Goal: Task Accomplishment & Management: Manage account settings

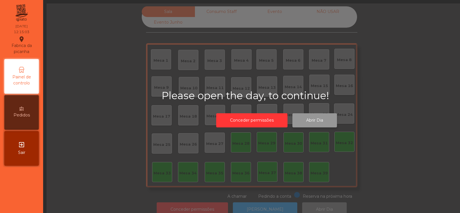
click at [310, 123] on button "Abrir Dia" at bounding box center [315, 120] width 45 height 14
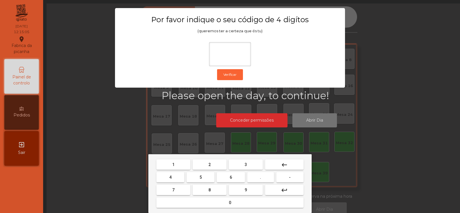
click at [212, 165] on button "2" at bounding box center [210, 164] width 34 height 10
click at [232, 176] on span "6" at bounding box center [231, 177] width 2 height 5
click at [186, 184] on button "7" at bounding box center [174, 189] width 34 height 10
click at [201, 177] on span "5" at bounding box center [201, 177] width 2 height 5
type input "****"
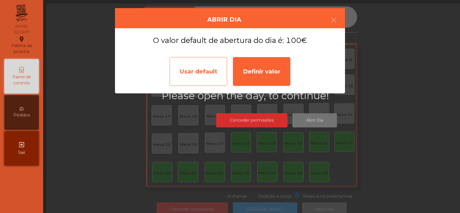
click at [198, 76] on div "Usar default" at bounding box center [199, 71] width 58 height 29
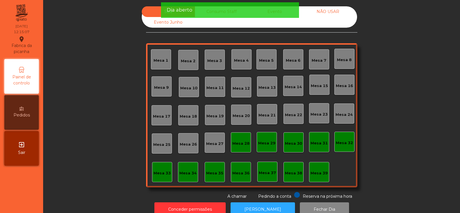
scroll to position [14, 0]
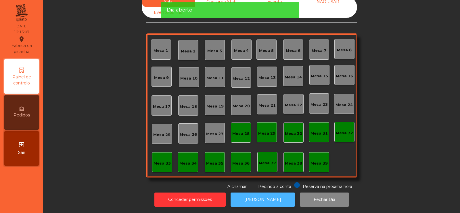
click at [258, 192] on button "[PERSON_NAME]" at bounding box center [263, 199] width 64 height 14
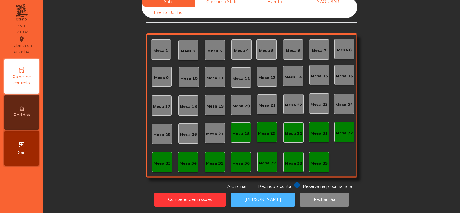
click at [266, 197] on button "[PERSON_NAME]" at bounding box center [263, 199] width 64 height 14
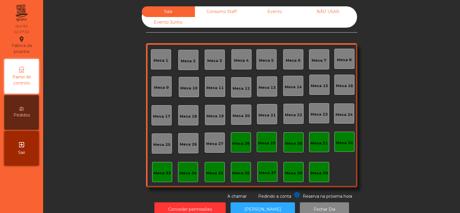
click at [314, 174] on div "Mesa 39" at bounding box center [319, 173] width 17 height 6
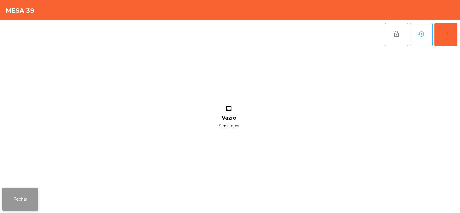
click at [25, 197] on button "Fechar" at bounding box center [20, 198] width 36 height 23
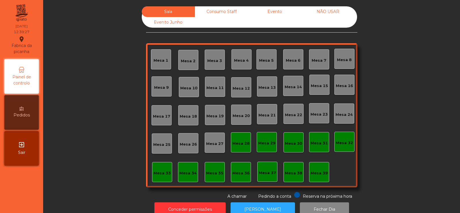
click at [321, 171] on div "Mesa 39" at bounding box center [319, 173] width 17 height 6
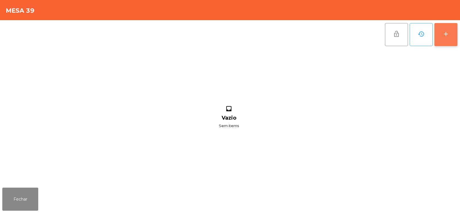
click at [450, 34] on button "add" at bounding box center [446, 34] width 23 height 23
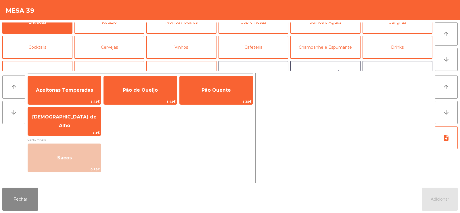
scroll to position [17, 0]
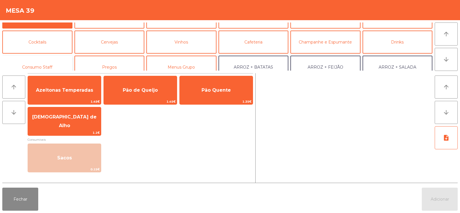
click at [40, 63] on button "Consumo Staff" at bounding box center [37, 67] width 70 height 23
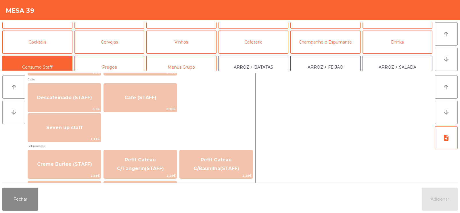
scroll to position [331, 0]
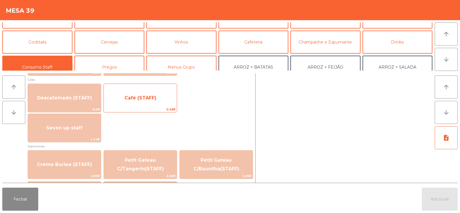
click at [143, 99] on span "Café (STAFF)" at bounding box center [141, 97] width 32 height 5
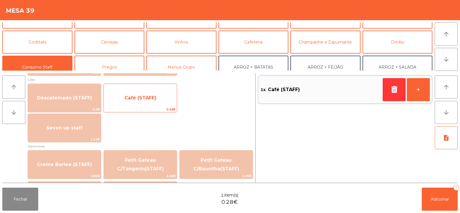
click at [145, 100] on span "Café (STAFF)" at bounding box center [141, 97] width 32 height 5
click at [150, 99] on span "Café (STAFF)" at bounding box center [141, 97] width 32 height 5
click at [144, 100] on span "Café (STAFF)" at bounding box center [141, 97] width 32 height 5
click at [142, 97] on span "Café (STAFF)" at bounding box center [141, 97] width 32 height 5
click at [148, 96] on span "Café (STAFF)" at bounding box center [141, 97] width 32 height 5
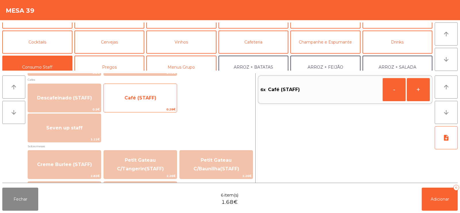
click at [141, 101] on span "Café (STAFF)" at bounding box center [140, 98] width 73 height 16
click at [142, 100] on span "Café (STAFF)" at bounding box center [141, 97] width 32 height 5
click at [145, 102] on span "Café (STAFF)" at bounding box center [140, 98] width 73 height 16
click at [148, 100] on span "Café (STAFF)" at bounding box center [141, 97] width 32 height 5
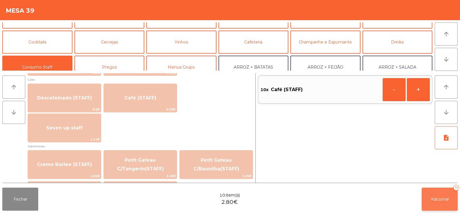
click at [441, 197] on span "Adicionar" at bounding box center [440, 198] width 18 height 5
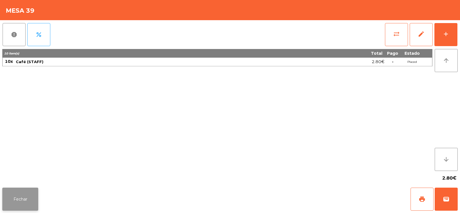
click at [22, 204] on button "Fechar" at bounding box center [20, 198] width 36 height 23
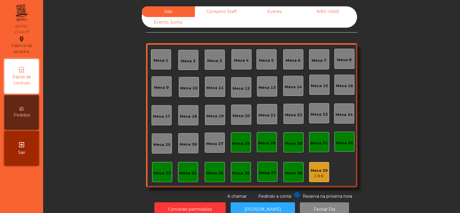
click at [339, 55] on div "Mesa 8" at bounding box center [344, 59] width 15 height 8
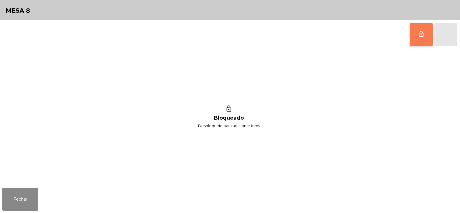
click at [424, 33] on span "lock_outline" at bounding box center [421, 34] width 7 height 7
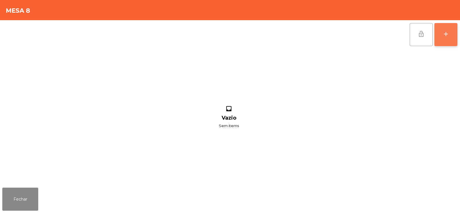
click at [447, 35] on div "add" at bounding box center [446, 34] width 7 height 7
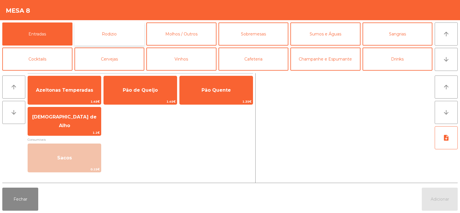
click at [122, 36] on button "Rodizio" at bounding box center [110, 33] width 70 height 23
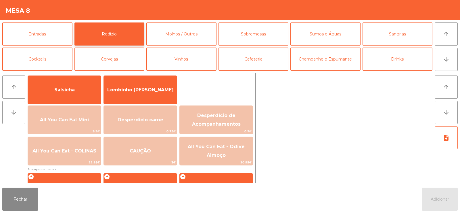
scroll to position [41, 0]
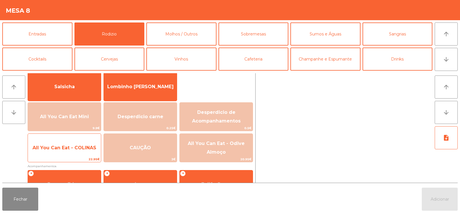
click at [75, 142] on span "All You Can Eat - COLINAS" at bounding box center [64, 148] width 73 height 16
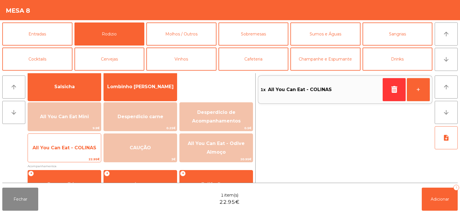
click at [72, 143] on span "All You Can Eat - COLINAS" at bounding box center [64, 148] width 73 height 16
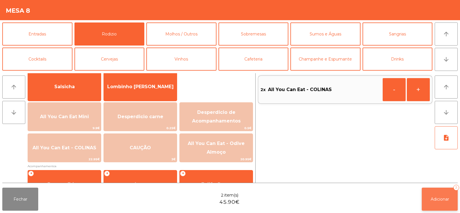
click at [424, 199] on button "Adicionar 2" at bounding box center [440, 198] width 36 height 23
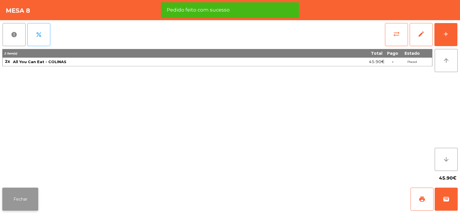
click at [31, 193] on button "Fechar" at bounding box center [20, 198] width 36 height 23
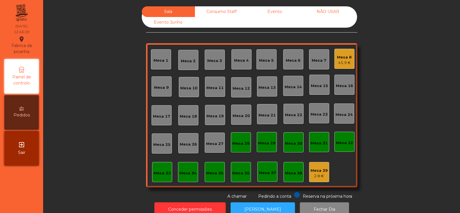
click at [293, 175] on div "Mesa 38" at bounding box center [293, 173] width 17 height 6
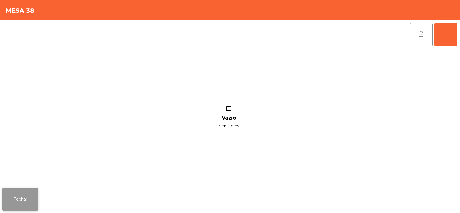
click at [22, 198] on button "Fechar" at bounding box center [20, 198] width 36 height 23
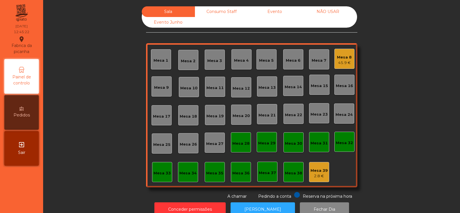
click at [312, 174] on div "2.8 €" at bounding box center [319, 176] width 17 height 6
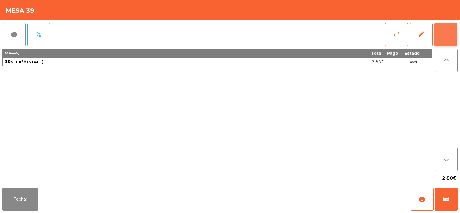
click at [438, 29] on button "add" at bounding box center [446, 34] width 23 height 23
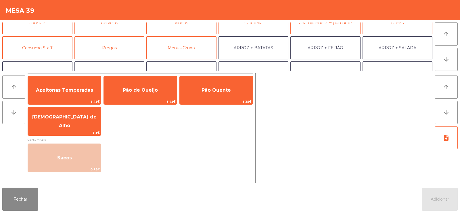
scroll to position [43, 0]
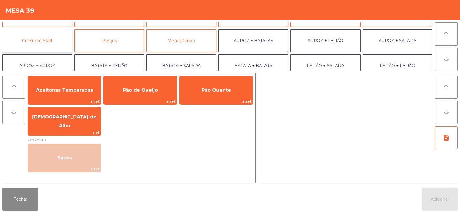
click at [56, 39] on button "Consumo Staff" at bounding box center [37, 40] width 70 height 23
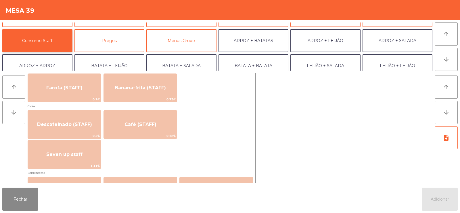
scroll to position [305, 0]
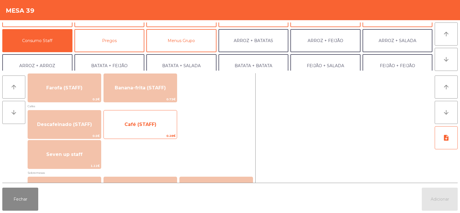
click at [154, 123] on span "Café (STAFF)" at bounding box center [141, 123] width 32 height 5
click at [155, 122] on span "Café (STAFF)" at bounding box center [141, 123] width 32 height 5
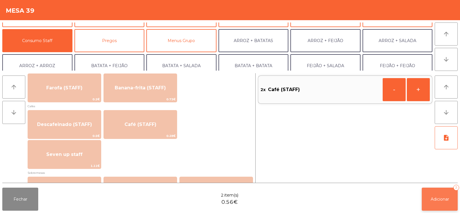
click at [424, 192] on button "Adicionar 2" at bounding box center [440, 198] width 36 height 23
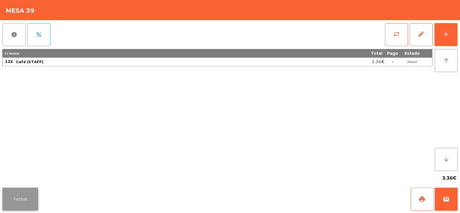
click at [16, 198] on button "Fechar" at bounding box center [20, 198] width 36 height 23
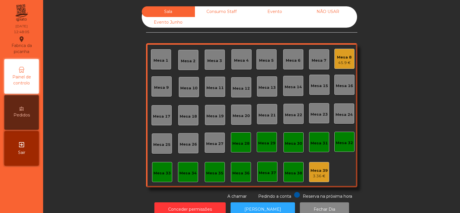
click at [163, 167] on div "Mesa 33" at bounding box center [162, 172] width 20 height 20
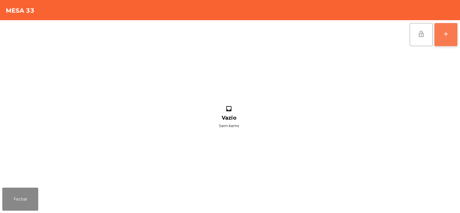
click at [450, 39] on button "add" at bounding box center [446, 34] width 23 height 23
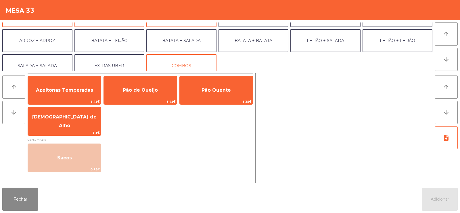
scroll to position [71, 0]
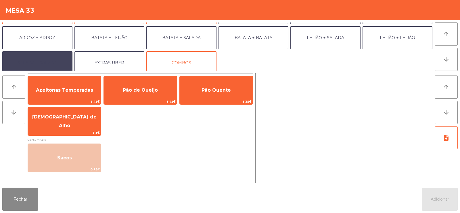
click at [48, 65] on button "SALADA + SALADA" at bounding box center [37, 62] width 70 height 23
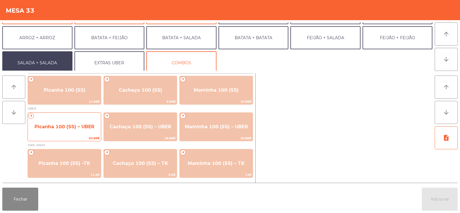
click at [58, 126] on span "Picanha 100 (SS) – UBER" at bounding box center [65, 126] width 60 height 5
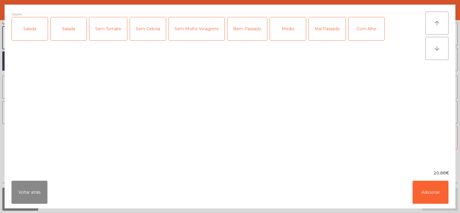
click at [35, 33] on div "Salada" at bounding box center [30, 28] width 36 height 23
click at [289, 31] on div "Medio" at bounding box center [288, 28] width 36 height 23
click at [363, 33] on div "Com Alho" at bounding box center [367, 28] width 36 height 23
click at [430, 189] on button "Adicionar" at bounding box center [431, 191] width 36 height 23
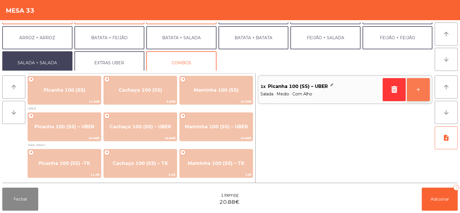
click at [421, 95] on button "+" at bounding box center [418, 89] width 23 height 23
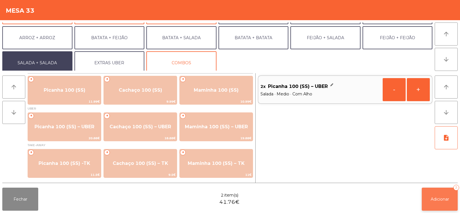
click at [436, 197] on span "Adicionar" at bounding box center [440, 198] width 18 height 5
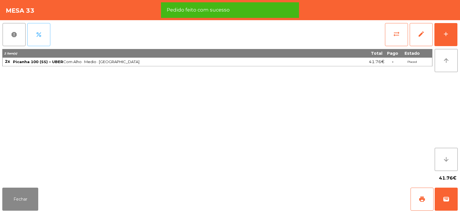
click at [46, 33] on button "percent" at bounding box center [38, 34] width 23 height 23
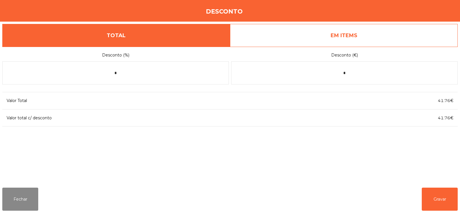
click at [379, 42] on link "EM ITEMS" at bounding box center [344, 35] width 228 height 23
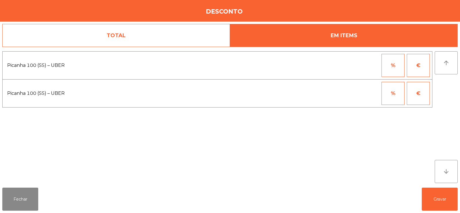
click at [395, 62] on button "%" at bounding box center [393, 65] width 23 height 23
click at [359, 67] on input "*" at bounding box center [365, 65] width 29 height 23
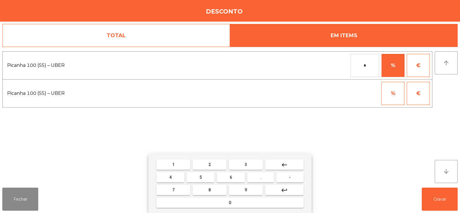
click at [166, 160] on button "1" at bounding box center [174, 164] width 34 height 10
click at [201, 206] on button "0" at bounding box center [230, 202] width 147 height 10
type input "***"
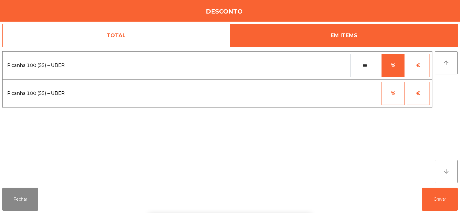
click at [437, 200] on div "1 2 3 keyboard_backspace 4 5 6 . - 7 8 9 keyboard_return 0" at bounding box center [230, 183] width 460 height 59
click at [449, 201] on button "Gravar" at bounding box center [440, 198] width 36 height 23
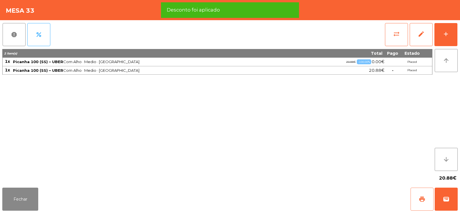
click at [422, 199] on span "print" at bounding box center [422, 198] width 7 height 7
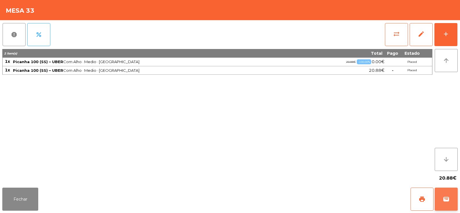
click at [451, 201] on button "wallet" at bounding box center [446, 198] width 23 height 23
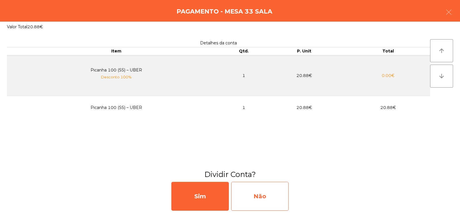
click at [255, 197] on div "Não" at bounding box center [260, 196] width 58 height 29
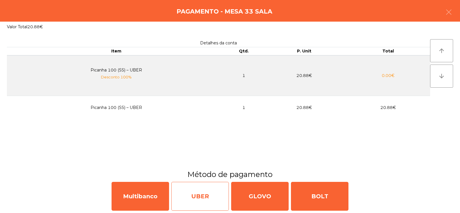
click at [209, 199] on div "UBER" at bounding box center [200, 196] width 58 height 29
select select "**"
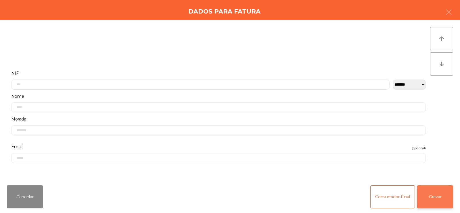
click at [436, 195] on button "Gravar" at bounding box center [436, 196] width 36 height 23
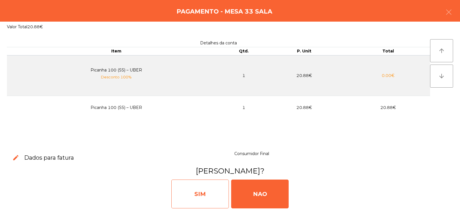
click at [207, 191] on div "SIM" at bounding box center [200, 193] width 58 height 29
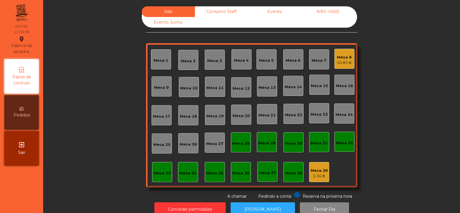
click at [290, 87] on div "Mesa 14" at bounding box center [293, 87] width 17 height 6
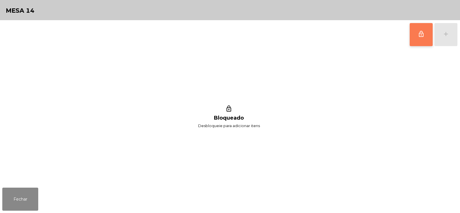
click at [419, 33] on span "lock_outline" at bounding box center [421, 34] width 7 height 7
click at [449, 34] on div "add" at bounding box center [446, 34] width 7 height 7
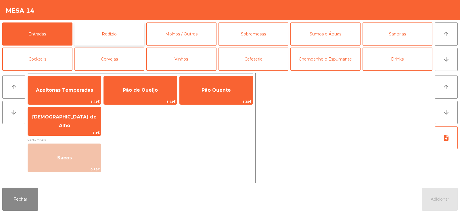
click at [102, 39] on button "Rodizio" at bounding box center [110, 33] width 70 height 23
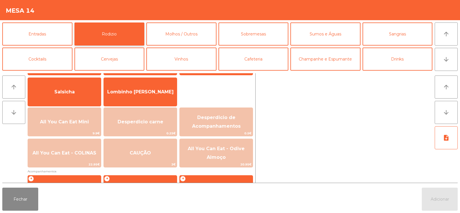
scroll to position [66, 0]
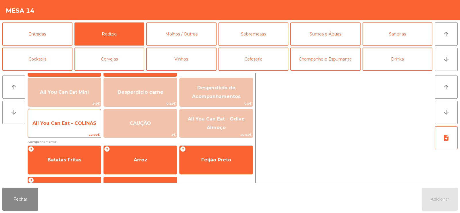
click at [66, 127] on span "All You Can Eat - COLINAS" at bounding box center [64, 123] width 73 height 16
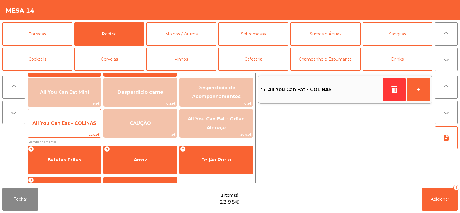
click at [62, 123] on span "All You Can Eat - COLINAS" at bounding box center [65, 122] width 64 height 5
click at [63, 122] on span "All You Can Eat - COLINAS" at bounding box center [65, 122] width 64 height 5
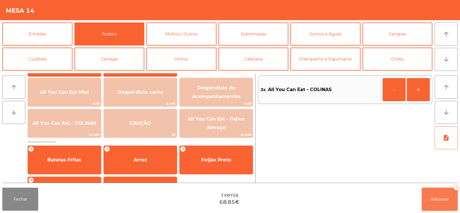
click at [438, 199] on span "Adicionar" at bounding box center [440, 198] width 18 height 5
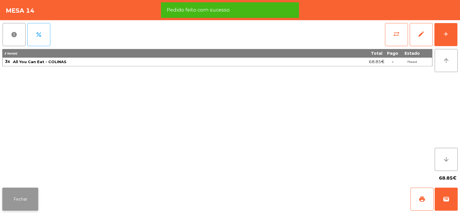
click at [16, 194] on button "Fechar" at bounding box center [20, 198] width 36 height 23
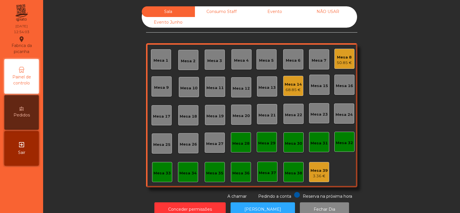
click at [239, 67] on div "Mesa 4" at bounding box center [242, 59] width 20 height 20
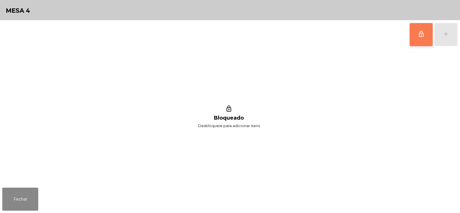
click at [426, 39] on button "lock_outline" at bounding box center [421, 34] width 23 height 23
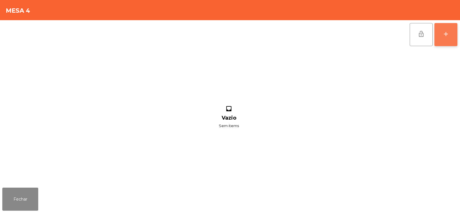
click at [447, 34] on div "add" at bounding box center [446, 34] width 7 height 7
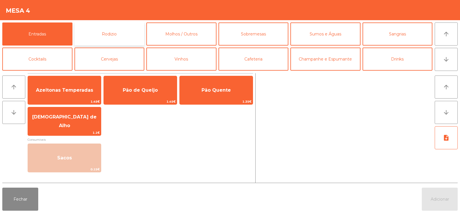
click at [120, 30] on button "Rodizio" at bounding box center [110, 33] width 70 height 23
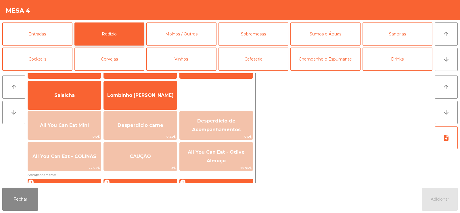
scroll to position [65, 0]
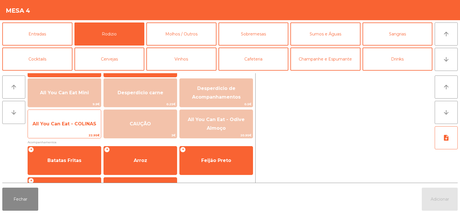
click at [70, 127] on span "All You Can Eat - COLINAS" at bounding box center [64, 124] width 73 height 16
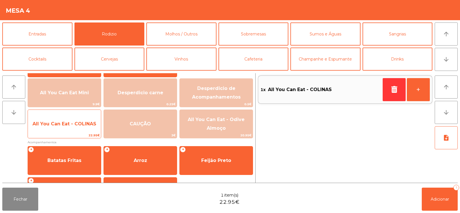
click at [73, 125] on span "All You Can Eat - COLINAS" at bounding box center [65, 123] width 64 height 5
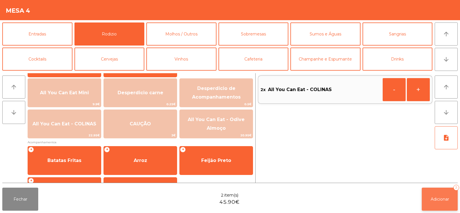
click at [439, 199] on span "Adicionar" at bounding box center [440, 198] width 18 height 5
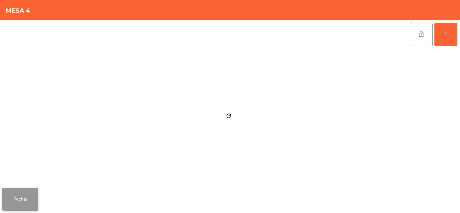
click at [24, 201] on button "Fechar" at bounding box center [20, 198] width 36 height 23
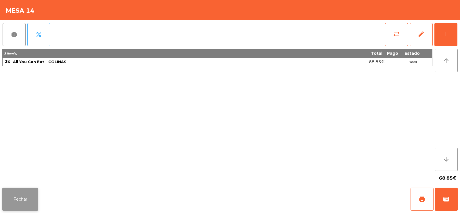
click at [21, 192] on button "Fechar" at bounding box center [20, 198] width 36 height 23
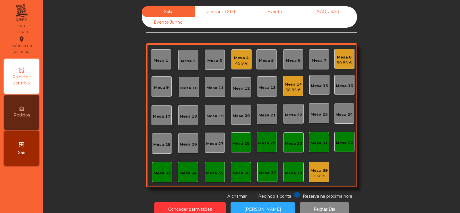
click at [347, 59] on div "Mesa 8" at bounding box center [344, 57] width 15 height 6
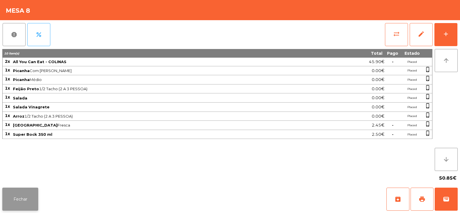
click at [17, 200] on button "Fechar" at bounding box center [20, 198] width 36 height 23
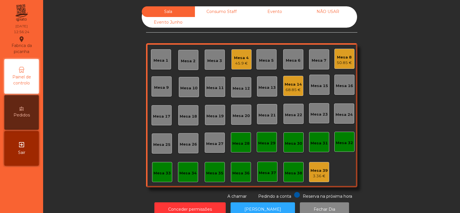
click at [183, 87] on div "Mesa 10" at bounding box center [188, 88] width 17 height 6
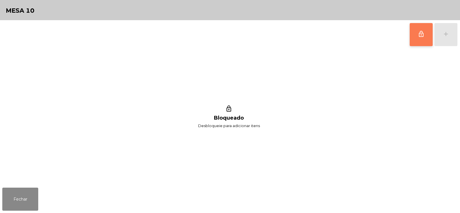
click at [428, 32] on button "lock_outline" at bounding box center [421, 34] width 23 height 23
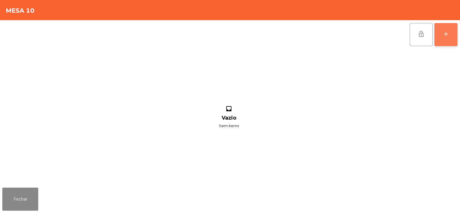
click at [451, 35] on button "add" at bounding box center [446, 34] width 23 height 23
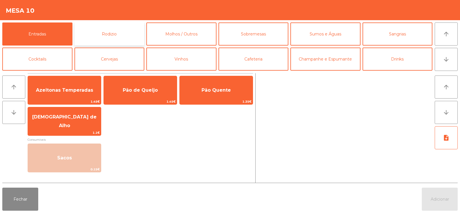
click at [101, 33] on button "Rodizio" at bounding box center [110, 33] width 70 height 23
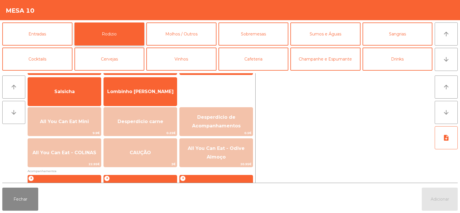
scroll to position [49, 0]
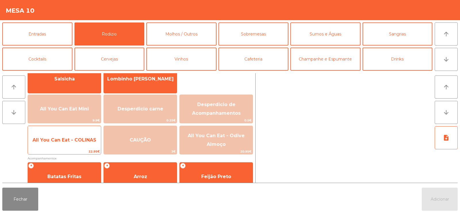
click at [54, 144] on span "All You Can Eat - COLINAS" at bounding box center [64, 140] width 73 height 16
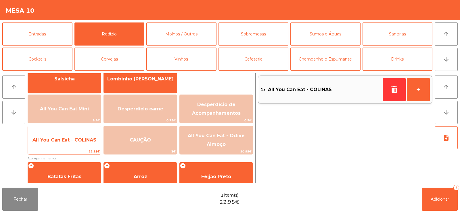
click at [57, 140] on span "All You Can Eat - COLINAS" at bounding box center [65, 139] width 64 height 5
click at [58, 142] on span "All You Can Eat - COLINAS" at bounding box center [64, 140] width 73 height 16
click at [56, 144] on span "All You Can Eat - COLINAS" at bounding box center [64, 140] width 73 height 16
click at [55, 143] on span "All You Can Eat - COLINAS" at bounding box center [64, 140] width 73 height 16
click at [59, 143] on span "All You Can Eat - COLINAS" at bounding box center [64, 140] width 73 height 16
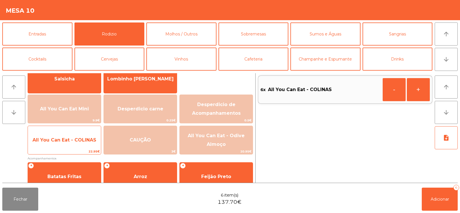
click at [59, 139] on span "All You Can Eat - COLINAS" at bounding box center [65, 139] width 64 height 5
click at [62, 141] on span "All You Can Eat - COLINAS" at bounding box center [65, 139] width 64 height 5
click at [67, 141] on span "All You Can Eat - COLINAS" at bounding box center [65, 139] width 64 height 5
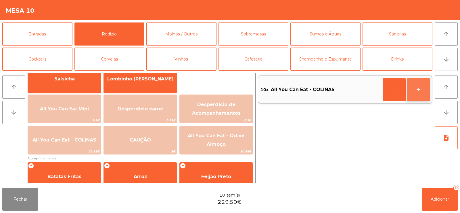
click at [422, 88] on button "+" at bounding box center [418, 89] width 23 height 23
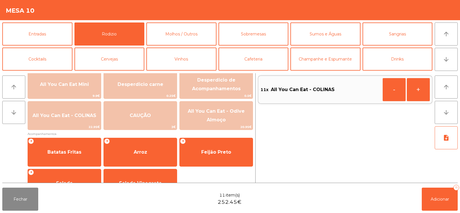
scroll to position [91, 0]
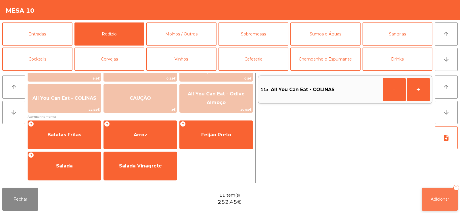
click at [446, 200] on span "Adicionar" at bounding box center [440, 198] width 18 height 5
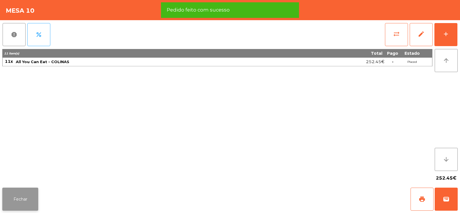
click at [20, 194] on button "Fechar" at bounding box center [20, 198] width 36 height 23
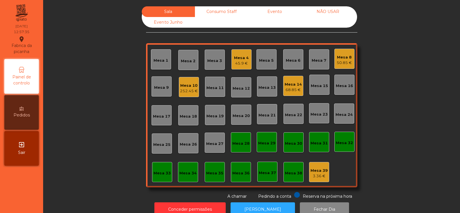
scroll to position [14, 0]
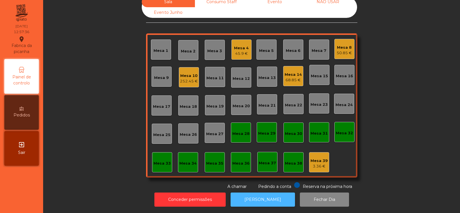
click at [266, 196] on button "[PERSON_NAME]" at bounding box center [263, 199] width 64 height 14
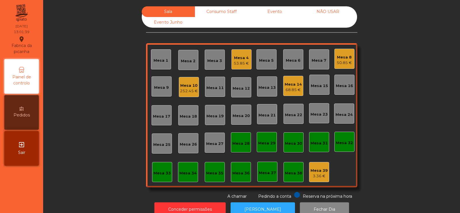
click at [164, 113] on div "Mesa 17" at bounding box center [161, 116] width 17 height 6
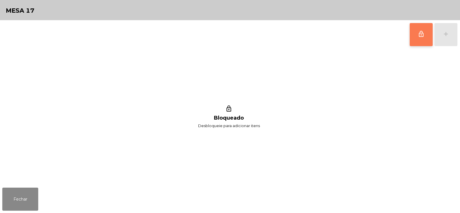
click at [425, 33] on button "lock_outline" at bounding box center [421, 34] width 23 height 23
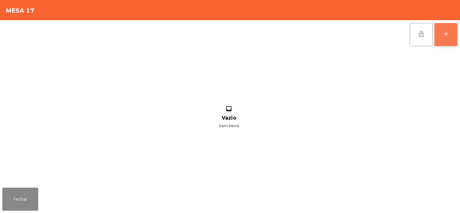
click at [448, 38] on button "add" at bounding box center [446, 34] width 23 height 23
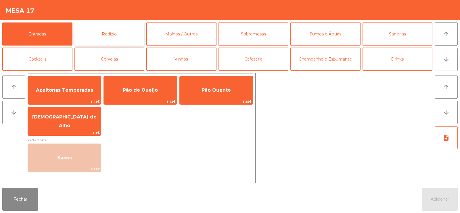
click at [110, 39] on button "Rodizio" at bounding box center [110, 33] width 70 height 23
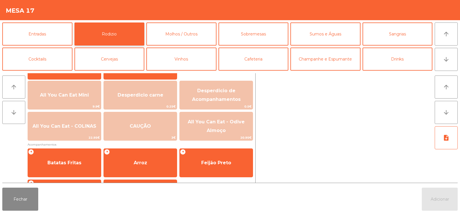
scroll to position [73, 0]
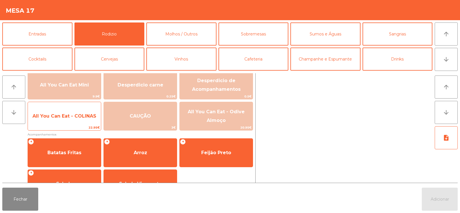
click at [71, 115] on span "All You Can Eat - COLINAS" at bounding box center [65, 115] width 64 height 5
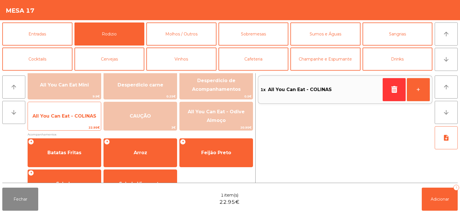
click at [58, 118] on span "All You Can Eat - COLINAS" at bounding box center [65, 115] width 64 height 5
click at [66, 116] on span "All You Can Eat - COLINAS" at bounding box center [65, 115] width 64 height 5
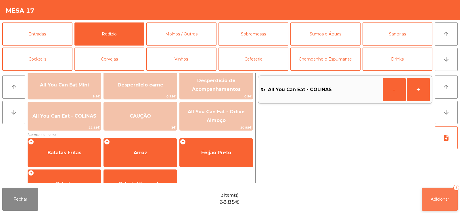
click at [439, 197] on span "Adicionar" at bounding box center [440, 198] width 18 height 5
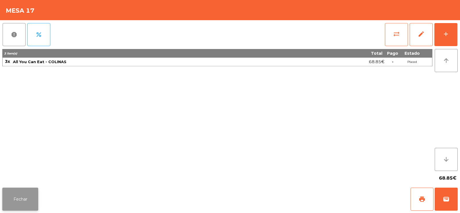
click at [28, 200] on button "Fechar" at bounding box center [20, 198] width 36 height 23
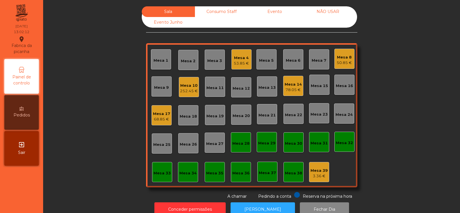
scroll to position [14, 0]
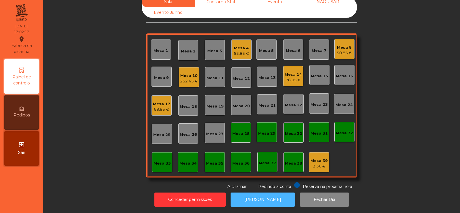
click at [259, 196] on button "[PERSON_NAME]" at bounding box center [263, 199] width 64 height 14
click at [159, 106] on div "86.35 €" at bounding box center [161, 109] width 17 height 6
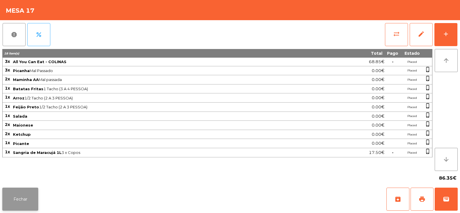
click at [23, 199] on button "Fechar" at bounding box center [20, 198] width 36 height 23
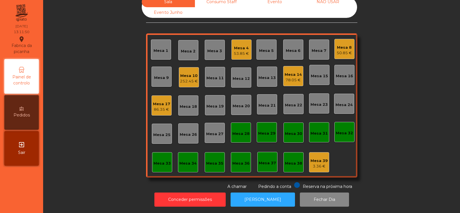
scroll to position [0, 0]
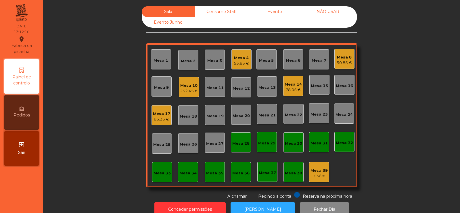
click at [187, 89] on div "252.45 €" at bounding box center [189, 91] width 18 height 6
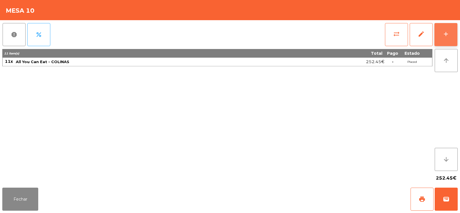
click at [448, 33] on div "add" at bounding box center [446, 34] width 7 height 7
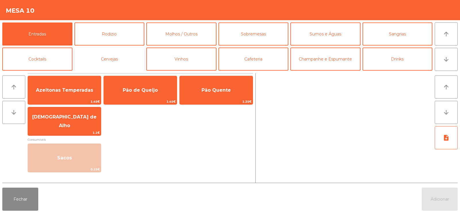
click at [115, 61] on button "Cervejas" at bounding box center [110, 58] width 70 height 23
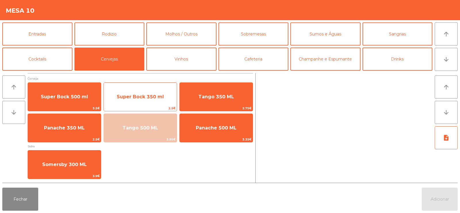
click at [146, 96] on span "Super Bock 350 ml" at bounding box center [140, 96] width 47 height 5
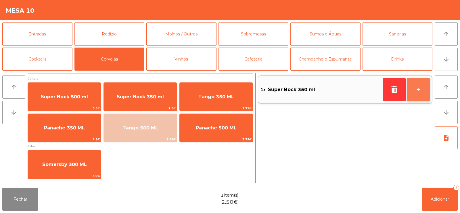
click at [417, 93] on button "+" at bounding box center [418, 89] width 23 height 23
click at [419, 93] on button "+" at bounding box center [418, 89] width 23 height 23
click at [415, 91] on button "+" at bounding box center [418, 89] width 23 height 23
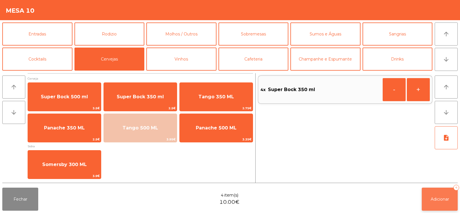
click at [435, 197] on span "Adicionar" at bounding box center [440, 198] width 18 height 5
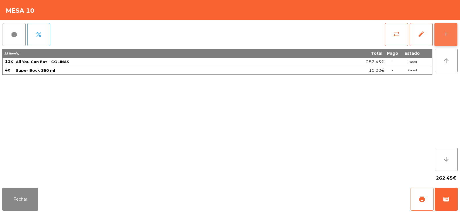
click at [446, 35] on div "add" at bounding box center [446, 34] width 7 height 7
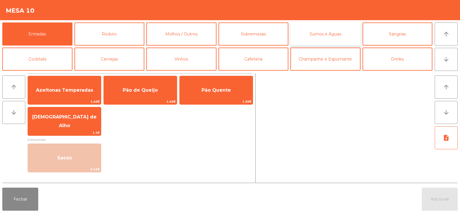
click at [324, 37] on button "Sumos e Águas" at bounding box center [326, 33] width 70 height 23
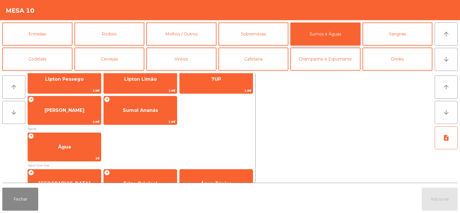
scroll to position [141, 0]
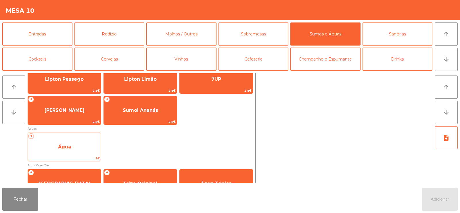
click at [67, 150] on span "Água" at bounding box center [64, 147] width 73 height 16
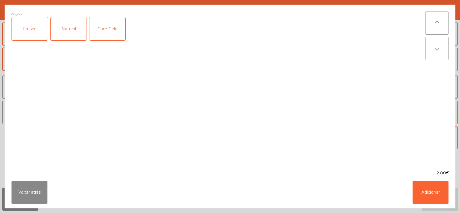
click at [32, 33] on div "Fresco" at bounding box center [30, 28] width 36 height 23
click at [434, 192] on button "Adicionar" at bounding box center [431, 191] width 36 height 23
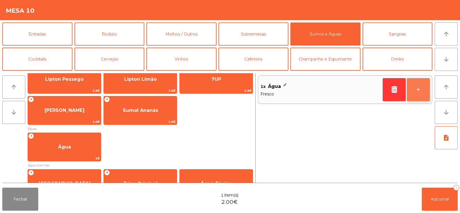
click at [417, 91] on button "+" at bounding box center [418, 89] width 23 height 23
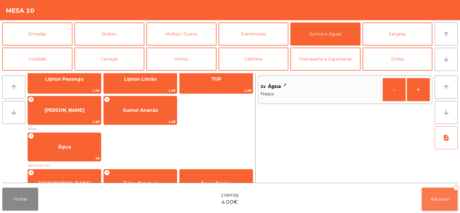
click at [436, 200] on span "Adicionar" at bounding box center [440, 198] width 18 height 5
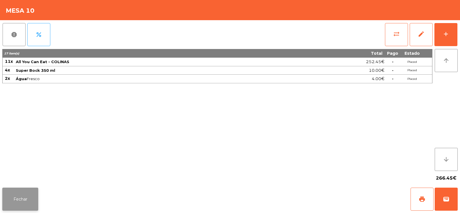
click at [31, 199] on button "Fechar" at bounding box center [20, 198] width 36 height 23
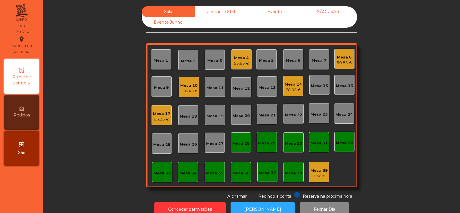
click at [193, 86] on div "Mesa 10" at bounding box center [189, 86] width 18 height 6
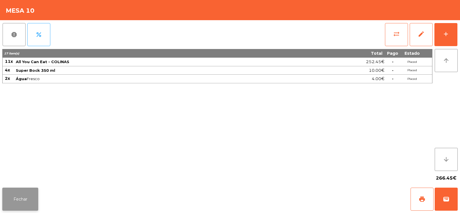
click at [21, 192] on button "Fechar" at bounding box center [20, 198] width 36 height 23
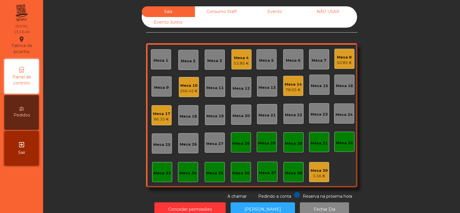
scroll to position [14, 0]
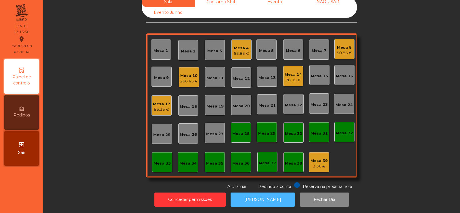
click at [254, 195] on button "[PERSON_NAME]" at bounding box center [263, 199] width 64 height 14
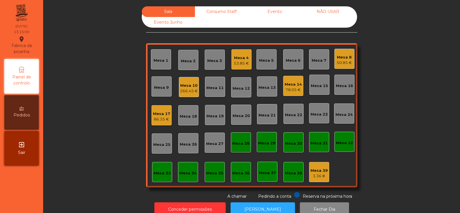
click at [186, 89] on div "266.45 €" at bounding box center [189, 91] width 18 height 6
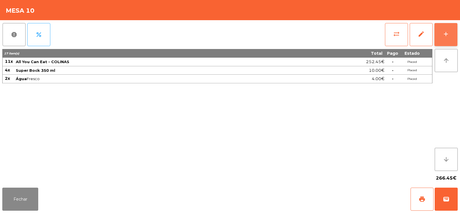
click at [449, 38] on button "add" at bounding box center [446, 34] width 23 height 23
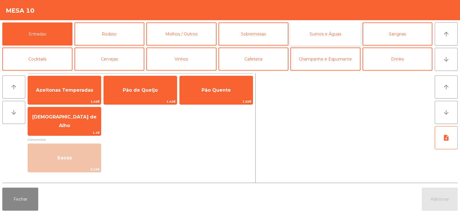
click at [322, 40] on button "Sumos e Águas" at bounding box center [326, 33] width 70 height 23
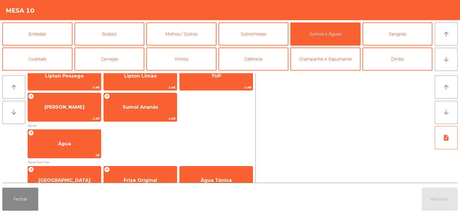
scroll to position [153, 0]
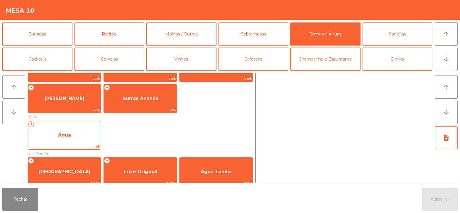
click at [66, 135] on span "Água" at bounding box center [64, 134] width 13 height 5
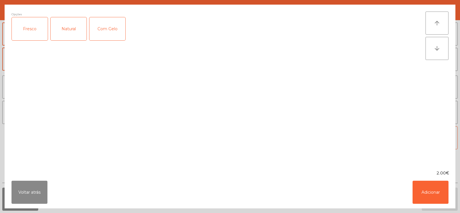
click at [33, 32] on div "Fresco" at bounding box center [30, 28] width 36 height 23
click at [428, 191] on button "Adicionar" at bounding box center [431, 191] width 36 height 23
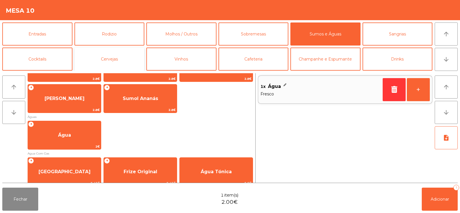
click at [115, 62] on button "Cervejas" at bounding box center [110, 58] width 70 height 23
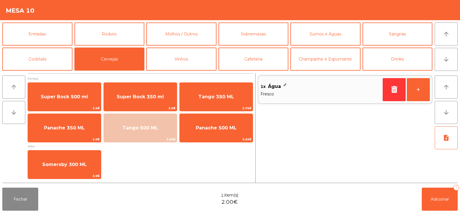
scroll to position [0, 0]
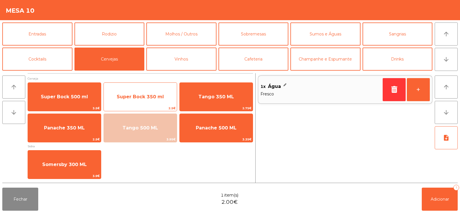
click at [138, 98] on span "Super Bock 350 ml" at bounding box center [140, 96] width 47 height 5
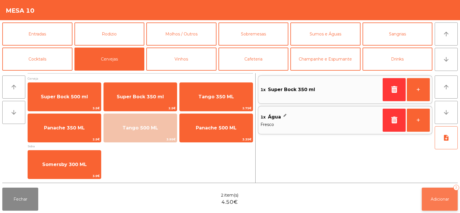
click at [432, 202] on button "Adicionar 2" at bounding box center [440, 198] width 36 height 23
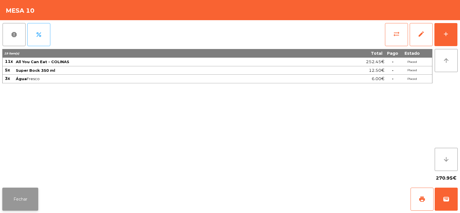
click at [28, 198] on button "Fechar" at bounding box center [20, 198] width 36 height 23
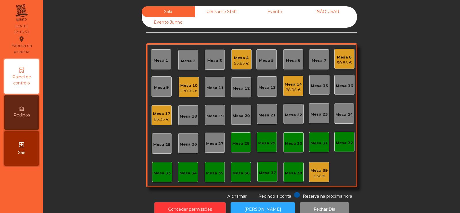
click at [217, 120] on div "Mesa 19" at bounding box center [215, 115] width 20 height 20
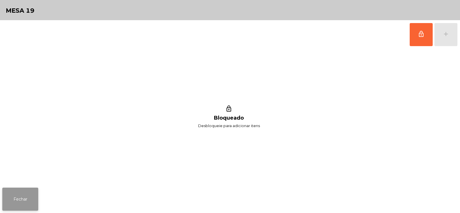
click at [30, 199] on button "Fechar" at bounding box center [20, 198] width 36 height 23
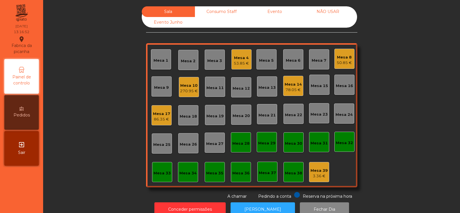
click at [186, 114] on div "Mesa 18" at bounding box center [188, 116] width 17 height 6
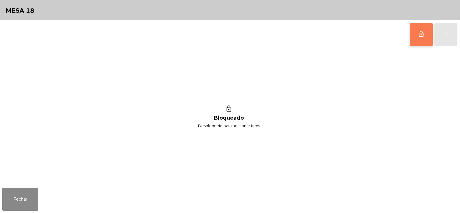
click at [418, 34] on span "lock_outline" at bounding box center [421, 34] width 7 height 7
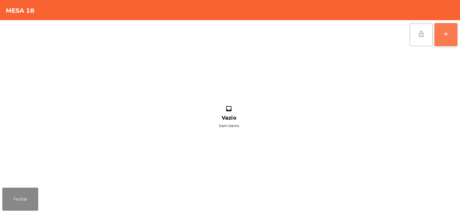
click at [448, 35] on div "add" at bounding box center [446, 34] width 7 height 7
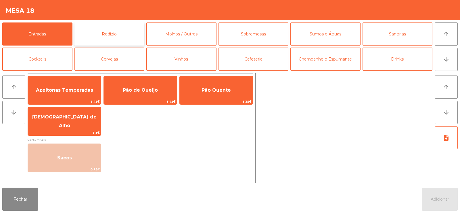
click at [121, 32] on button "Rodizio" at bounding box center [110, 33] width 70 height 23
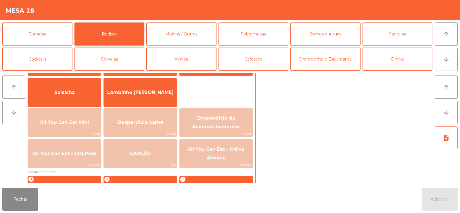
scroll to position [59, 0]
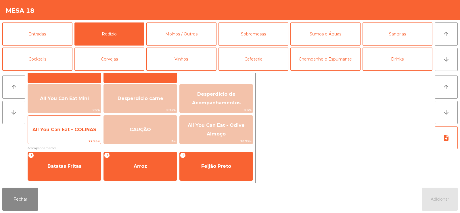
click at [58, 132] on span "All You Can Eat - COLINAS" at bounding box center [65, 129] width 64 height 5
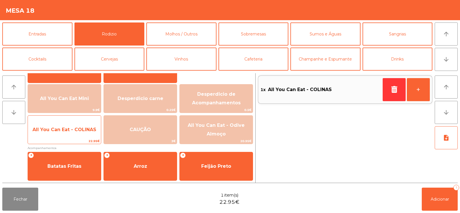
click at [59, 129] on span "All You Can Eat - COLINAS" at bounding box center [65, 129] width 64 height 5
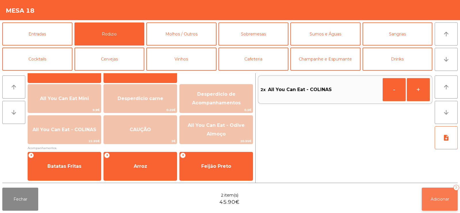
click at [433, 202] on button "Adicionar 2" at bounding box center [440, 198] width 36 height 23
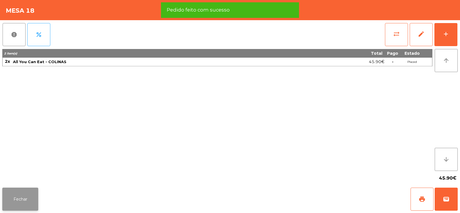
click at [22, 189] on button "Fechar" at bounding box center [20, 198] width 36 height 23
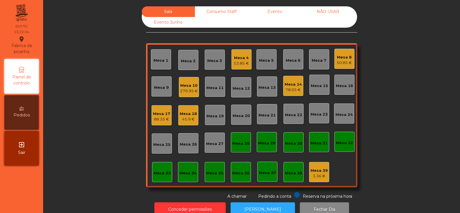
click at [195, 90] on div "270.95 €" at bounding box center [189, 91] width 18 height 6
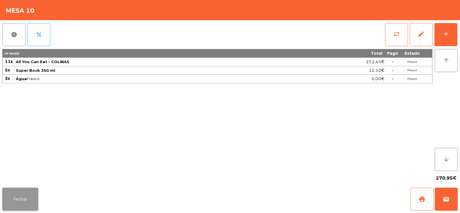
click at [21, 197] on button "Fechar" at bounding box center [20, 198] width 36 height 23
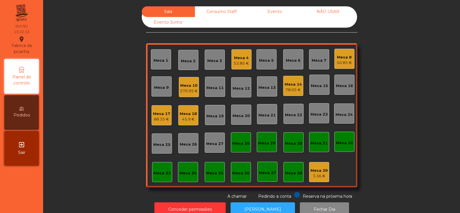
click at [192, 117] on div "45.9 €" at bounding box center [188, 119] width 17 height 6
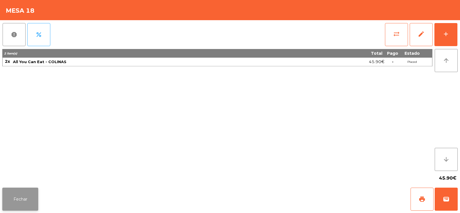
click at [30, 192] on button "Fechar" at bounding box center [20, 198] width 36 height 23
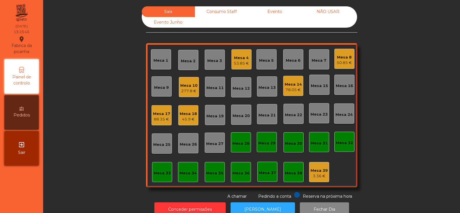
click at [289, 62] on div "Mesa 6" at bounding box center [293, 61] width 15 height 6
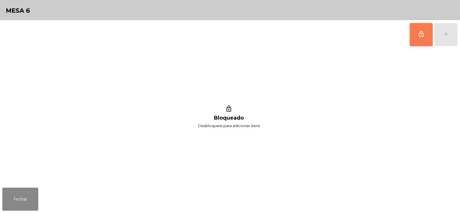
click at [426, 42] on button "lock_outline" at bounding box center [421, 34] width 23 height 23
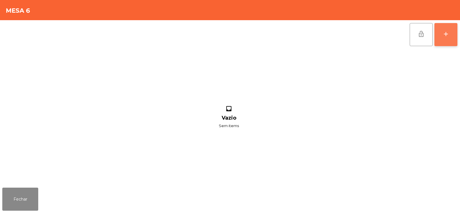
click at [446, 35] on div "add" at bounding box center [446, 34] width 7 height 7
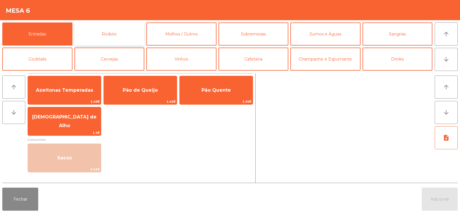
click at [113, 30] on button "Rodizio" at bounding box center [110, 33] width 70 height 23
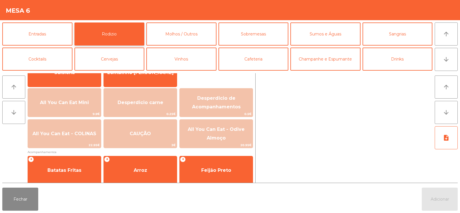
scroll to position [70, 0]
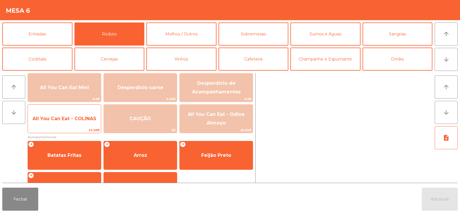
click at [69, 121] on span "All You Can Eat - COLINAS" at bounding box center [64, 119] width 73 height 16
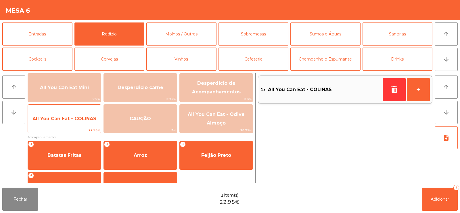
click at [70, 119] on span "All You Can Eat - COLINAS" at bounding box center [65, 118] width 64 height 5
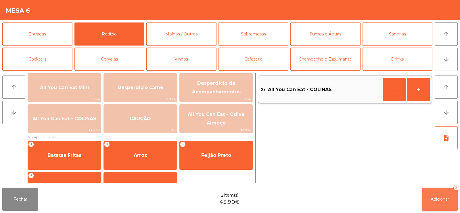
click at [435, 196] on span "Adicionar" at bounding box center [440, 198] width 18 height 5
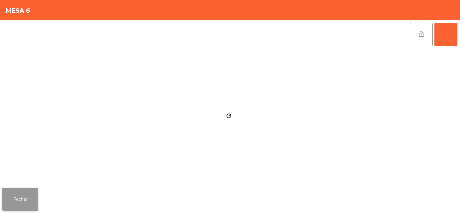
click at [25, 202] on button "Fechar" at bounding box center [20, 198] width 36 height 23
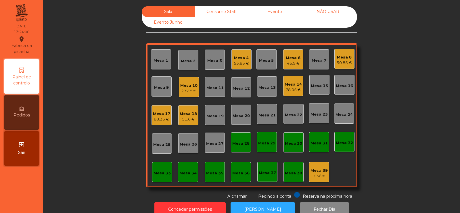
click at [182, 84] on div "Mesa 10" at bounding box center [188, 86] width 17 height 6
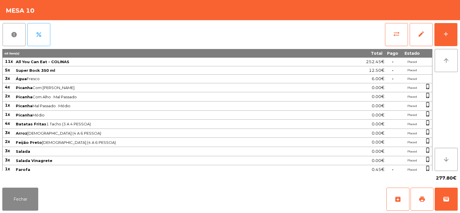
scroll to position [22, 0]
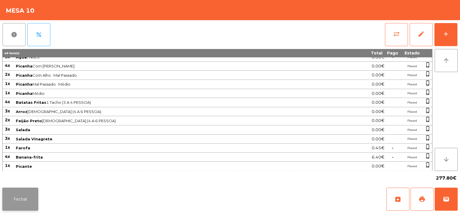
click at [21, 189] on button "Fechar" at bounding box center [20, 198] width 36 height 23
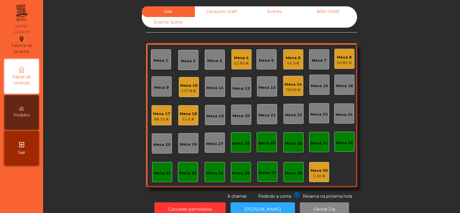
click at [212, 59] on div "Mesa 3" at bounding box center [214, 61] width 15 height 6
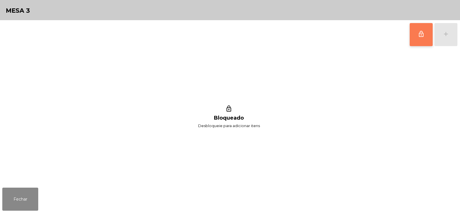
click at [422, 41] on button "lock_outline" at bounding box center [421, 34] width 23 height 23
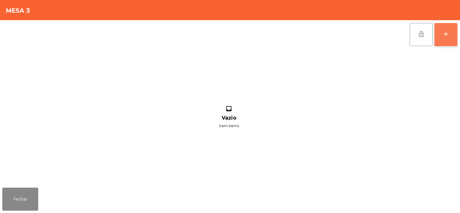
click at [445, 37] on button "add" at bounding box center [446, 34] width 23 height 23
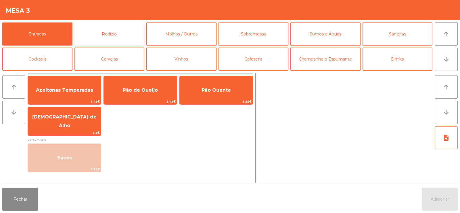
click at [118, 37] on button "Rodizio" at bounding box center [110, 33] width 70 height 23
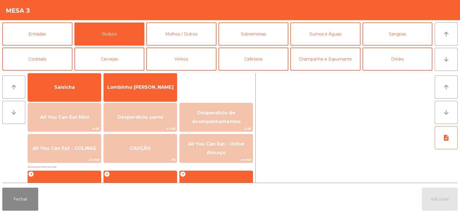
scroll to position [47, 0]
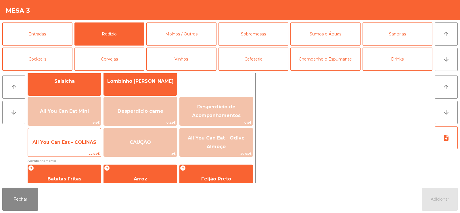
click at [66, 152] on span "22.95€" at bounding box center [64, 153] width 73 height 5
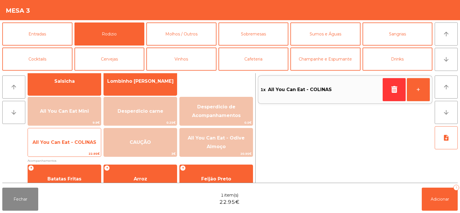
click at [65, 147] on span "All You Can Eat - COLINAS" at bounding box center [64, 142] width 73 height 16
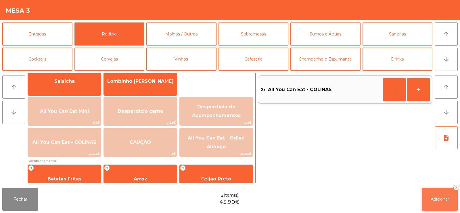
click at [434, 192] on button "Adicionar 2" at bounding box center [440, 198] width 36 height 23
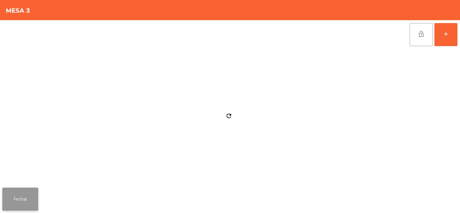
click at [24, 193] on button "Fechar" at bounding box center [20, 198] width 36 height 23
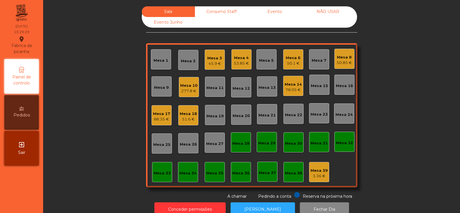
click at [266, 64] on div "Mesa 5" at bounding box center [267, 59] width 20 height 20
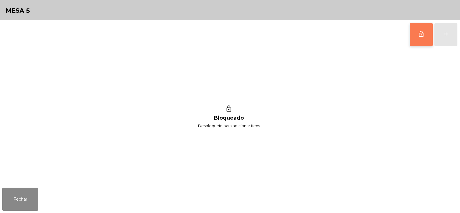
click at [417, 37] on button "lock_outline" at bounding box center [421, 34] width 23 height 23
click at [446, 37] on div "add" at bounding box center [446, 34] width 7 height 7
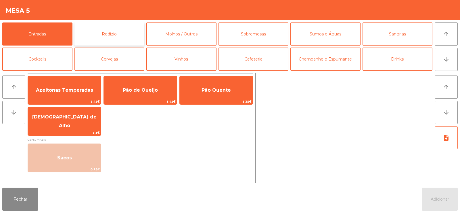
click at [106, 26] on button "Rodizio" at bounding box center [110, 33] width 70 height 23
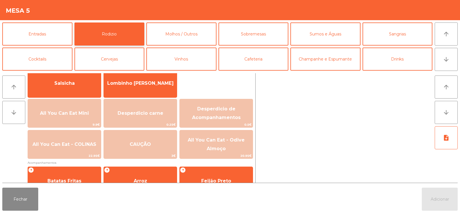
scroll to position [48, 0]
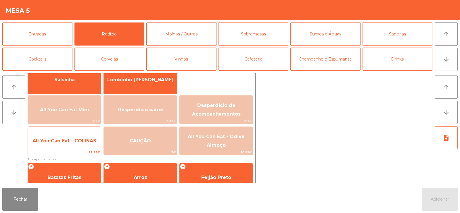
click at [66, 144] on span "All You Can Eat - COLINAS" at bounding box center [64, 141] width 73 height 16
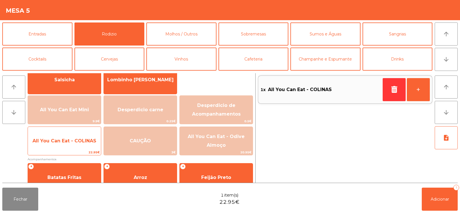
click at [72, 144] on span "All You Can Eat - COLINAS" at bounding box center [64, 141] width 73 height 16
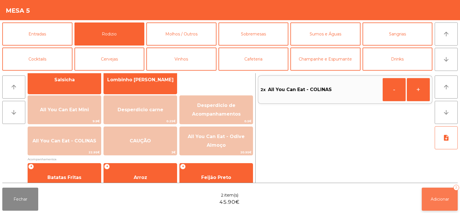
click at [439, 201] on span "Adicionar" at bounding box center [440, 198] width 18 height 5
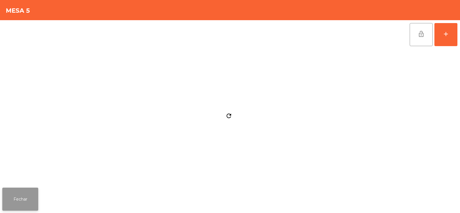
click at [24, 198] on button "Fechar" at bounding box center [20, 198] width 36 height 23
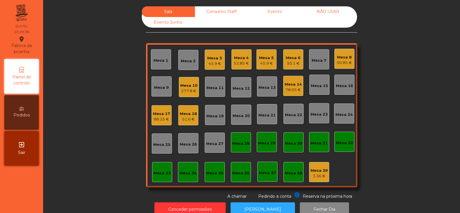
click at [260, 58] on div "Mesa 5" at bounding box center [266, 58] width 15 height 6
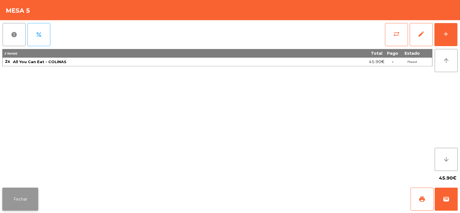
click at [21, 198] on button "Fechar" at bounding box center [20, 198] width 36 height 23
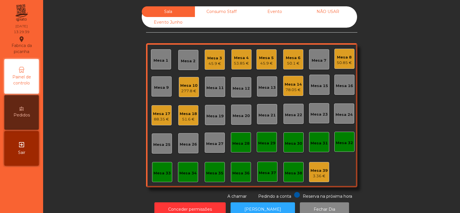
click at [291, 62] on div "50.1 €" at bounding box center [293, 63] width 15 height 6
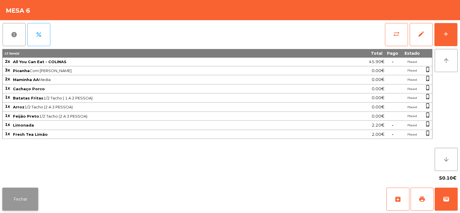
click at [15, 199] on button "Fechar" at bounding box center [20, 198] width 36 height 23
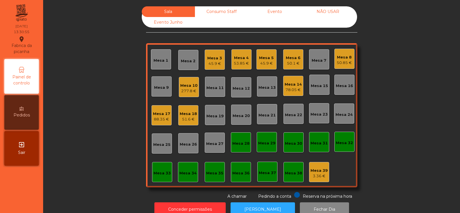
click at [186, 117] on div "51.6 €" at bounding box center [188, 119] width 17 height 6
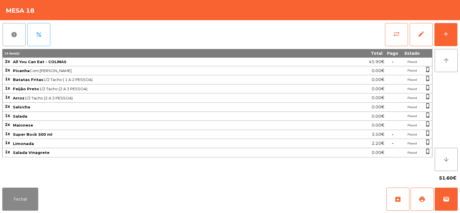
scroll to position [14, 0]
click at [22, 199] on button "Fechar" at bounding box center [20, 198] width 36 height 23
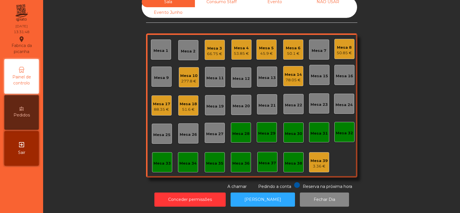
click at [155, 162] on div "Mesa 33" at bounding box center [162, 162] width 20 height 20
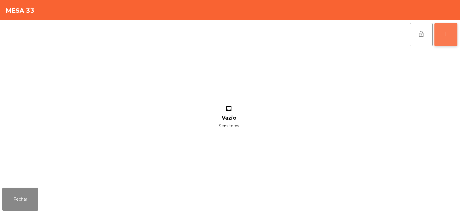
click at [449, 34] on div "add" at bounding box center [446, 34] width 7 height 7
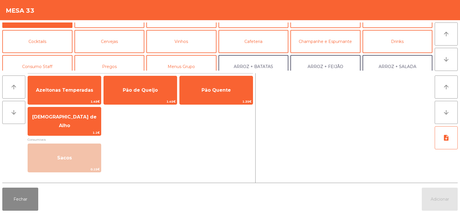
scroll to position [33, 0]
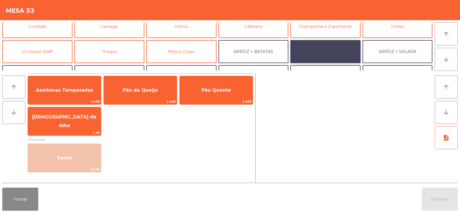
click at [324, 55] on button "ARROZ + FEIJÃO" at bounding box center [326, 51] width 70 height 23
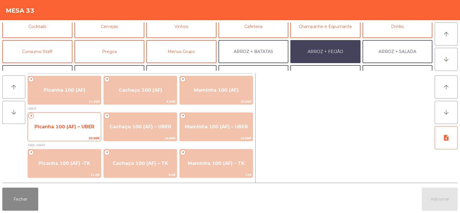
click at [47, 133] on span "Picanha 100 (AF) – UBER" at bounding box center [64, 127] width 73 height 16
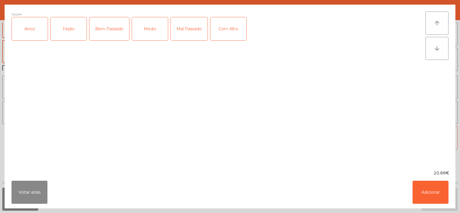
click at [37, 31] on div "Arroz" at bounding box center [30, 28] width 36 height 23
click at [72, 29] on div "Feijão" at bounding box center [69, 28] width 36 height 23
click at [105, 22] on div "Bem Passado" at bounding box center [109, 28] width 40 height 23
click at [425, 193] on button "Adicionar" at bounding box center [431, 191] width 36 height 23
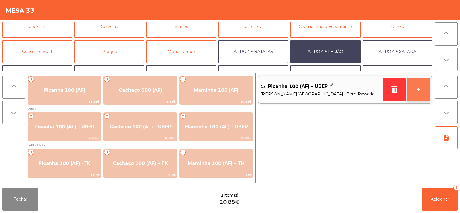
click at [417, 91] on button "+" at bounding box center [418, 89] width 23 height 23
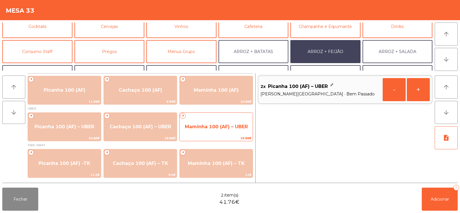
click at [206, 127] on span "Maminha 100 (AF) – UBER" at bounding box center [216, 126] width 63 height 5
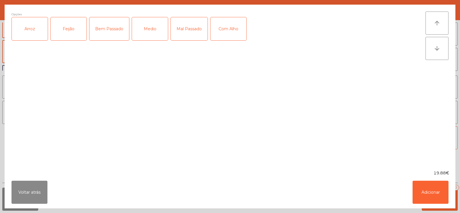
click at [31, 38] on div "Arroz" at bounding box center [30, 28] width 36 height 23
click at [64, 30] on div "Feijão" at bounding box center [69, 28] width 36 height 23
click at [104, 32] on div "Bem Passado" at bounding box center [109, 28] width 40 height 23
click at [229, 26] on div "Com Alho" at bounding box center [229, 28] width 36 height 23
click at [432, 190] on button "Adicionar" at bounding box center [431, 191] width 36 height 23
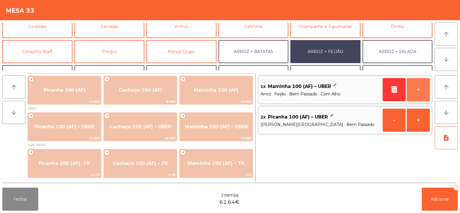
click at [416, 93] on button "+" at bounding box center [418, 89] width 23 height 23
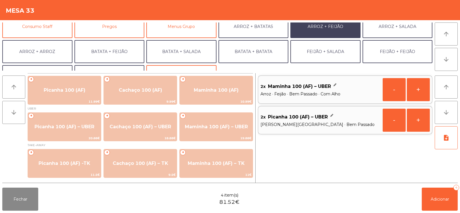
scroll to position [75, 0]
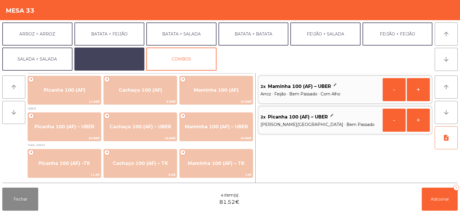
click at [102, 54] on button "EXTRAS UBER" at bounding box center [110, 58] width 70 height 23
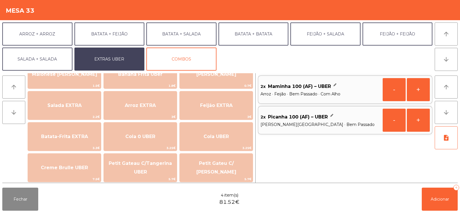
scroll to position [55, 0]
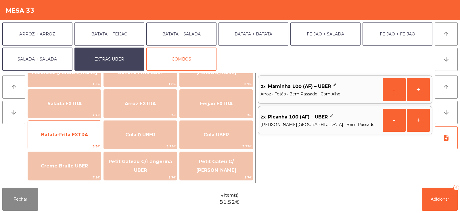
click at [50, 136] on span "Batata-Frita EXTRA" at bounding box center [64, 134] width 47 height 5
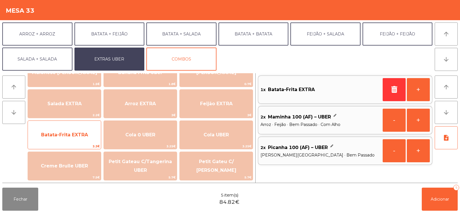
click at [49, 136] on span "Batata-Frita EXTRA" at bounding box center [64, 134] width 47 height 5
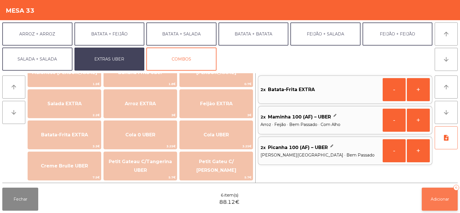
click at [438, 195] on button "Adicionar 6" at bounding box center [440, 198] width 36 height 23
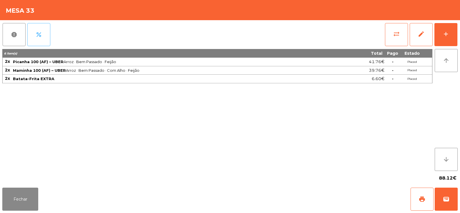
click at [38, 36] on span "percent" at bounding box center [38, 34] width 7 height 7
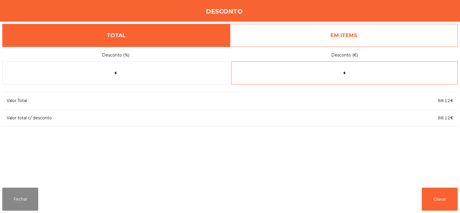
click at [344, 74] on input "*" at bounding box center [344, 72] width 227 height 23
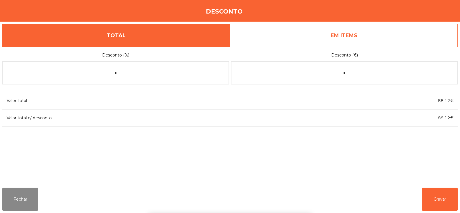
click at [321, 33] on link "EM ITEMS" at bounding box center [344, 35] width 228 height 23
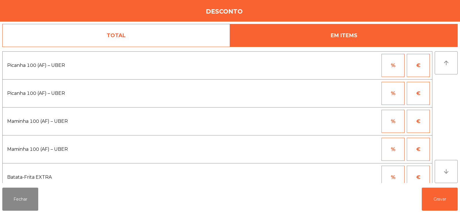
click at [394, 62] on button "%" at bounding box center [393, 65] width 23 height 23
click at [355, 67] on input "*" at bounding box center [365, 65] width 29 height 23
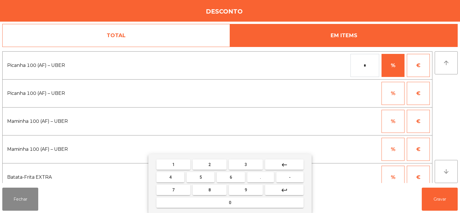
click at [174, 165] on span "1" at bounding box center [173, 164] width 2 height 5
click at [196, 201] on button "0" at bounding box center [230, 202] width 147 height 10
type input "***"
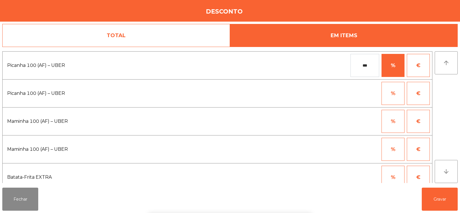
click at [395, 123] on button "%" at bounding box center [393, 121] width 23 height 23
click at [360, 119] on input "*" at bounding box center [365, 121] width 29 height 23
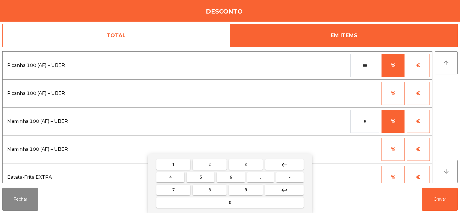
click at [172, 162] on span "1" at bounding box center [173, 164] width 2 height 5
click at [196, 204] on button "0" at bounding box center [230, 202] width 147 height 10
type input "***"
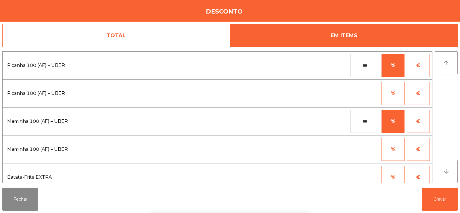
click at [448, 197] on div "1 2 3 keyboard_backspace 4 5 6 . - 7 8 9 keyboard_return 0" at bounding box center [230, 183] width 460 height 59
click at [441, 200] on button "Gravar" at bounding box center [440, 198] width 36 height 23
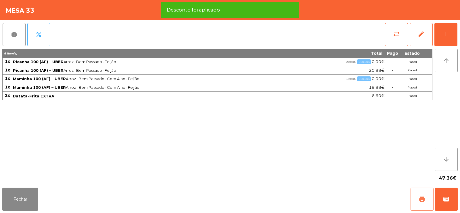
click at [422, 199] on span "print" at bounding box center [422, 198] width 7 height 7
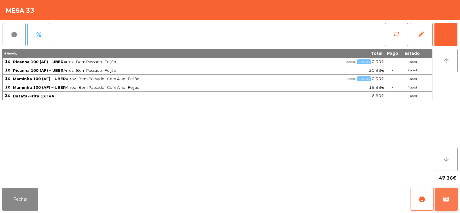
click at [456, 201] on button "wallet" at bounding box center [446, 198] width 23 height 23
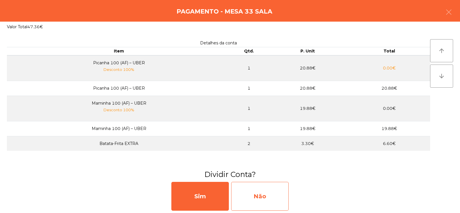
click at [260, 189] on div "Não" at bounding box center [260, 196] width 58 height 29
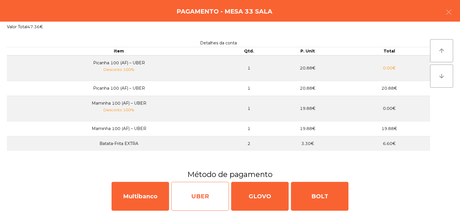
click at [197, 195] on div "UBER" at bounding box center [200, 196] width 58 height 29
select select "**"
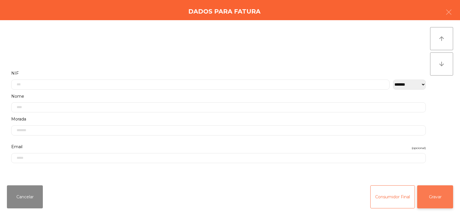
click at [445, 200] on button "Gravar" at bounding box center [436, 196] width 36 height 23
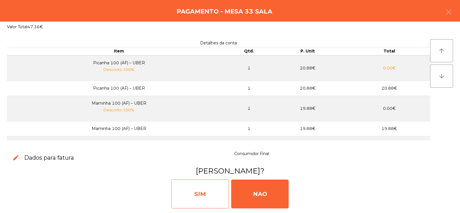
click at [195, 196] on div "SIM" at bounding box center [200, 193] width 58 height 29
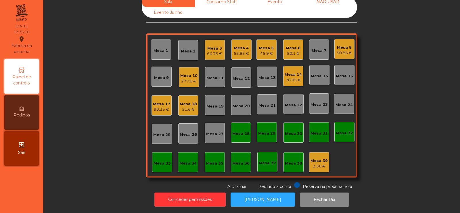
click at [347, 45] on div "Mesa 8" at bounding box center [344, 48] width 15 height 6
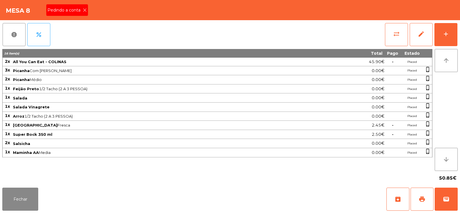
click at [84, 9] on icon at bounding box center [85, 10] width 4 height 4
click at [407, 206] on button "archive" at bounding box center [398, 198] width 23 height 23
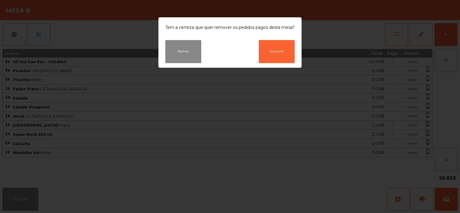
click at [187, 131] on ngb-modal-window "Tem a certeza que quer remover os pedidos pagos desta mesa? Fechar Arquivar" at bounding box center [230, 106] width 460 height 213
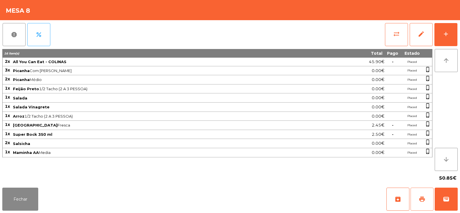
click at [428, 207] on button "print" at bounding box center [422, 198] width 23 height 23
click at [15, 196] on button "Fechar" at bounding box center [20, 198] width 36 height 23
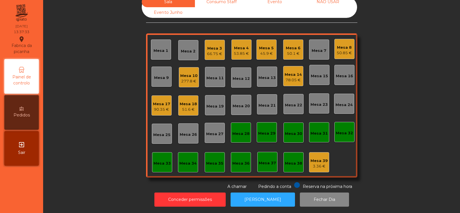
scroll to position [0, 0]
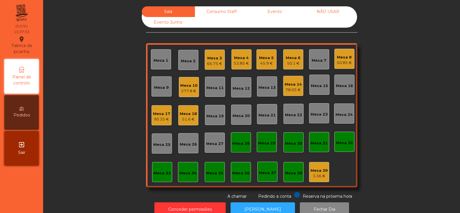
click at [341, 56] on div "Mesa 8" at bounding box center [344, 57] width 15 height 6
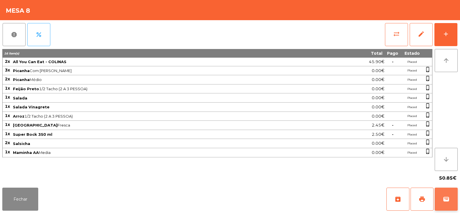
click at [446, 201] on span "wallet" at bounding box center [446, 198] width 7 height 7
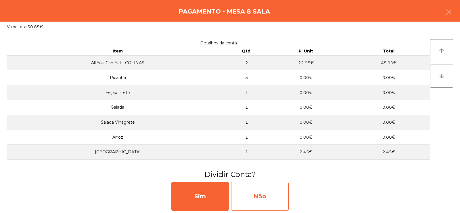
click at [262, 196] on div "Não" at bounding box center [260, 196] width 58 height 29
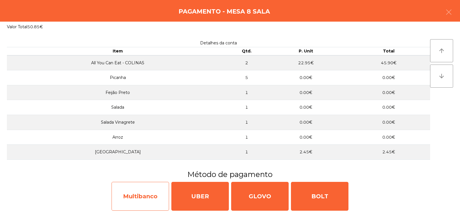
click at [146, 197] on div "Multibanco" at bounding box center [141, 196] width 58 height 29
select select "**"
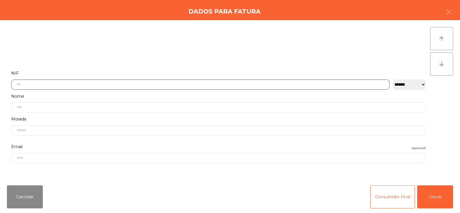
click at [237, 84] on input "text" at bounding box center [200, 84] width 379 height 10
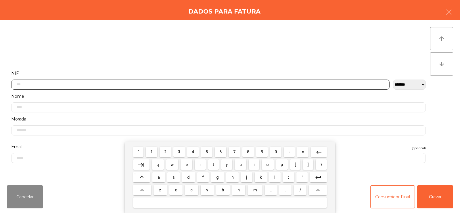
scroll to position [42, 0]
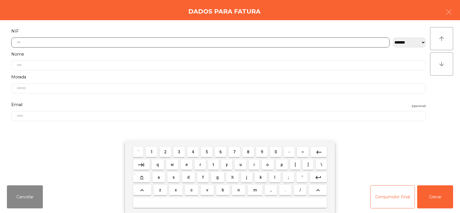
click at [179, 151] on span "3" at bounding box center [179, 151] width 2 height 5
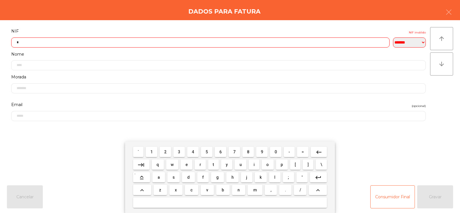
click at [275, 153] on span "0" at bounding box center [276, 151] width 2 height 5
click at [235, 151] on span "7" at bounding box center [234, 151] width 2 height 5
click at [180, 151] on span "3" at bounding box center [179, 151] width 2 height 5
click at [249, 153] on span "8" at bounding box center [248, 151] width 2 height 5
click at [275, 151] on span "0" at bounding box center [276, 151] width 2 height 5
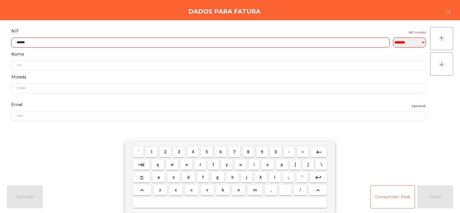
click at [193, 151] on span "4" at bounding box center [193, 151] width 2 height 5
click at [180, 152] on span "3" at bounding box center [179, 151] width 2 height 5
click at [165, 154] on span "2" at bounding box center [165, 151] width 2 height 5
type input "*********"
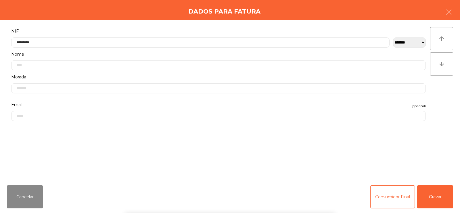
click at [441, 191] on div "` 1 2 3 4 5 6 7 8 9 0 - = keyboard_backspace keyboard_tab q w e r t y u i o p […" at bounding box center [230, 176] width 460 height 71
click at [441, 195] on button "Gravar" at bounding box center [436, 196] width 36 height 23
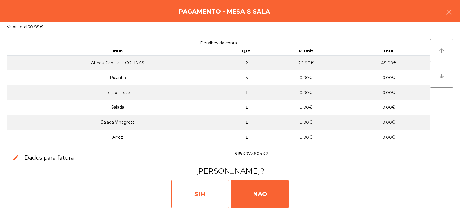
click at [210, 182] on div "SIM" at bounding box center [200, 193] width 58 height 29
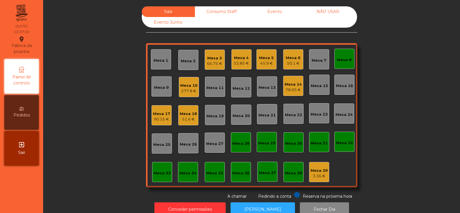
click at [345, 57] on div "Mesa 8" at bounding box center [344, 60] width 15 height 6
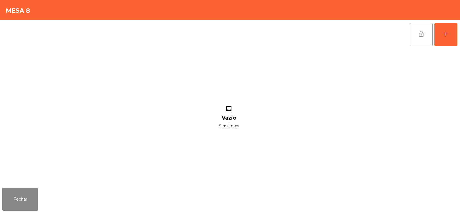
click at [422, 31] on span "lock_open" at bounding box center [421, 34] width 7 height 7
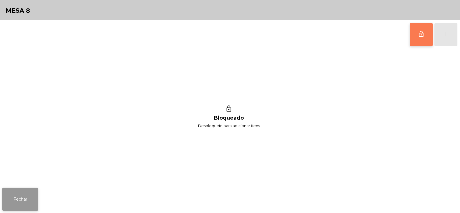
click at [16, 198] on button "Fechar" at bounding box center [20, 198] width 36 height 23
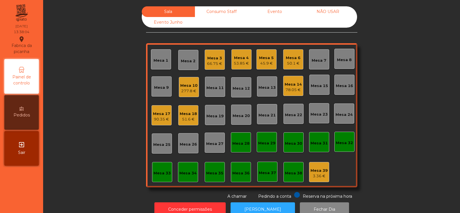
click at [312, 67] on div "Mesa 7" at bounding box center [319, 59] width 20 height 20
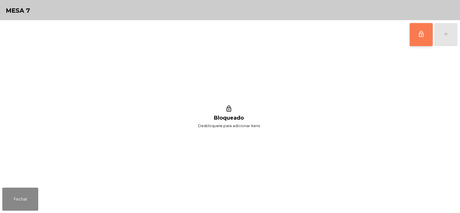
click at [414, 37] on button "lock_outline" at bounding box center [421, 34] width 23 height 23
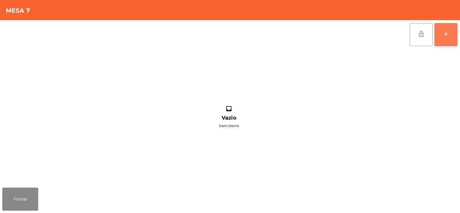
click at [449, 34] on div "add" at bounding box center [446, 34] width 7 height 7
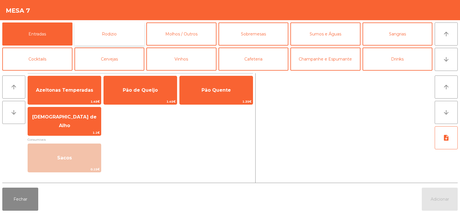
click at [100, 39] on button "Rodizio" at bounding box center [110, 33] width 70 height 23
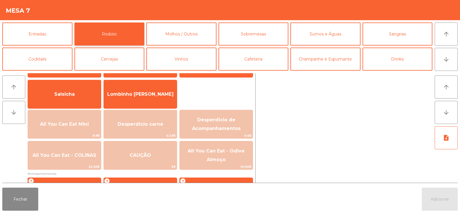
scroll to position [45, 0]
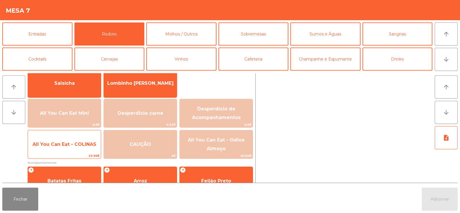
click at [67, 136] on div "All You Can Eat - COLINAS 22.95€" at bounding box center [65, 144] width 74 height 29
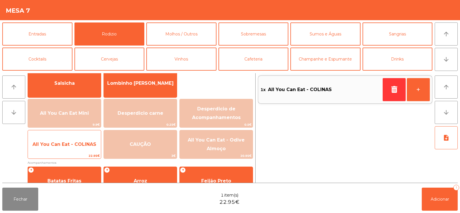
click at [68, 141] on span "All You Can Eat - COLINAS" at bounding box center [65, 143] width 64 height 5
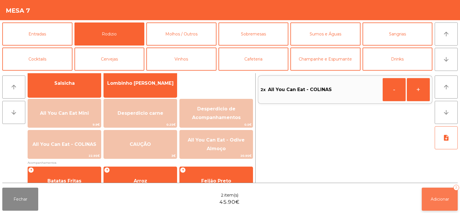
click at [439, 188] on button "Adicionar 2" at bounding box center [440, 198] width 36 height 23
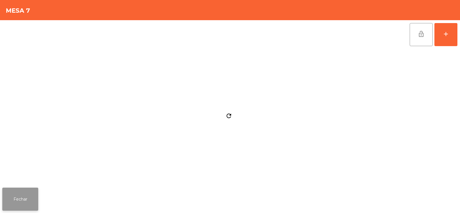
click at [23, 200] on button "Fechar" at bounding box center [20, 198] width 36 height 23
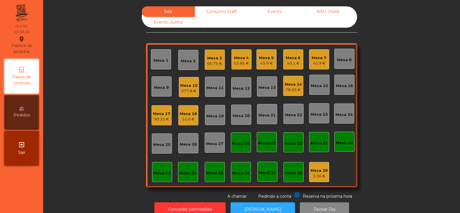
click at [183, 64] on div "Mesa 2" at bounding box center [188, 61] width 15 height 6
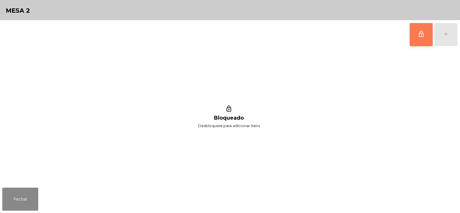
click at [415, 38] on button "lock_outline" at bounding box center [421, 34] width 23 height 23
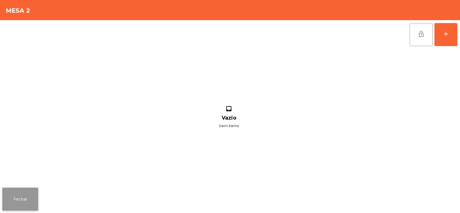
click at [17, 195] on button "Fechar" at bounding box center [20, 198] width 36 height 23
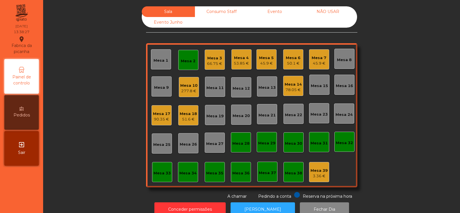
click at [319, 57] on div "Mesa 7" at bounding box center [319, 58] width 15 height 6
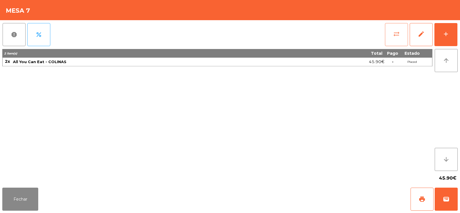
click at [394, 39] on button "sync_alt" at bounding box center [396, 34] width 23 height 23
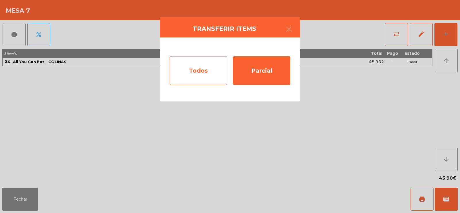
click at [179, 72] on div "Todos" at bounding box center [199, 70] width 58 height 29
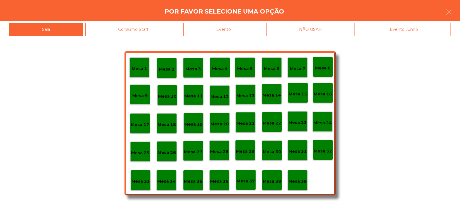
click at [174, 71] on div "Mesa 2" at bounding box center [167, 68] width 20 height 20
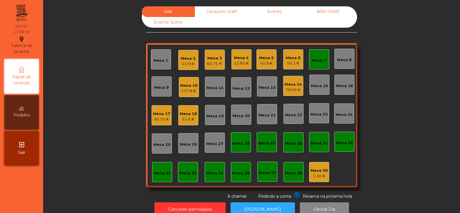
click at [317, 62] on div "Mesa 7" at bounding box center [319, 61] width 15 height 6
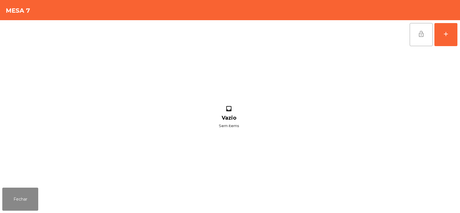
click at [418, 35] on button "lock_open" at bounding box center [421, 34] width 23 height 23
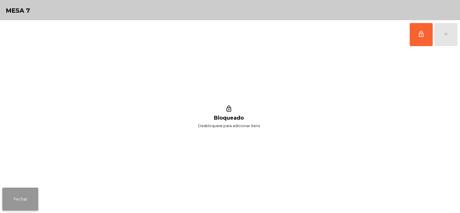
click at [17, 194] on button "Fechar" at bounding box center [20, 198] width 36 height 23
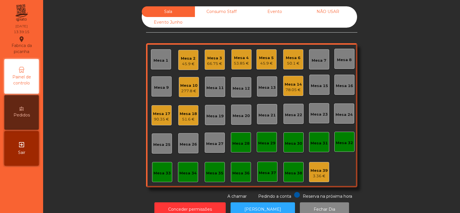
click at [193, 50] on div "Mesa 2 45.9 €" at bounding box center [188, 60] width 20 height 20
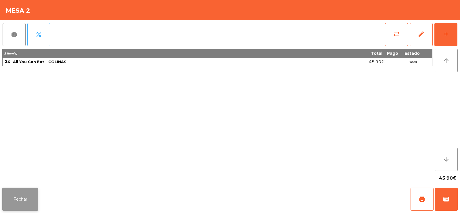
click at [10, 196] on button "Fechar" at bounding box center [20, 198] width 36 height 23
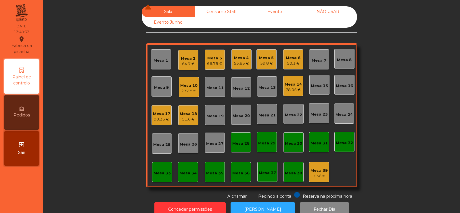
click at [218, 64] on div "66.75 €" at bounding box center [214, 64] width 15 height 6
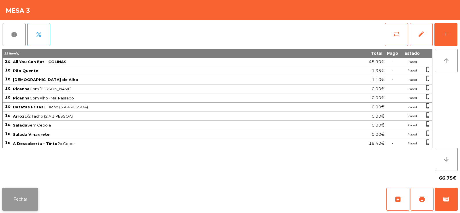
click at [5, 202] on button "Fechar" at bounding box center [20, 198] width 36 height 23
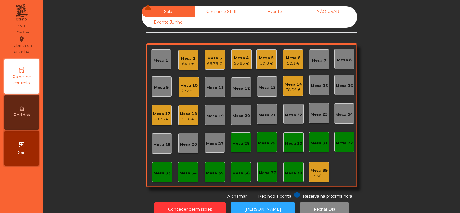
click at [241, 55] on div "Mesa 4" at bounding box center [241, 58] width 15 height 6
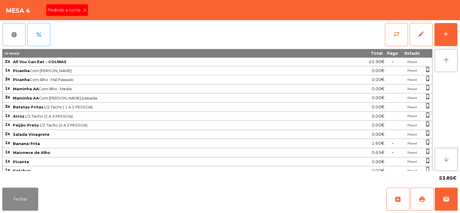
click at [83, 12] on icon at bounding box center [85, 10] width 4 height 4
click at [429, 200] on button "print" at bounding box center [422, 198] width 23 height 23
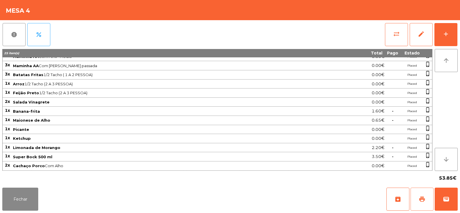
click at [424, 195] on span "print" at bounding box center [422, 198] width 7 height 7
click at [392, 35] on button "sync_alt" at bounding box center [396, 34] width 23 height 23
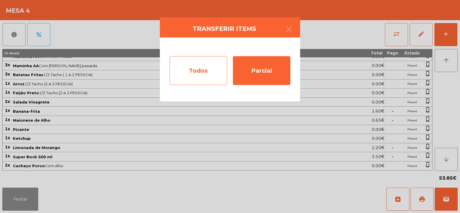
click at [203, 68] on div "Todos" at bounding box center [199, 70] width 58 height 29
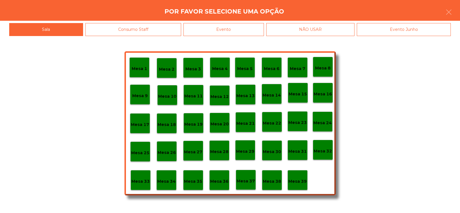
click at [236, 31] on div "Evento" at bounding box center [224, 29] width 81 height 13
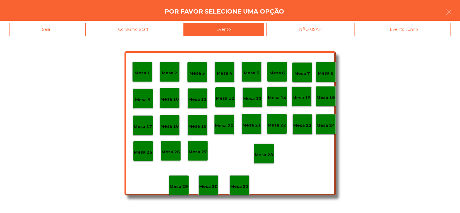
click at [224, 77] on div "Mesa 4" at bounding box center [225, 72] width 20 height 20
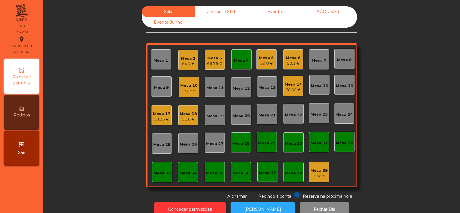
click at [260, 68] on div "Mesa 5 59.8 €" at bounding box center [267, 59] width 20 height 20
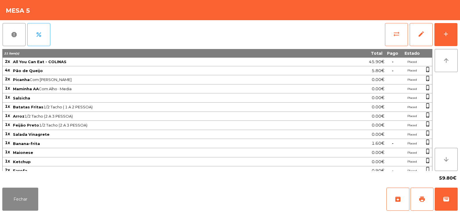
scroll to position [14, 0]
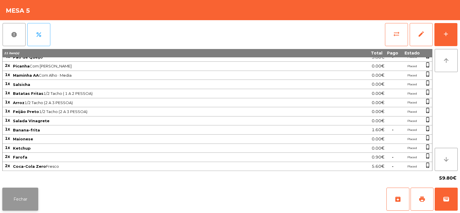
click at [26, 193] on button "Fechar" at bounding box center [20, 198] width 36 height 23
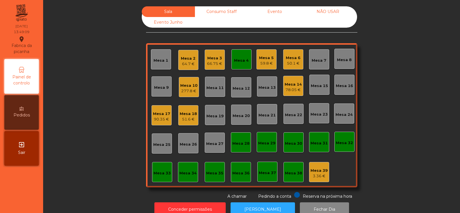
click at [239, 59] on div "Mesa 4" at bounding box center [241, 61] width 15 height 6
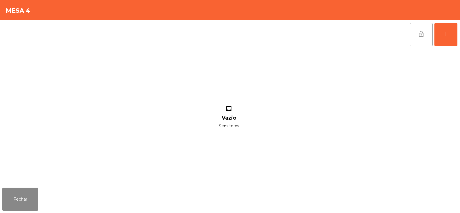
click at [419, 45] on button "lock_open" at bounding box center [421, 34] width 23 height 23
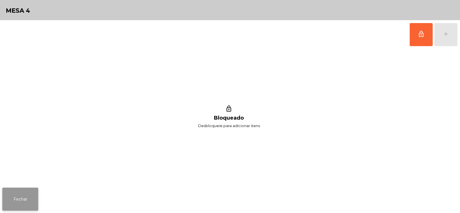
click at [31, 193] on button "Fechar" at bounding box center [20, 198] width 36 height 23
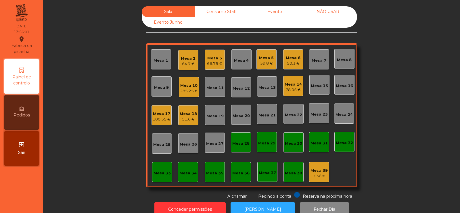
click at [319, 57] on div "Mesa 7" at bounding box center [319, 59] width 15 height 8
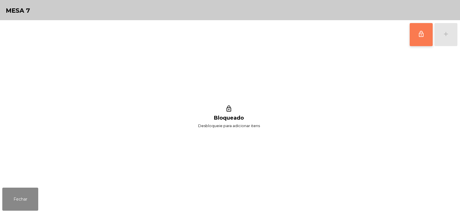
click at [419, 33] on span "lock_outline" at bounding box center [421, 34] width 7 height 7
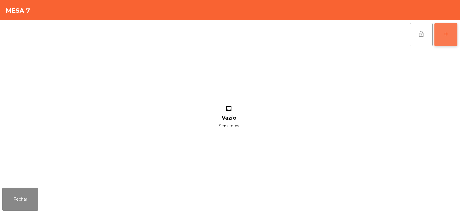
click at [448, 37] on div "add" at bounding box center [446, 34] width 7 height 7
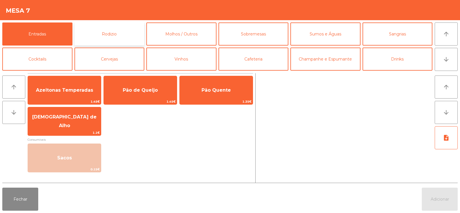
click at [116, 28] on button "Rodizio" at bounding box center [110, 33] width 70 height 23
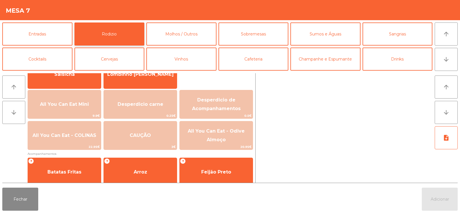
scroll to position [53, 0]
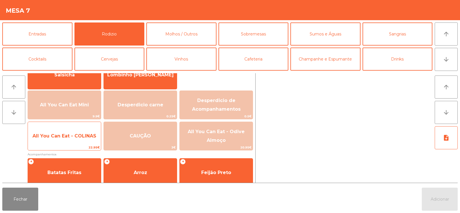
click at [63, 137] on span "All You Can Eat - COLINAS" at bounding box center [65, 135] width 64 height 5
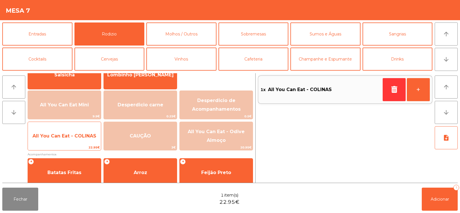
click at [62, 139] on span "All You Can Eat - COLINAS" at bounding box center [64, 136] width 73 height 16
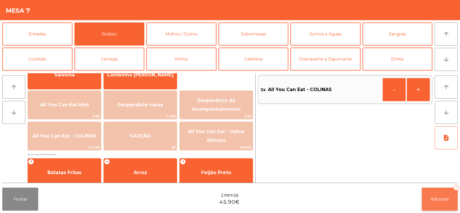
click at [431, 197] on span "Adicionar" at bounding box center [440, 198] width 18 height 5
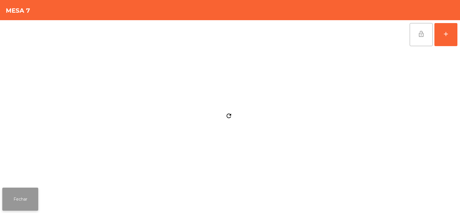
click at [33, 197] on button "Fechar" at bounding box center [20, 198] width 36 height 23
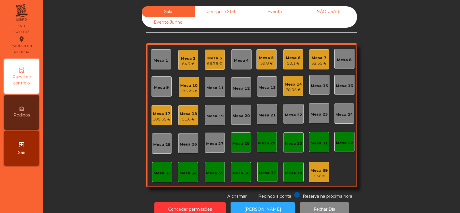
click at [213, 63] on div "66.75 €" at bounding box center [214, 64] width 15 height 6
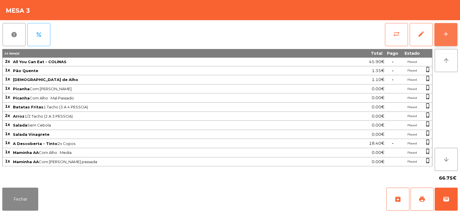
click at [449, 36] on div "add" at bounding box center [446, 34] width 7 height 7
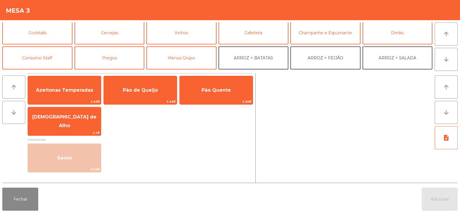
scroll to position [25, 0]
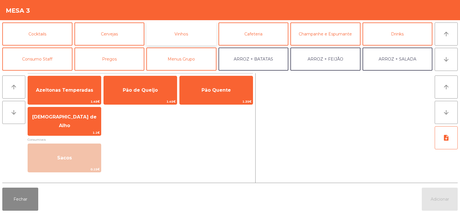
click at [197, 37] on button "Vinhos" at bounding box center [181, 33] width 70 height 23
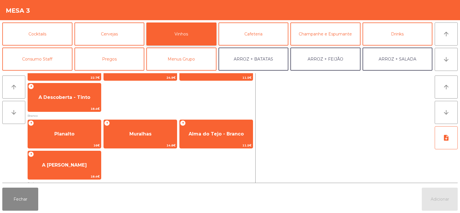
scroll to position [0, 0]
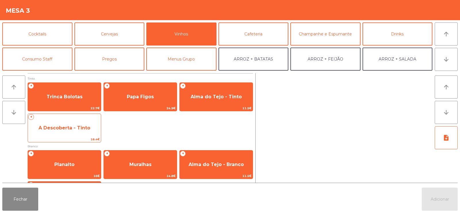
click at [85, 130] on span "A Descoberta - Tinto" at bounding box center [64, 128] width 73 height 16
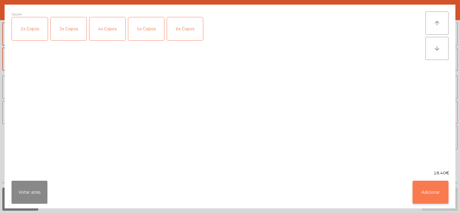
click at [428, 190] on button "Adicionar" at bounding box center [431, 191] width 36 height 23
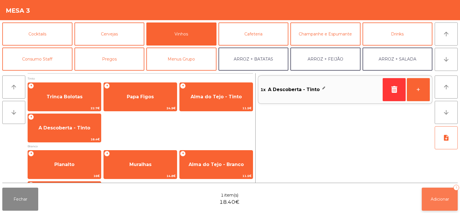
click at [452, 198] on button "Adicionar 1" at bounding box center [440, 198] width 36 height 23
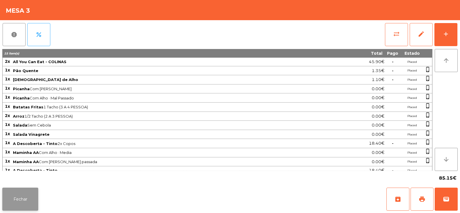
click at [18, 195] on button "Fechar" at bounding box center [20, 198] width 36 height 23
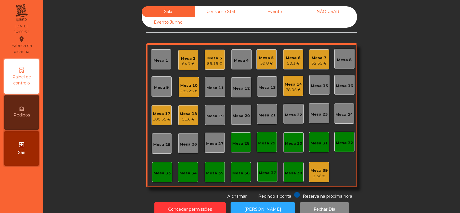
click at [181, 87] on div "Mesa 10" at bounding box center [189, 86] width 18 height 6
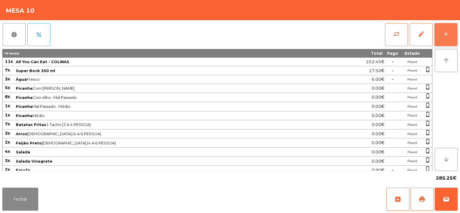
click at [446, 37] on button "add" at bounding box center [446, 34] width 23 height 23
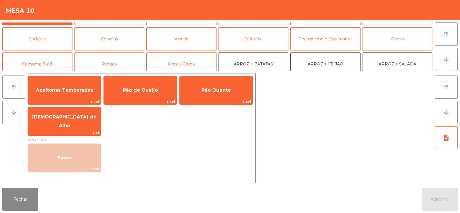
scroll to position [20, 0]
click at [135, 41] on button "Cervejas" at bounding box center [110, 38] width 70 height 23
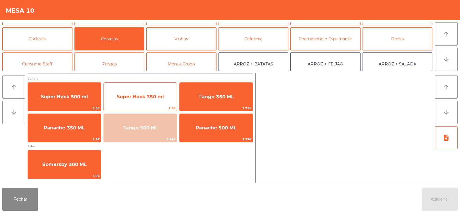
click at [156, 102] on span "Super Bock 350 ml" at bounding box center [140, 97] width 73 height 16
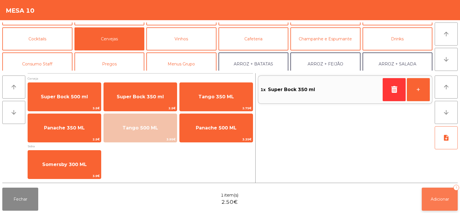
click at [437, 201] on span "Adicionar" at bounding box center [440, 198] width 18 height 5
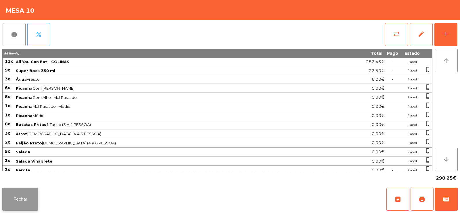
click at [24, 201] on button "Fechar" at bounding box center [20, 198] width 36 height 23
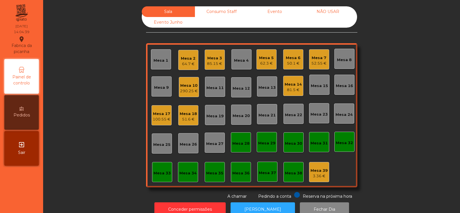
click at [188, 91] on div "290.25 €" at bounding box center [189, 91] width 18 height 6
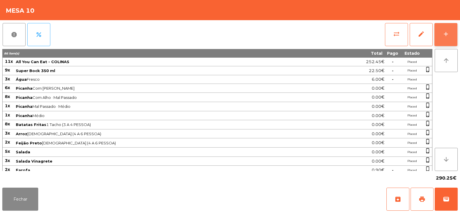
click at [436, 32] on button "add" at bounding box center [446, 34] width 23 height 23
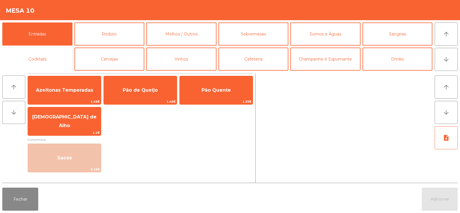
click at [46, 59] on button "Cocktails" at bounding box center [37, 58] width 70 height 23
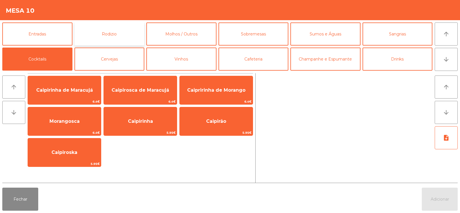
click at [116, 39] on button "Rodizio" at bounding box center [110, 33] width 70 height 23
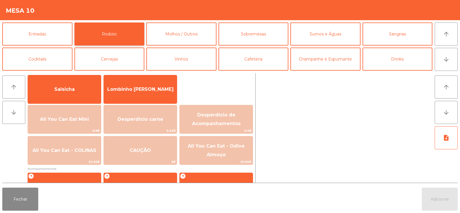
scroll to position [0, 0]
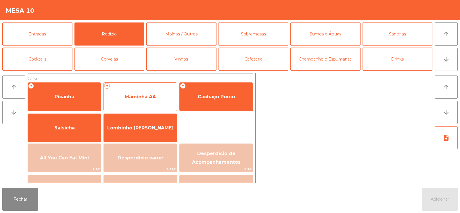
click at [149, 100] on span "Maminha AA" at bounding box center [140, 97] width 73 height 16
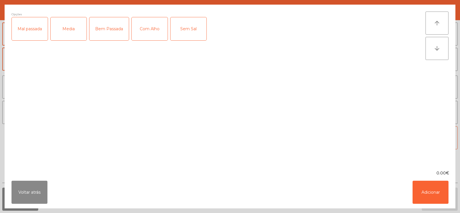
click at [32, 35] on div "Mal passada" at bounding box center [30, 28] width 36 height 23
click at [155, 28] on div "Com Alho" at bounding box center [150, 28] width 36 height 23
click at [432, 193] on button "Adicionar" at bounding box center [431, 191] width 36 height 23
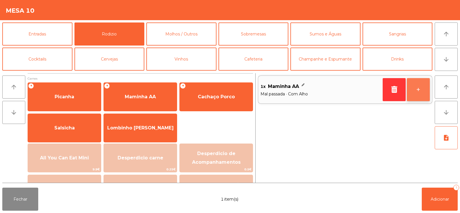
click at [428, 92] on button "+" at bounding box center [418, 89] width 23 height 23
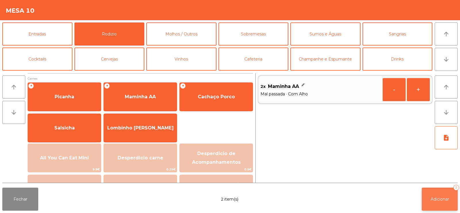
click at [449, 195] on button "Adicionar 2" at bounding box center [440, 198] width 36 height 23
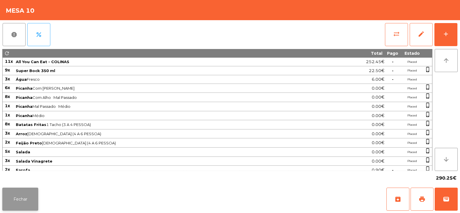
click at [29, 196] on button "Fechar" at bounding box center [20, 198] width 36 height 23
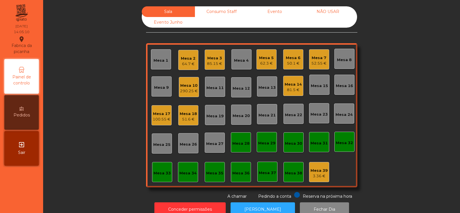
click at [159, 117] on div "100.55 €" at bounding box center [162, 119] width 18 height 6
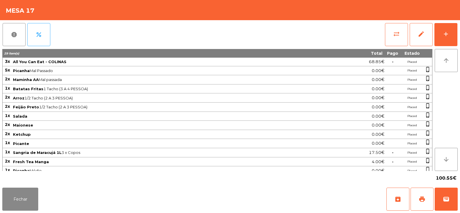
scroll to position [32, 0]
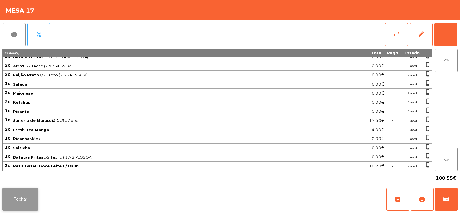
click at [18, 203] on button "Fechar" at bounding box center [20, 198] width 36 height 23
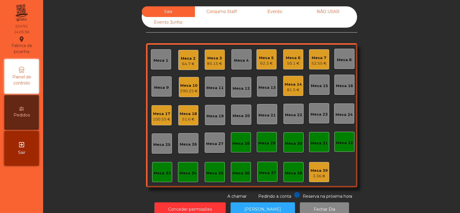
click at [295, 93] on div "Mesa 14 81.5 €" at bounding box center [293, 86] width 20 height 20
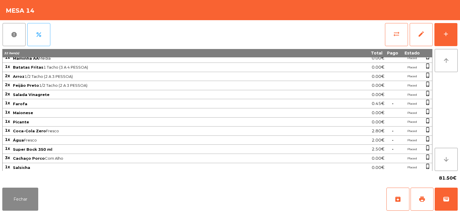
scroll to position [77, 0]
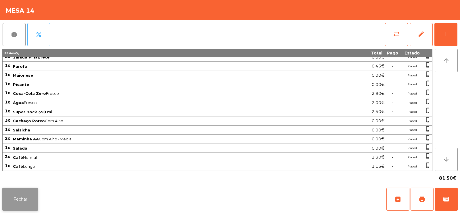
click at [27, 192] on button "Fechar" at bounding box center [20, 198] width 36 height 23
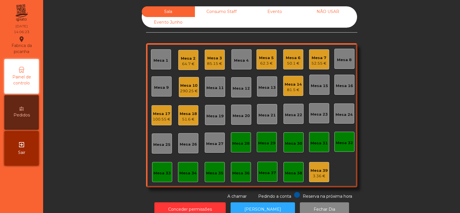
click at [186, 88] on div "290.25 €" at bounding box center [189, 91] width 18 height 6
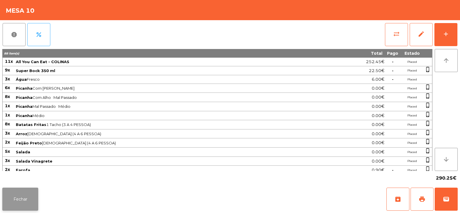
click at [9, 202] on button "Fechar" at bounding box center [20, 198] width 36 height 23
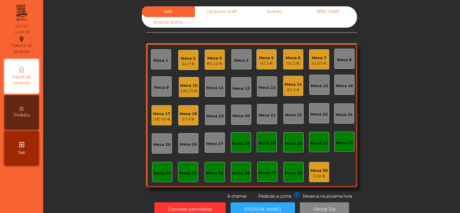
click at [113, 122] on div "Sala Consumo Staff Evento NÃO USAR Evento Junho Mesa 1 Mesa 2 64.7 € Mesa 3 85.…" at bounding box center [252, 102] width 402 height 193
click at [321, 172] on div "Mesa 39" at bounding box center [319, 170] width 17 height 6
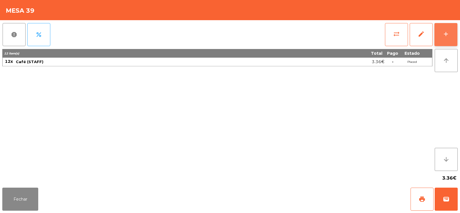
click at [458, 31] on button "add" at bounding box center [446, 34] width 23 height 23
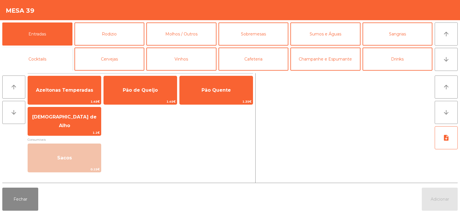
click at [31, 60] on button "Cocktails" at bounding box center [37, 58] width 70 height 23
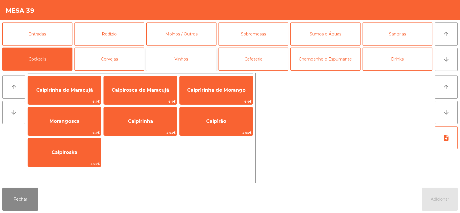
click at [188, 54] on button "Vinhos" at bounding box center [181, 58] width 70 height 23
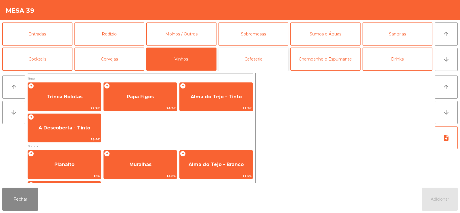
click at [254, 53] on button "Cafeteria" at bounding box center [254, 58] width 70 height 23
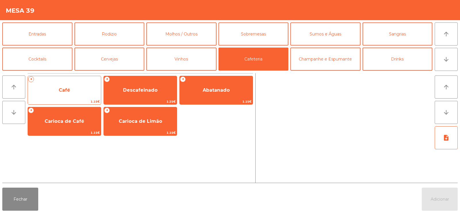
click at [71, 92] on span "Café" at bounding box center [64, 90] width 73 height 16
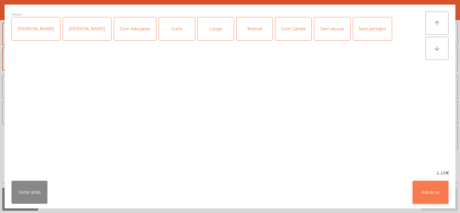
click at [441, 186] on button "Adicionar" at bounding box center [431, 191] width 36 height 23
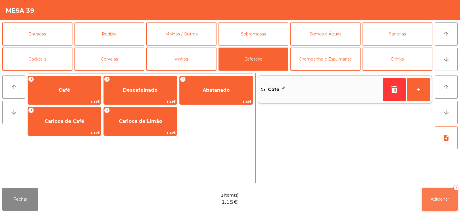
click at [435, 193] on button "Adicionar 1" at bounding box center [440, 198] width 36 height 23
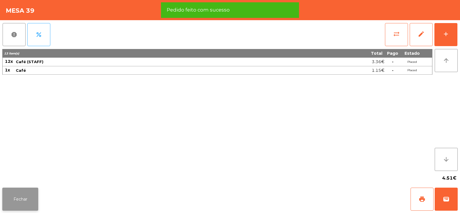
click at [15, 198] on button "Fechar" at bounding box center [20, 198] width 36 height 23
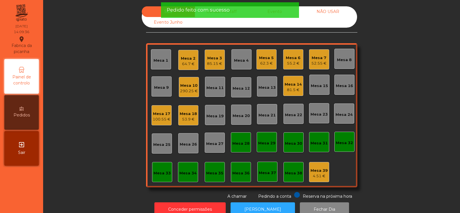
click at [326, 177] on div "Mesa 39 4.51 €" at bounding box center [319, 172] width 20 height 20
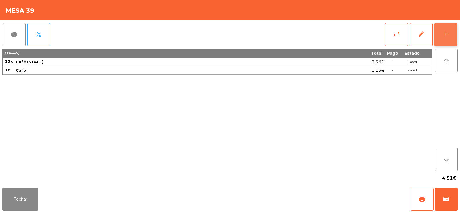
click at [446, 32] on div "add" at bounding box center [446, 34] width 7 height 7
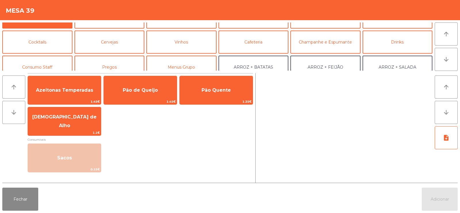
scroll to position [16, 0]
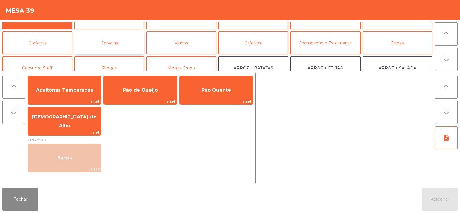
click at [118, 51] on button "Cervejas" at bounding box center [110, 42] width 70 height 23
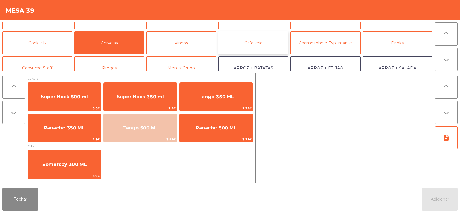
click at [246, 45] on button "Cafeteria" at bounding box center [254, 42] width 70 height 23
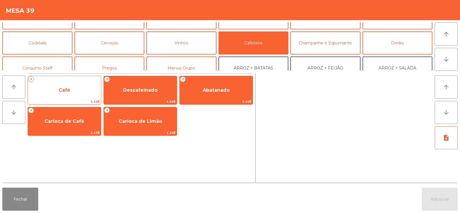
click at [76, 90] on span "Café" at bounding box center [64, 90] width 73 height 16
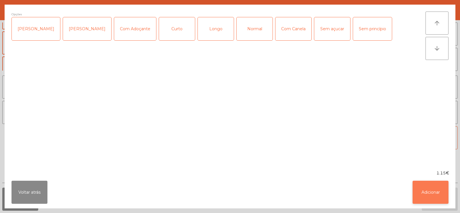
click at [436, 187] on button "Adicionar" at bounding box center [431, 191] width 36 height 23
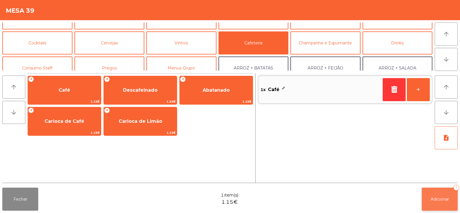
click at [447, 194] on button "Adicionar 1" at bounding box center [440, 198] width 36 height 23
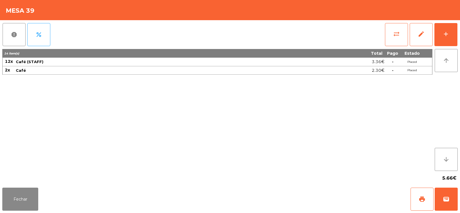
click at [56, 147] on div "14 item(s) Total Pago Estado 12x Café (STAFF) 3.36€ - Placed 2x Café 2.30€ - Pl…" at bounding box center [217, 110] width 430 height 122
click at [25, 198] on button "Fechar" at bounding box center [20, 198] width 36 height 23
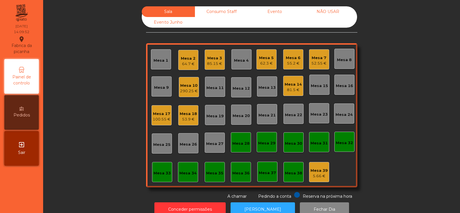
click at [105, 106] on div "Sala Consumo Staff Evento NÃO USAR Evento Junho Mesa 1 Mesa 2 64.7 € Mesa 3 85.…" at bounding box center [252, 102] width 402 height 193
click at [190, 89] on div "290.25 €" at bounding box center [189, 91] width 18 height 6
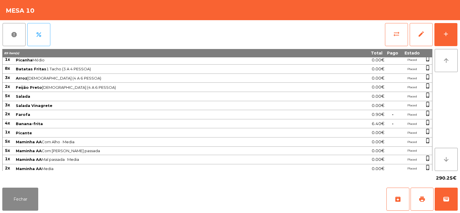
scroll to position [94, 0]
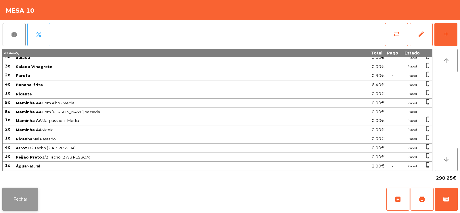
click at [28, 198] on button "Fechar" at bounding box center [20, 198] width 36 height 23
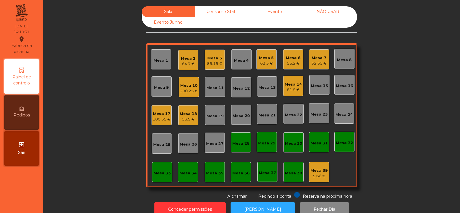
click at [75, 100] on div "Sala Consumo Staff Evento NÃO USAR Evento Junho Mesa 1 Mesa 2 64.7 € Mesa 3 85.…" at bounding box center [252, 102] width 402 height 193
click at [191, 82] on div "Mesa 10 290.25 €" at bounding box center [189, 87] width 18 height 14
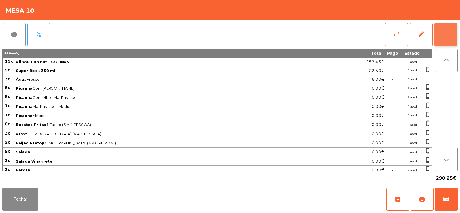
click at [447, 41] on button "add" at bounding box center [446, 34] width 23 height 23
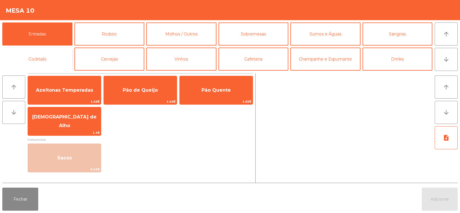
click at [36, 61] on button "Cocktails" at bounding box center [37, 58] width 70 height 23
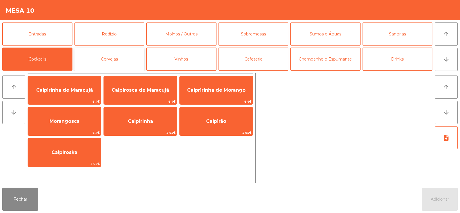
click at [114, 58] on button "Cervejas" at bounding box center [110, 58] width 70 height 23
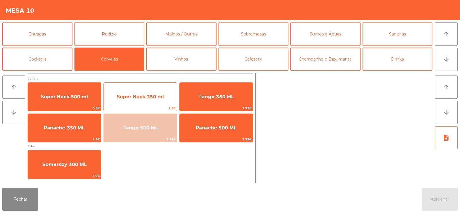
click at [135, 102] on span "Super Bock 350 ml" at bounding box center [140, 97] width 73 height 16
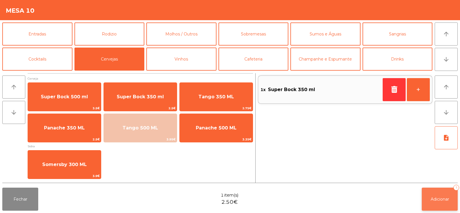
click at [440, 195] on button "Adicionar 1" at bounding box center [440, 198] width 36 height 23
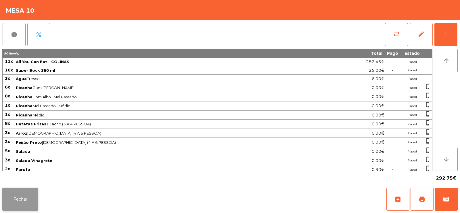
click at [13, 193] on button "Fechar" at bounding box center [20, 198] width 36 height 23
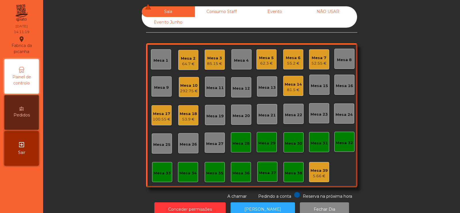
click at [287, 85] on div "Mesa 14" at bounding box center [293, 84] width 17 height 6
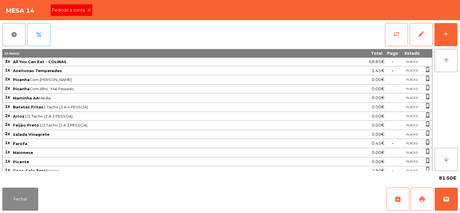
click at [89, 10] on icon at bounding box center [89, 10] width 4 height 4
click at [411, 202] on button "print" at bounding box center [422, 198] width 23 height 23
click at [451, 193] on button "wallet" at bounding box center [446, 198] width 23 height 23
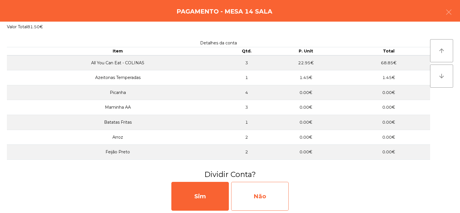
click at [266, 193] on div "Não" at bounding box center [260, 196] width 58 height 29
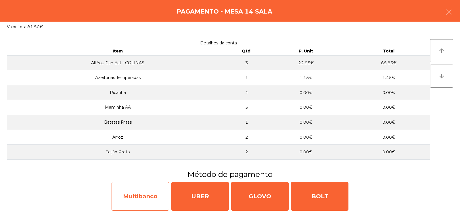
click at [145, 198] on div "Multibanco" at bounding box center [141, 196] width 58 height 29
select select "**"
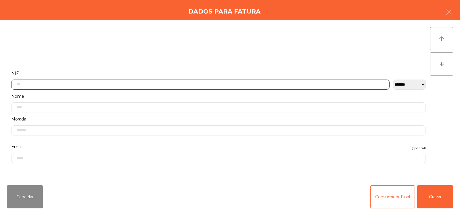
click at [211, 82] on input "text" at bounding box center [200, 84] width 379 height 10
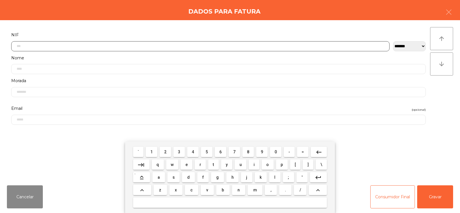
scroll to position [42, 0]
click at [165, 153] on span "2" at bounding box center [165, 151] width 2 height 5
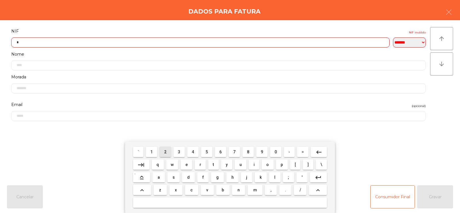
click at [179, 153] on span "3" at bounding box center [179, 151] width 2 height 5
click at [248, 152] on span "8" at bounding box center [248, 151] width 2 height 5
click at [262, 151] on span "9" at bounding box center [262, 151] width 2 height 5
click at [221, 151] on span "6" at bounding box center [221, 151] width 2 height 5
click at [235, 151] on span "7" at bounding box center [234, 151] width 2 height 5
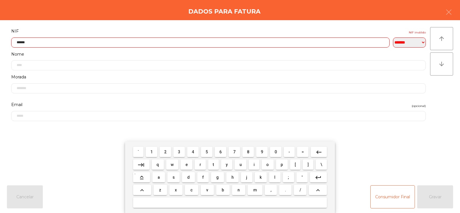
click at [262, 150] on span "9" at bounding box center [262, 151] width 2 height 5
click at [180, 151] on span "3" at bounding box center [179, 151] width 2 height 5
click at [275, 153] on span "0" at bounding box center [276, 151] width 2 height 5
type input "*********"
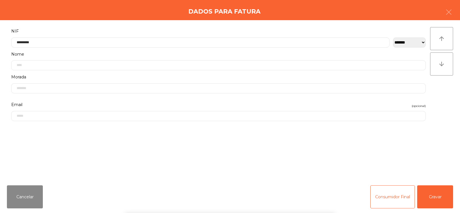
click at [434, 157] on div "` 1 2 3 4 5 6 7 8 9 0 - = keyboard_backspace keyboard_tab q w e r t y u i o p […" at bounding box center [230, 176] width 460 height 71
click at [438, 192] on button "Gravar" at bounding box center [436, 196] width 36 height 23
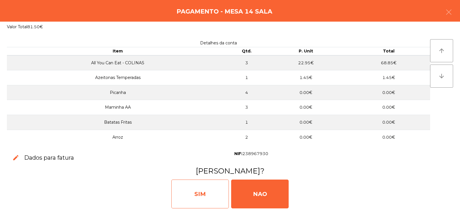
click at [199, 188] on div "SIM" at bounding box center [200, 193] width 58 height 29
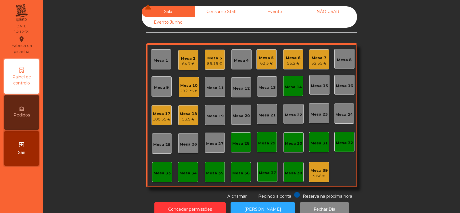
click at [192, 119] on div "53.9 €" at bounding box center [188, 119] width 17 height 6
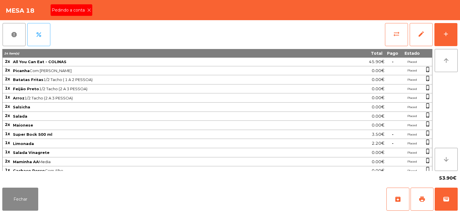
click at [89, 9] on icon at bounding box center [89, 10] width 4 height 4
click at [420, 197] on span "print" at bounding box center [422, 198] width 7 height 7
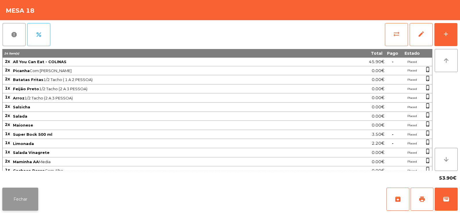
click at [32, 196] on button "Fechar" at bounding box center [20, 198] width 36 height 23
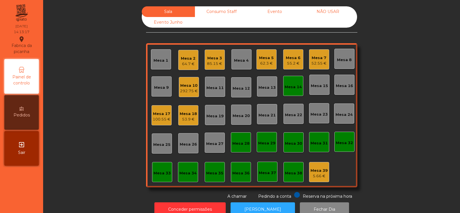
click at [292, 88] on div "Mesa 14" at bounding box center [293, 87] width 17 height 6
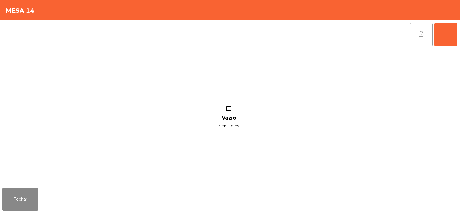
click at [417, 40] on button "lock_open" at bounding box center [421, 34] width 23 height 23
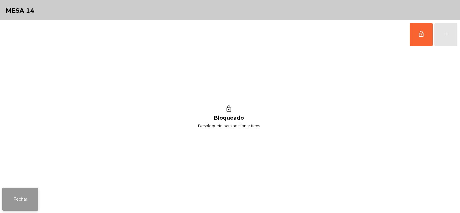
click at [33, 195] on button "Fechar" at bounding box center [20, 198] width 36 height 23
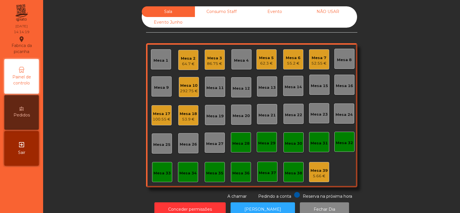
click at [186, 81] on div "Mesa 10 292.75 €" at bounding box center [189, 87] width 18 height 14
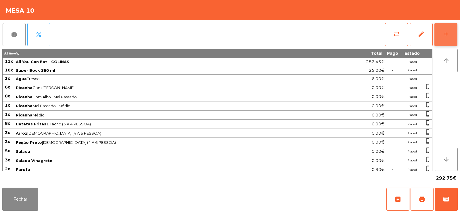
click at [451, 38] on button "add" at bounding box center [446, 34] width 23 height 23
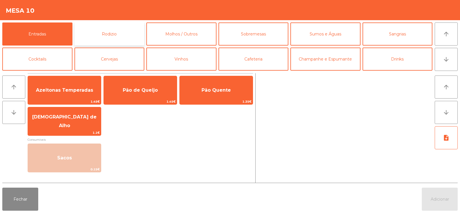
click at [128, 33] on button "Rodizio" at bounding box center [110, 33] width 70 height 23
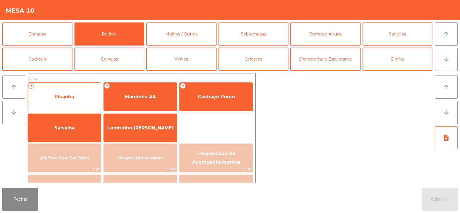
click at [83, 100] on span "Picanha" at bounding box center [64, 97] width 73 height 16
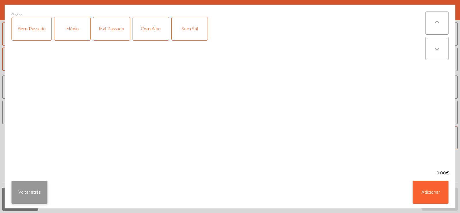
click at [41, 190] on button "Voltar atrás" at bounding box center [30, 191] width 36 height 23
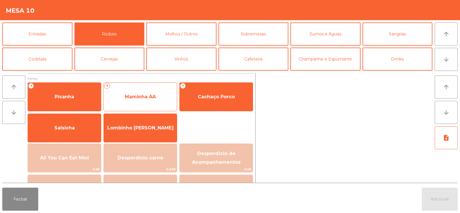
click at [155, 102] on span "Maminha AA" at bounding box center [140, 97] width 73 height 16
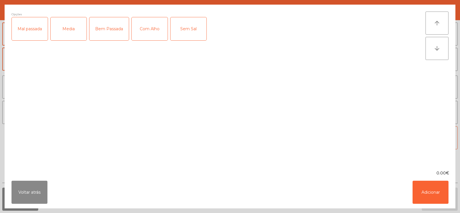
click at [44, 25] on div "Mal passada" at bounding box center [30, 28] width 36 height 23
click at [156, 35] on div "Com Alho" at bounding box center [150, 28] width 36 height 23
click at [440, 194] on button "Adicionar" at bounding box center [431, 191] width 36 height 23
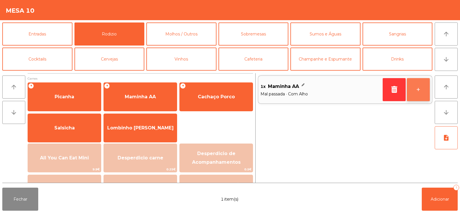
click at [421, 91] on button "+" at bounding box center [418, 89] width 23 height 23
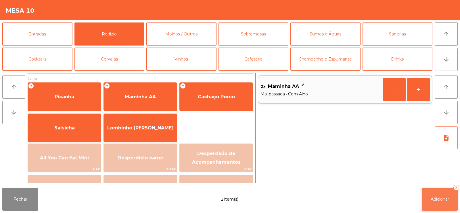
click at [436, 196] on span "Adicionar" at bounding box center [440, 198] width 18 height 5
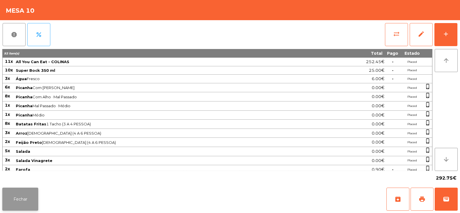
click at [21, 197] on button "Fechar" at bounding box center [20, 198] width 36 height 23
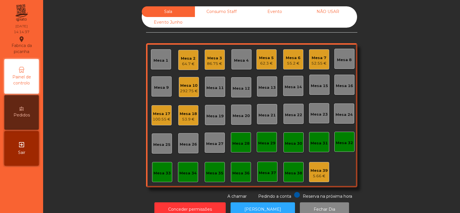
click at [184, 117] on div "53.9 €" at bounding box center [188, 119] width 17 height 6
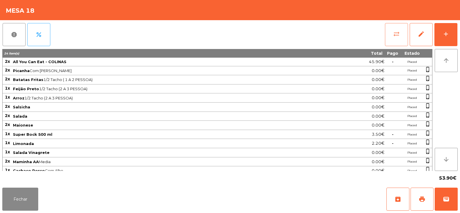
click at [392, 37] on button "sync_alt" at bounding box center [396, 34] width 23 height 23
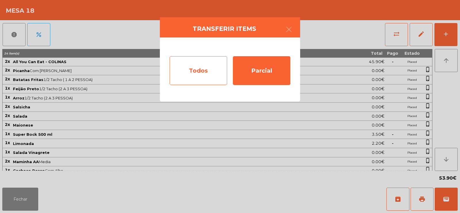
click at [203, 75] on div "Todos" at bounding box center [199, 70] width 58 height 29
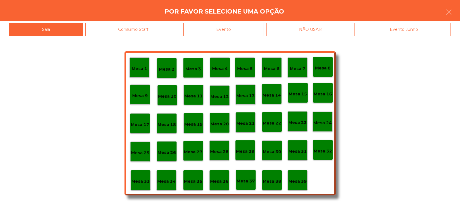
click at [228, 31] on div "Evento" at bounding box center [224, 29] width 81 height 13
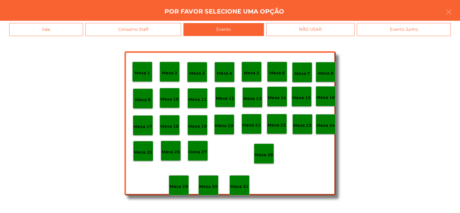
click at [267, 153] on p "Mesa 28" at bounding box center [264, 154] width 18 height 7
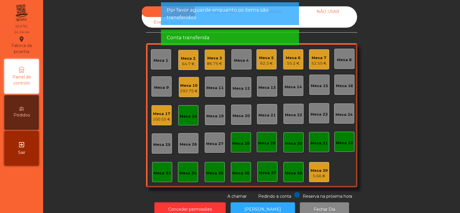
click at [184, 113] on div "Mesa 18" at bounding box center [188, 115] width 17 height 8
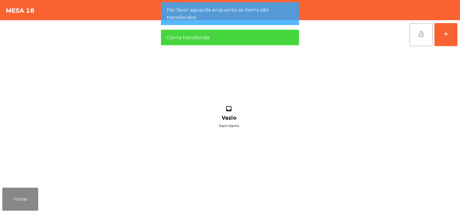
click at [422, 36] on span "lock_open" at bounding box center [421, 34] width 7 height 7
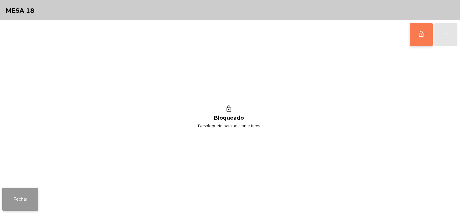
click at [13, 199] on button "Fechar" at bounding box center [20, 198] width 36 height 23
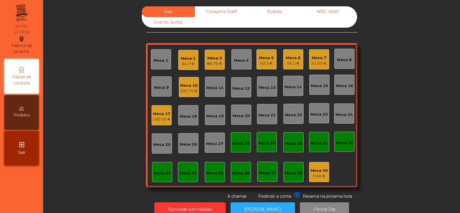
click at [156, 114] on div "Mesa 17" at bounding box center [162, 114] width 18 height 6
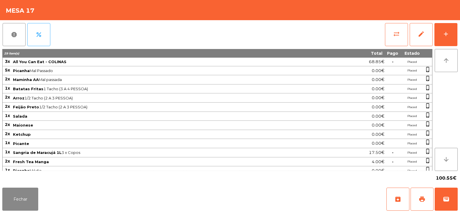
scroll to position [32, 0]
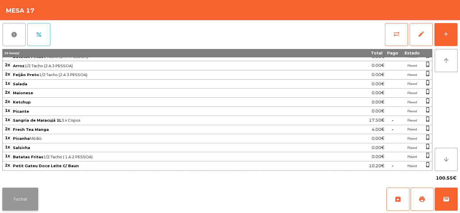
click at [18, 198] on button "Fechar" at bounding box center [20, 198] width 36 height 23
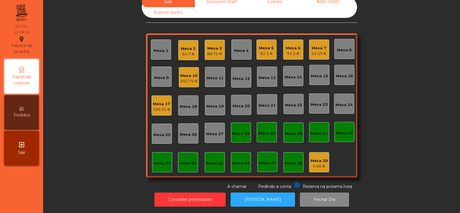
scroll to position [0, 0]
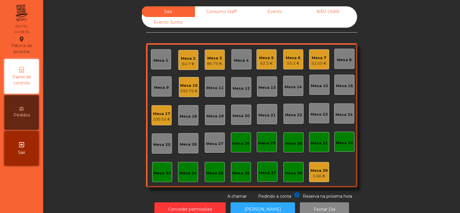
click at [161, 118] on div "100.55 €" at bounding box center [162, 119] width 18 height 6
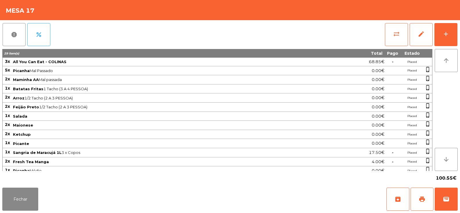
scroll to position [32, 0]
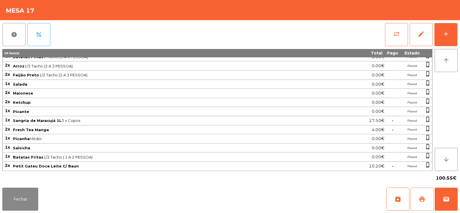
click at [425, 199] on span "print" at bounding box center [422, 198] width 7 height 7
click at [25, 200] on button "Fechar" at bounding box center [20, 198] width 36 height 23
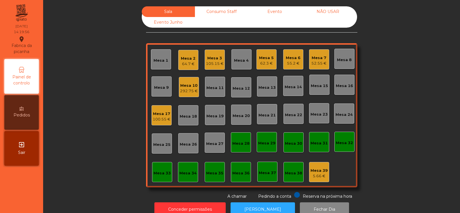
scroll to position [14, 0]
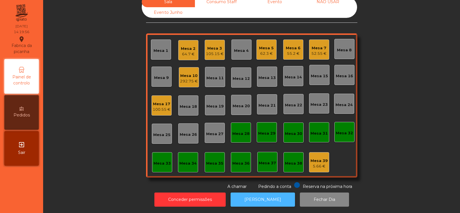
click at [266, 198] on button "[PERSON_NAME]" at bounding box center [263, 199] width 64 height 14
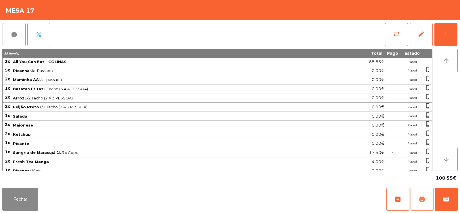
click at [426, 208] on button "print" at bounding box center [422, 198] width 23 height 23
click at [21, 197] on button "Fechar" at bounding box center [20, 198] width 36 height 23
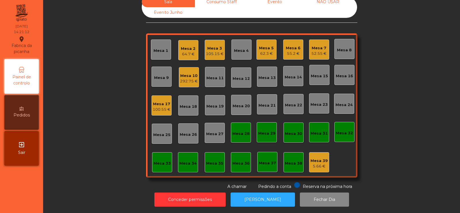
scroll to position [0, 0]
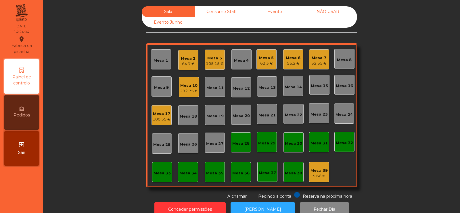
click at [190, 90] on div "292.75 €" at bounding box center [189, 91] width 18 height 6
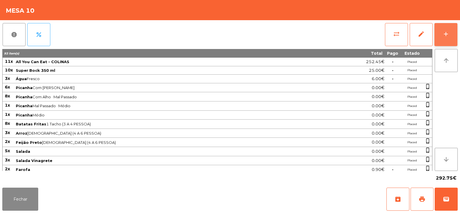
click at [450, 29] on button "add" at bounding box center [446, 34] width 23 height 23
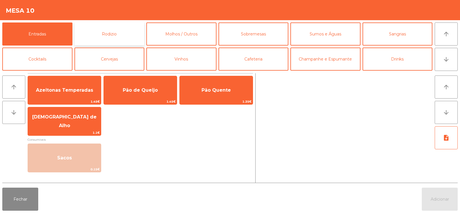
click at [103, 31] on button "Rodizio" at bounding box center [110, 33] width 70 height 23
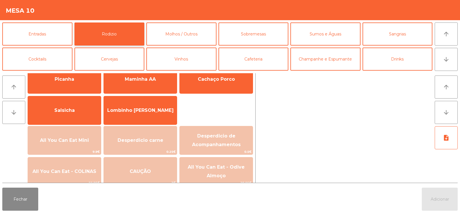
scroll to position [31, 0]
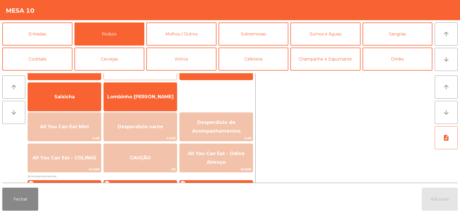
click at [143, 76] on div "+ Maminha AA" at bounding box center [141, 65] width 74 height 29
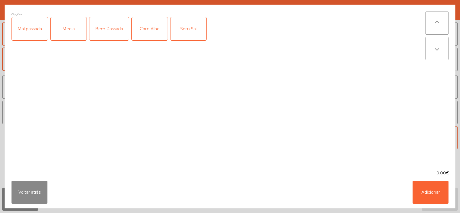
click at [29, 35] on div "Mal passada" at bounding box center [30, 28] width 36 height 23
click at [143, 28] on div "Com Alho" at bounding box center [150, 28] width 36 height 23
click at [424, 186] on button "Adicionar" at bounding box center [431, 191] width 36 height 23
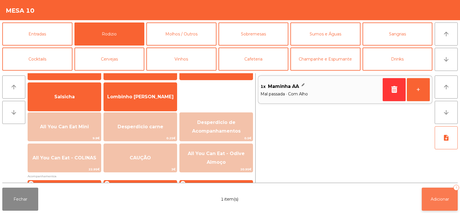
click at [441, 201] on button "Adicionar 1" at bounding box center [440, 198] width 36 height 23
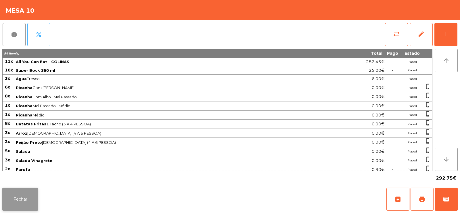
click at [10, 195] on button "Fechar" at bounding box center [20, 198] width 36 height 23
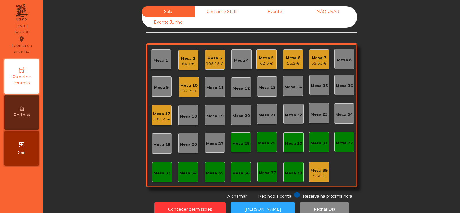
click at [194, 62] on div "Mesa 2 64.7 €" at bounding box center [188, 60] width 20 height 20
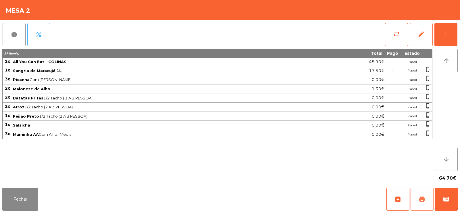
click at [423, 204] on button "print" at bounding box center [422, 198] width 23 height 23
click at [441, 202] on button "wallet" at bounding box center [446, 198] width 23 height 23
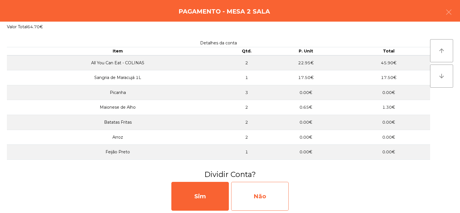
click at [252, 194] on div "Não" at bounding box center [260, 196] width 58 height 29
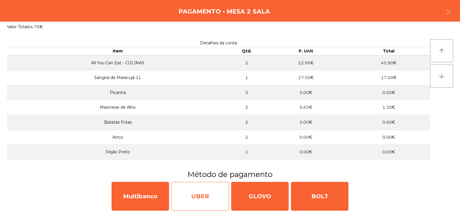
click at [198, 197] on div "UBER" at bounding box center [200, 196] width 58 height 29
select select "**"
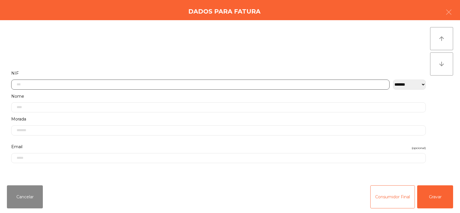
click at [118, 80] on input "text" at bounding box center [200, 84] width 379 height 10
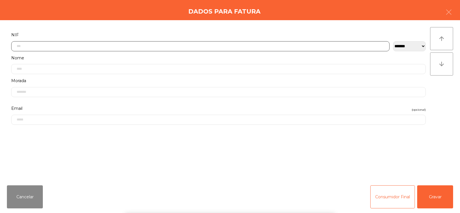
scroll to position [42, 0]
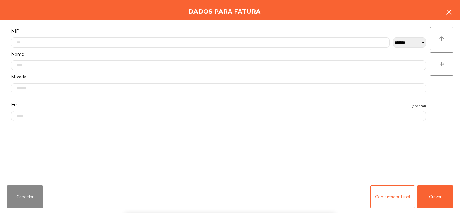
click at [453, 11] on button "button" at bounding box center [449, 12] width 16 height 17
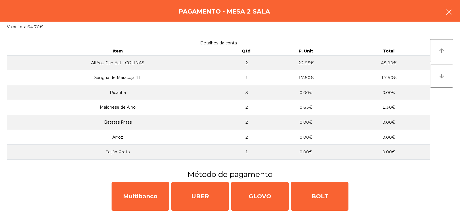
click at [448, 4] on button "button" at bounding box center [449, 12] width 16 height 17
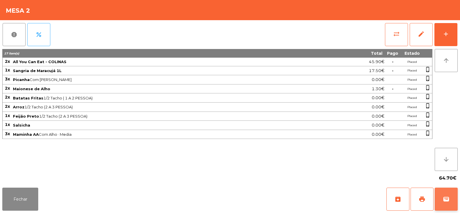
click at [448, 197] on span "wallet" at bounding box center [446, 198] width 7 height 7
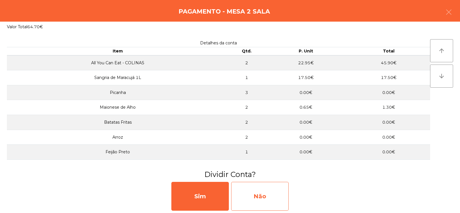
click at [267, 191] on div "Não" at bounding box center [260, 196] width 58 height 29
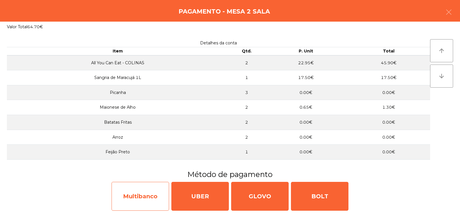
click at [140, 201] on div "Multibanco" at bounding box center [141, 196] width 58 height 29
select select "**"
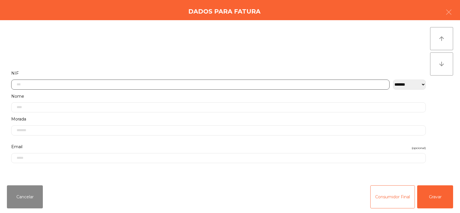
click at [169, 84] on input "text" at bounding box center [200, 84] width 379 height 10
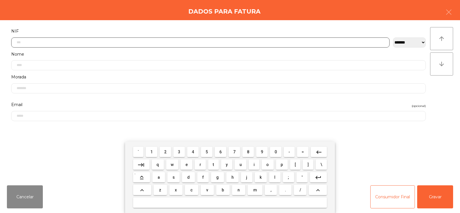
click at [167, 155] on button "2" at bounding box center [166, 151] width 12 height 10
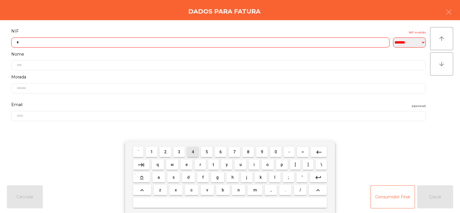
click at [193, 151] on span "4" at bounding box center [193, 151] width 2 height 5
click at [249, 152] on span "8" at bounding box center [248, 151] width 2 height 5
click at [248, 151] on span "8" at bounding box center [248, 151] width 2 height 5
click at [203, 153] on button "5" at bounding box center [207, 151] width 12 height 10
click at [180, 151] on span "3" at bounding box center [179, 151] width 2 height 5
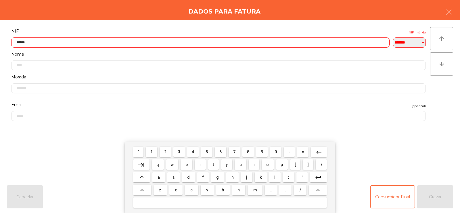
click at [247, 153] on span "8" at bounding box center [248, 151] width 2 height 5
click at [262, 153] on span "9" at bounding box center [262, 151] width 2 height 5
click at [263, 150] on span "9" at bounding box center [262, 151] width 2 height 5
type input "*********"
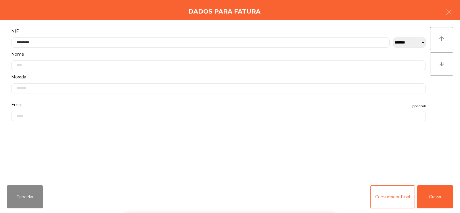
click at [433, 157] on div "` 1 2 3 4 5 6 7 8 9 0 - = keyboard_backspace keyboard_tab q w e r t y u i o p […" at bounding box center [230, 176] width 460 height 71
click at [436, 192] on button "Gravar" at bounding box center [436, 196] width 36 height 23
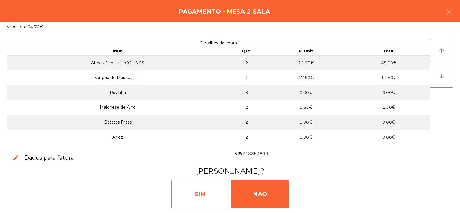
click at [195, 190] on div "SIM" at bounding box center [200, 193] width 58 height 29
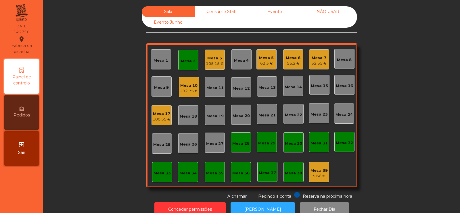
click at [184, 87] on div "Mesa 10" at bounding box center [189, 86] width 18 height 6
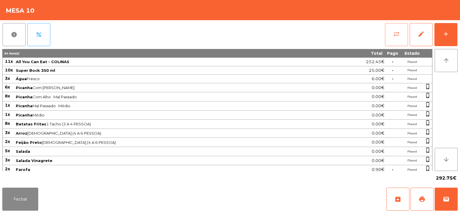
click at [395, 38] on button "sync_alt" at bounding box center [396, 34] width 23 height 23
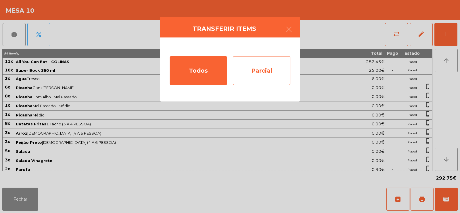
click at [281, 58] on div "Parcial" at bounding box center [262, 70] width 58 height 29
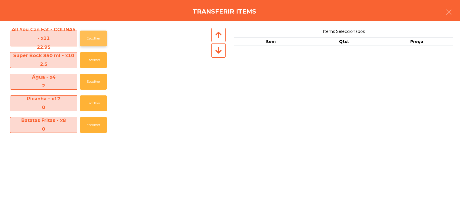
click at [97, 36] on button "Escolher" at bounding box center [93, 39] width 26 height 16
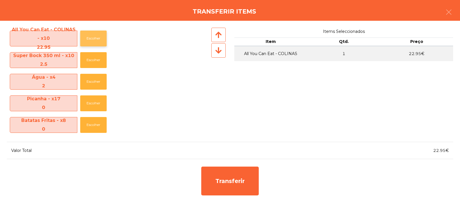
click at [98, 40] on button "Escolher" at bounding box center [93, 39] width 26 height 16
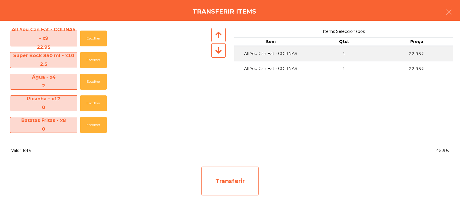
click at [220, 178] on div "Transferir" at bounding box center [230, 180] width 58 height 29
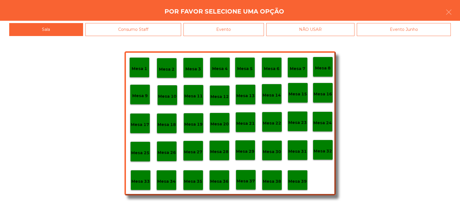
click at [245, 174] on div "Mesa 37" at bounding box center [246, 179] width 20 height 20
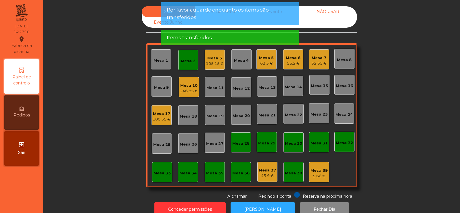
click at [188, 85] on div "Mesa 10" at bounding box center [189, 86] width 18 height 6
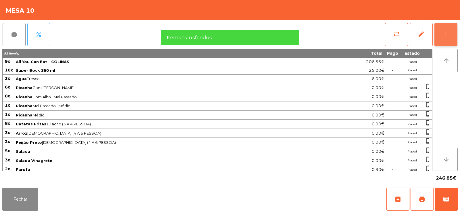
click at [456, 34] on button "add" at bounding box center [446, 34] width 23 height 23
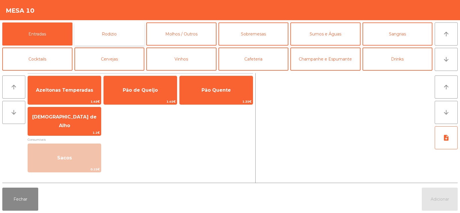
click at [125, 31] on button "Rodizio" at bounding box center [110, 33] width 70 height 23
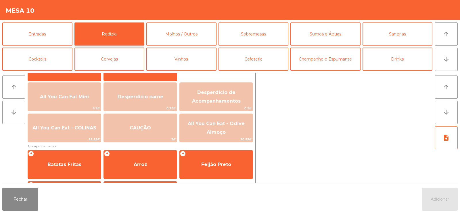
scroll to position [64, 0]
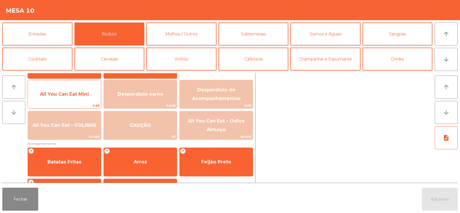
click at [65, 91] on span "All You Can Eat Mini" at bounding box center [64, 93] width 49 height 5
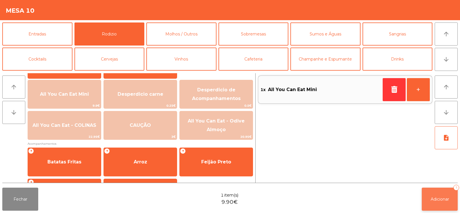
click at [450, 192] on button "Adicionar 1" at bounding box center [440, 198] width 36 height 23
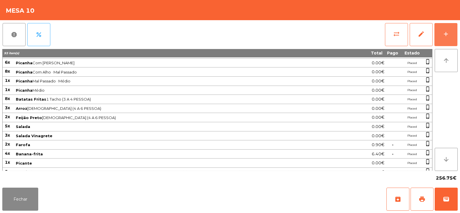
scroll to position [0, 0]
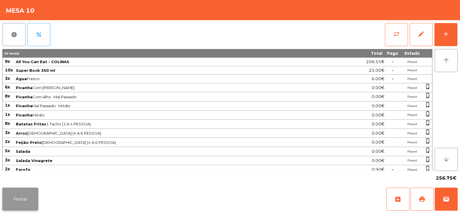
click at [14, 197] on button "Fechar" at bounding box center [20, 198] width 36 height 23
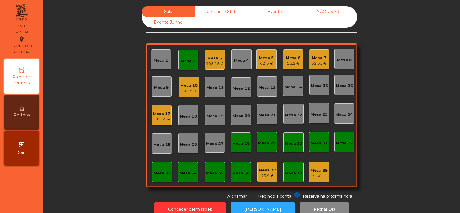
click at [178, 119] on div "Mesa 18" at bounding box center [188, 115] width 20 height 20
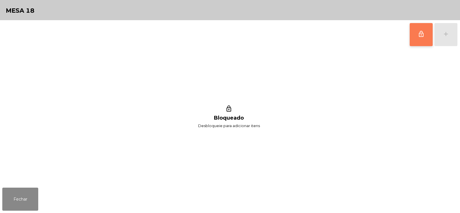
click at [414, 36] on button "lock_outline" at bounding box center [421, 34] width 23 height 23
click at [450, 41] on button "add" at bounding box center [446, 34] width 23 height 23
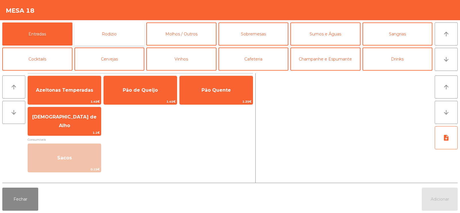
click at [119, 38] on button "Rodizio" at bounding box center [110, 33] width 70 height 23
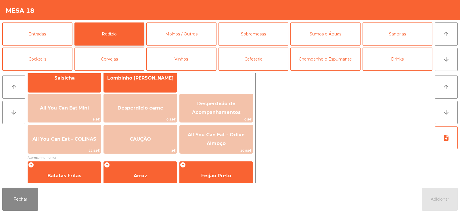
scroll to position [50, 0]
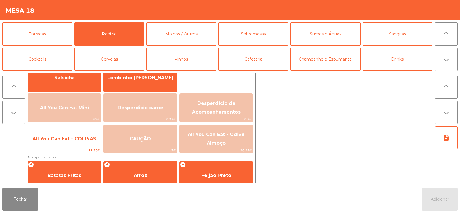
click at [75, 150] on span "22.95€" at bounding box center [64, 149] width 73 height 5
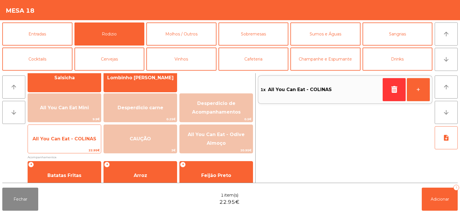
click at [68, 146] on span "All You Can Eat - COLINAS" at bounding box center [64, 139] width 73 height 16
click at [70, 140] on span "All You Can Eat - COLINAS" at bounding box center [65, 138] width 64 height 5
click at [71, 138] on span "All You Can Eat - COLINAS" at bounding box center [65, 138] width 64 height 5
click at [72, 144] on span "All You Can Eat - COLINAS" at bounding box center [64, 139] width 73 height 16
click at [77, 142] on span "All You Can Eat - COLINAS" at bounding box center [64, 139] width 73 height 16
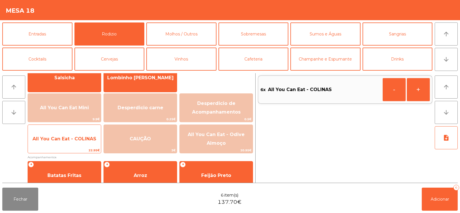
click at [76, 139] on span "All You Can Eat - COLINAS" at bounding box center [65, 138] width 64 height 5
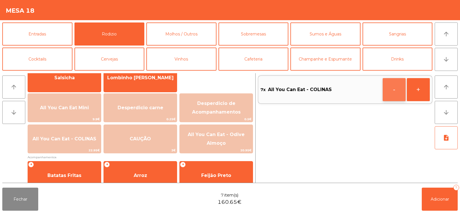
click at [393, 90] on button "-" at bounding box center [394, 89] width 23 height 23
click at [442, 200] on span "Adicionar" at bounding box center [440, 198] width 18 height 5
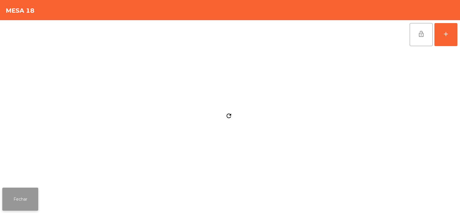
click at [22, 205] on button "Fechar" at bounding box center [20, 198] width 36 height 23
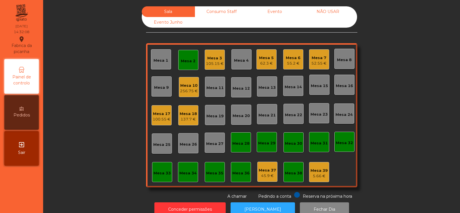
click at [160, 123] on div "Mesa 17 100.55 €" at bounding box center [162, 115] width 20 height 20
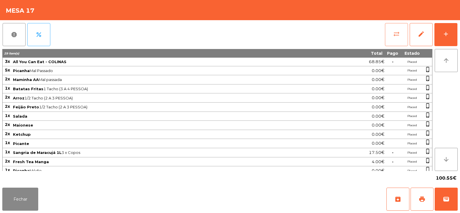
click at [397, 35] on span "sync_alt" at bounding box center [396, 34] width 7 height 7
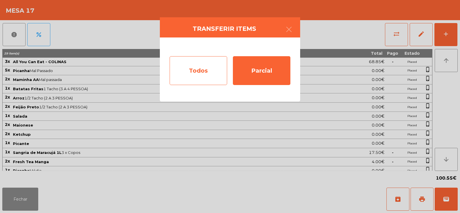
click at [181, 76] on div "Todos" at bounding box center [199, 70] width 58 height 29
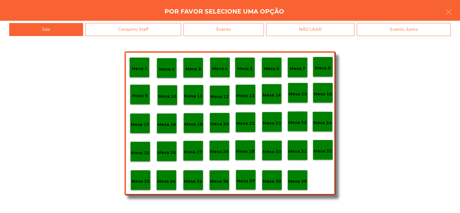
click at [229, 31] on div "Evento" at bounding box center [224, 29] width 81 height 13
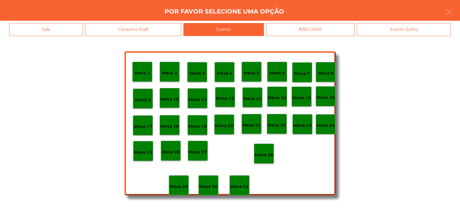
click at [266, 157] on p "Mesa 28" at bounding box center [264, 154] width 18 height 7
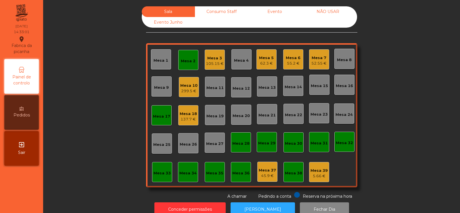
click at [262, 62] on div "62.3 €" at bounding box center [266, 63] width 15 height 6
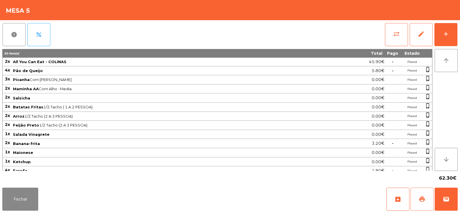
click at [420, 196] on span "print" at bounding box center [422, 198] width 7 height 7
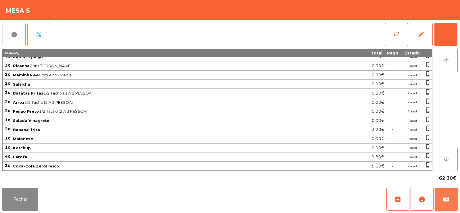
click at [437, 193] on button "wallet" at bounding box center [446, 198] width 23 height 23
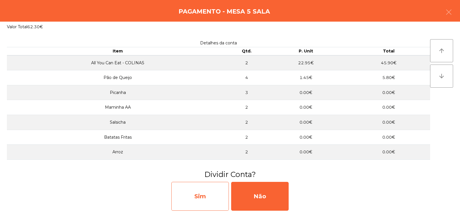
click at [196, 197] on div "Sim" at bounding box center [200, 196] width 58 height 29
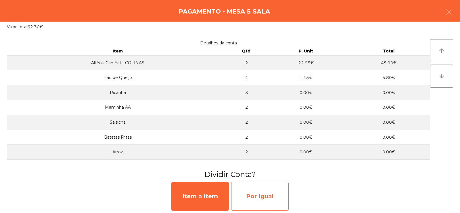
click at [263, 192] on div "Por Igual" at bounding box center [260, 196] width 58 height 29
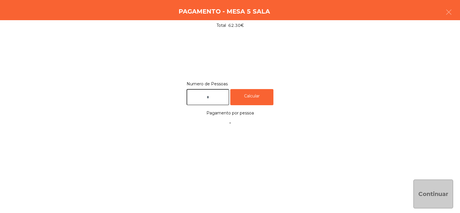
click at [197, 96] on input "text" at bounding box center [208, 97] width 43 height 16
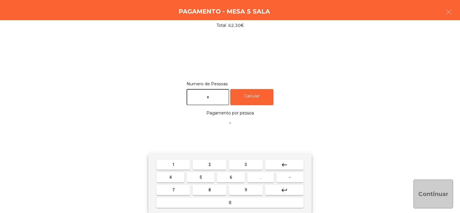
click at [205, 163] on button "2" at bounding box center [210, 164] width 34 height 10
type input "*"
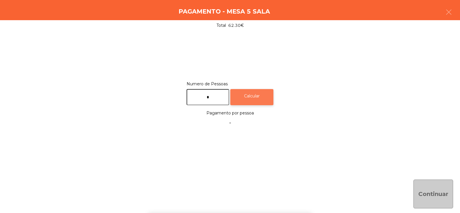
click at [263, 89] on div "Calcular" at bounding box center [251, 97] width 43 height 16
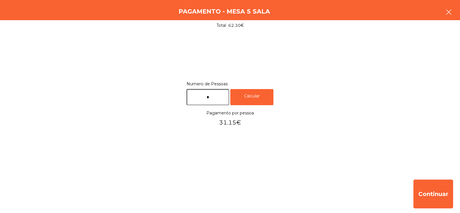
click at [445, 9] on button "button" at bounding box center [449, 12] width 16 height 17
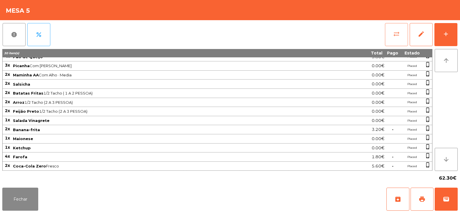
click at [394, 33] on span "sync_alt" at bounding box center [396, 34] width 7 height 7
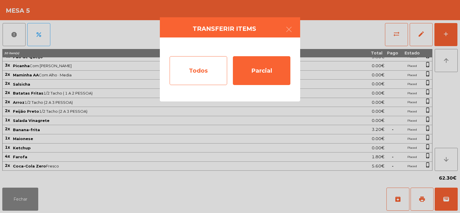
click at [190, 75] on div "Todos" at bounding box center [199, 70] width 58 height 29
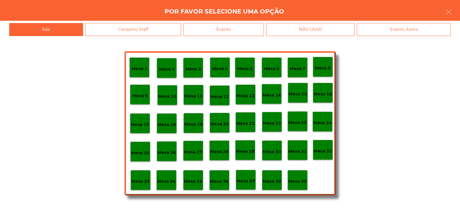
click at [242, 31] on div "Evento" at bounding box center [224, 29] width 81 height 13
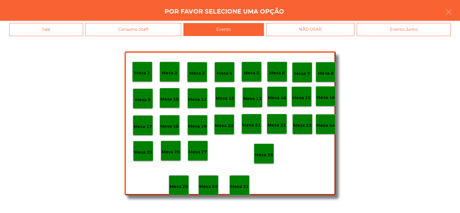
click at [256, 71] on p "Mesa 5" at bounding box center [252, 73] width 16 height 7
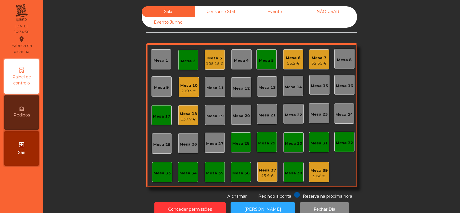
click at [156, 120] on div "Mesa 17" at bounding box center [162, 115] width 20 height 20
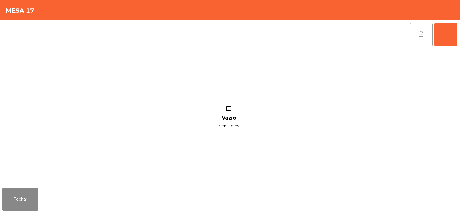
click at [429, 37] on button "lock_open" at bounding box center [421, 34] width 23 height 23
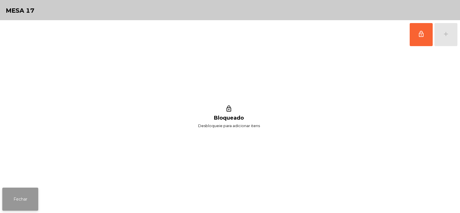
click at [17, 198] on button "Fechar" at bounding box center [20, 198] width 36 height 23
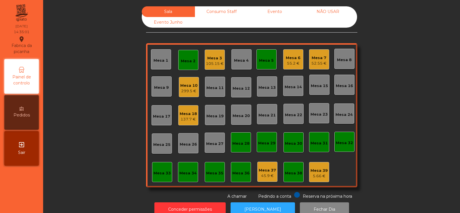
click at [183, 51] on div "Mesa 2" at bounding box center [188, 60] width 20 height 20
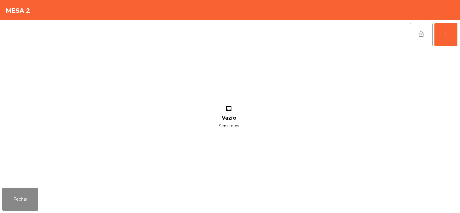
click at [418, 35] on button "lock_open" at bounding box center [421, 34] width 23 height 23
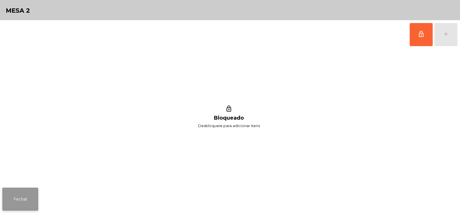
click at [14, 191] on button "Fechar" at bounding box center [20, 198] width 36 height 23
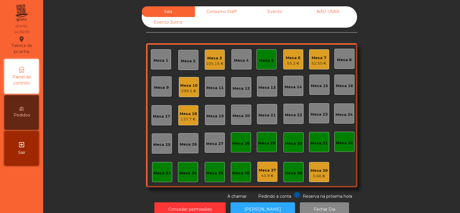
click at [262, 59] on div "Mesa 5" at bounding box center [266, 61] width 15 height 6
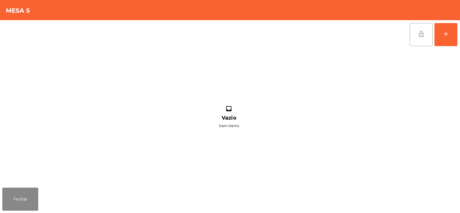
click at [421, 33] on span "lock_open" at bounding box center [421, 34] width 7 height 7
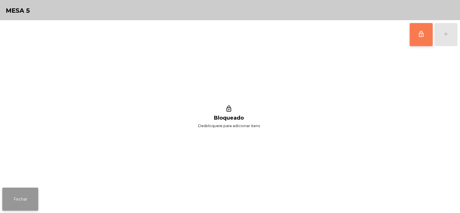
click at [18, 193] on button "Fechar" at bounding box center [20, 198] width 36 height 23
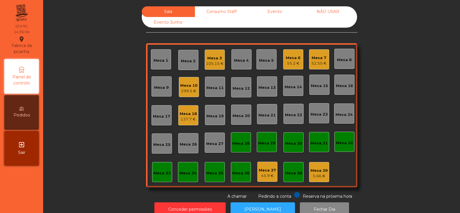
click at [67, 105] on div "Sala Consumo Staff Evento NÃO USAR Evento Junho Mesa 1 Mesa 2 Mesa 3 105.15 € M…" at bounding box center [252, 102] width 402 height 193
click at [296, 62] on div "55.2 €" at bounding box center [293, 63] width 15 height 6
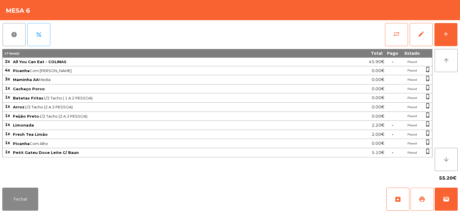
click at [421, 200] on span "print" at bounding box center [422, 198] width 7 height 7
click at [456, 188] on button "wallet" at bounding box center [446, 198] width 23 height 23
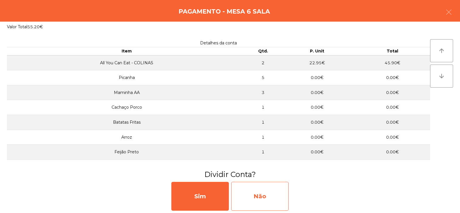
click at [268, 195] on div "Não" at bounding box center [260, 196] width 58 height 29
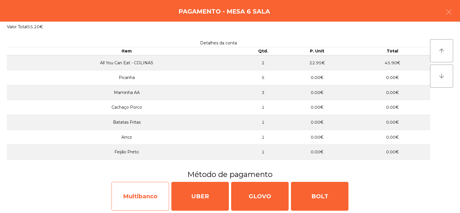
click at [146, 197] on div "Multibanco" at bounding box center [141, 196] width 58 height 29
select select "**"
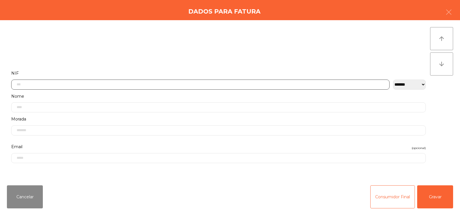
click at [191, 82] on input "text" at bounding box center [200, 84] width 379 height 10
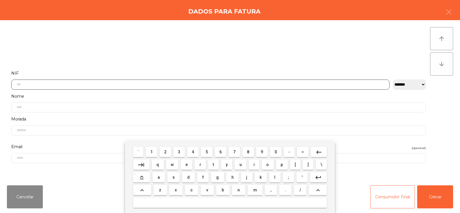
scroll to position [42, 0]
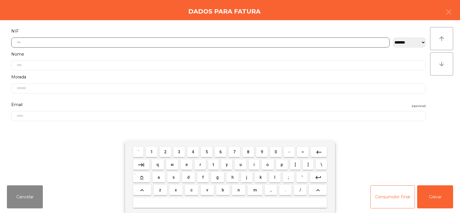
click at [167, 153] on span "2" at bounding box center [165, 151] width 2 height 5
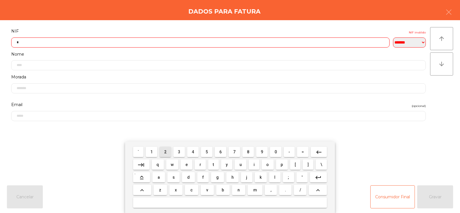
click at [166, 151] on span "2" at bounding box center [165, 151] width 2 height 5
click at [180, 151] on span "3" at bounding box center [179, 151] width 2 height 5
click at [165, 153] on span "2" at bounding box center [165, 151] width 2 height 5
click at [276, 152] on span "0" at bounding box center [276, 151] width 2 height 5
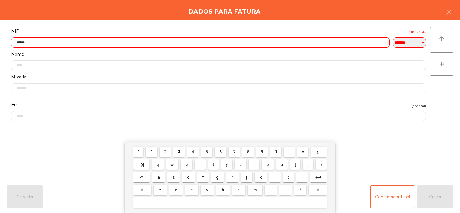
click at [148, 153] on button "1" at bounding box center [152, 151] width 12 height 10
click at [221, 152] on span "6" at bounding box center [221, 151] width 2 height 5
click at [235, 152] on span "7" at bounding box center [234, 151] width 2 height 5
type input "*********"
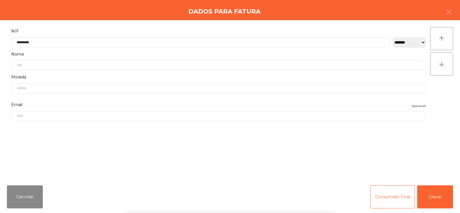
click at [436, 195] on div "` 1 2 3 4 5 6 7 8 9 0 - = keyboard_backspace keyboard_tab q w e r t y u i o p […" at bounding box center [230, 176] width 460 height 71
click at [437, 202] on div "` 1 2 3 4 5 6 7 8 9 0 - = keyboard_backspace keyboard_tab q w e r t y u i o p […" at bounding box center [230, 176] width 460 height 71
click at [443, 191] on button "Gravar" at bounding box center [436, 196] width 36 height 23
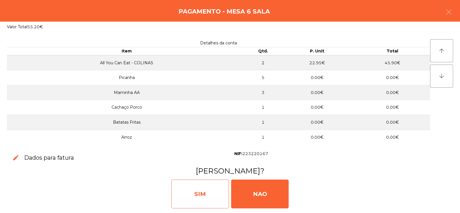
click at [198, 195] on div "SIM" at bounding box center [200, 193] width 58 height 29
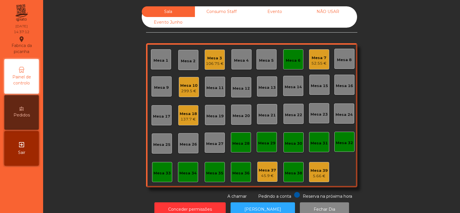
click at [289, 60] on div "Mesa 6" at bounding box center [293, 61] width 15 height 6
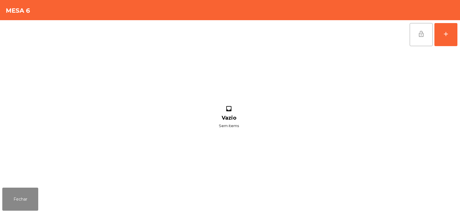
click at [419, 36] on span "lock_open" at bounding box center [421, 34] width 7 height 7
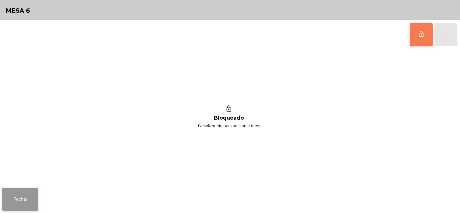
click at [30, 190] on button "Fechar" at bounding box center [20, 198] width 36 height 23
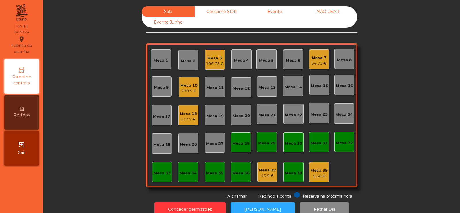
click at [94, 127] on div "Sala Consumo Staff Evento NÃO USAR Evento Junho Mesa 1 Mesa 2 Mesa 3 106.75 € M…" at bounding box center [252, 102] width 402 height 193
click at [184, 120] on div "137.7 €" at bounding box center [188, 119] width 17 height 6
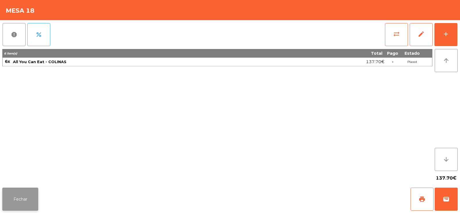
click at [23, 195] on button "Fechar" at bounding box center [20, 198] width 36 height 23
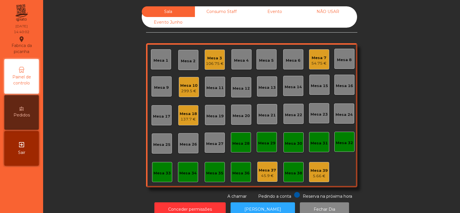
scroll to position [14, 0]
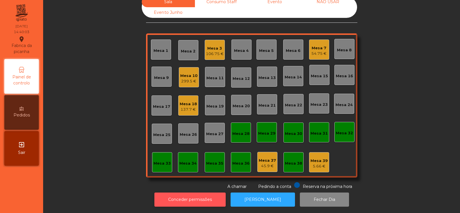
click at [188, 201] on button "Conceder permissões" at bounding box center [190, 199] width 71 height 14
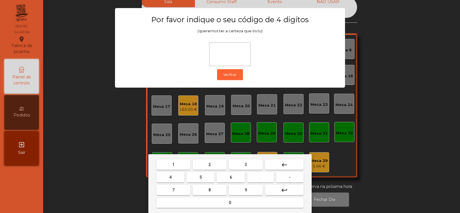
click at [210, 163] on span "2" at bounding box center [210, 164] width 2 height 5
click at [232, 177] on span "6" at bounding box center [231, 177] width 2 height 5
click at [180, 190] on button "7" at bounding box center [174, 189] width 34 height 10
click at [200, 176] on span "5" at bounding box center [201, 177] width 2 height 5
type input "****"
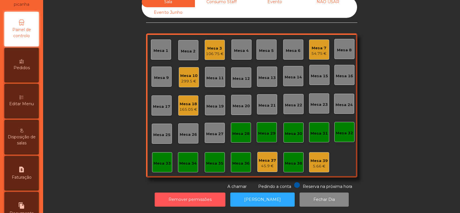
scroll to position [75, 0]
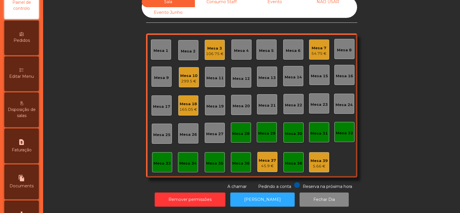
click at [23, 70] on icon at bounding box center [22, 70] width 4 height 4
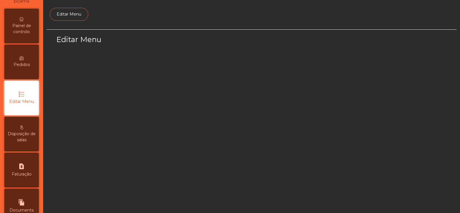
scroll to position [42, 0]
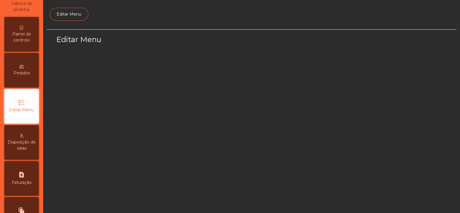
select select "*"
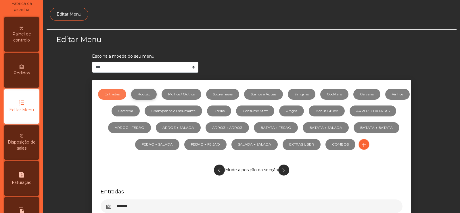
click at [155, 96] on link "Rodizio" at bounding box center [144, 94] width 26 height 11
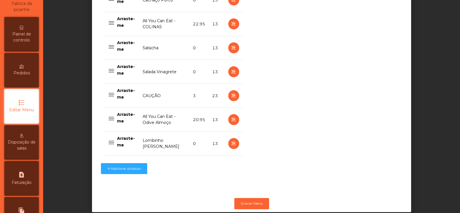
scroll to position [487, 0]
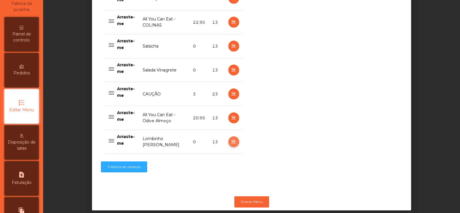
click at [232, 143] on icon "button" at bounding box center [233, 141] width 7 height 7
select select "**"
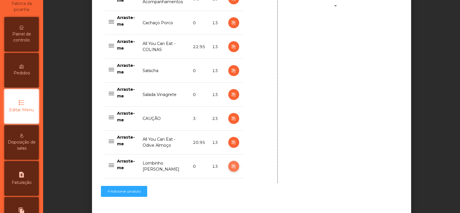
scroll to position [500, 0]
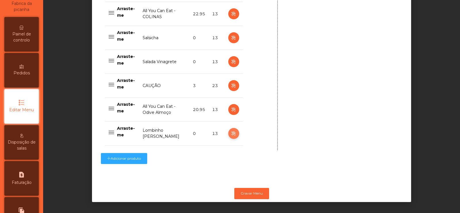
click at [231, 130] on icon "button" at bounding box center [233, 133] width 7 height 7
click at [249, 189] on button "Gravar Menu" at bounding box center [252, 193] width 35 height 11
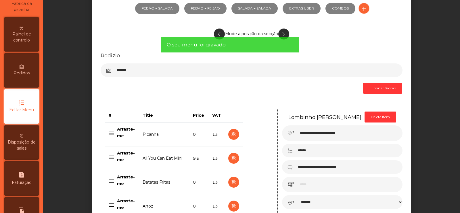
scroll to position [0, 0]
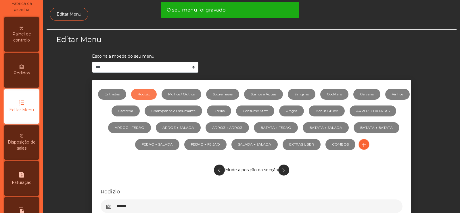
click at [22, 37] on span "Painel de controlo" at bounding box center [22, 37] width 32 height 12
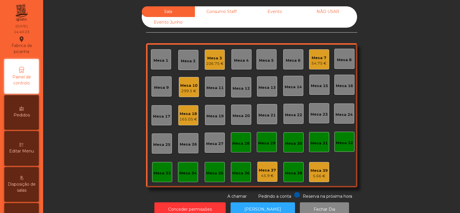
click at [318, 87] on div "Mesa 15" at bounding box center [319, 86] width 17 height 6
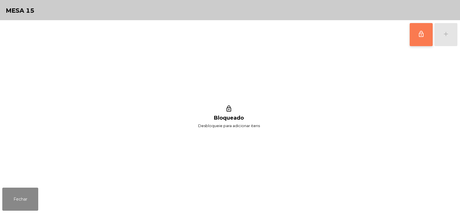
click at [420, 33] on span "lock_outline" at bounding box center [421, 34] width 7 height 7
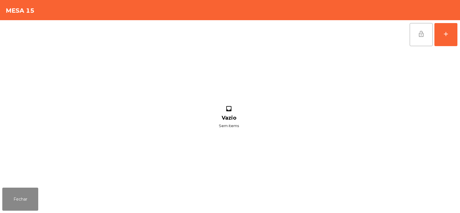
click at [426, 32] on button "lock_open" at bounding box center [421, 34] width 23 height 23
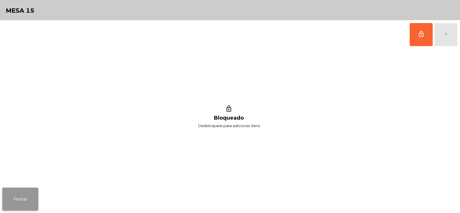
click at [19, 193] on button "Fechar" at bounding box center [20, 198] width 36 height 23
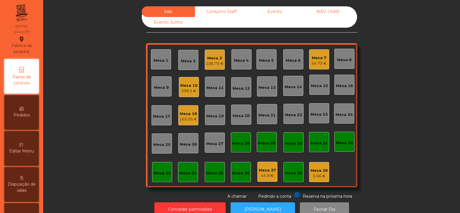
click at [159, 117] on div "Mesa 17" at bounding box center [161, 116] width 17 height 6
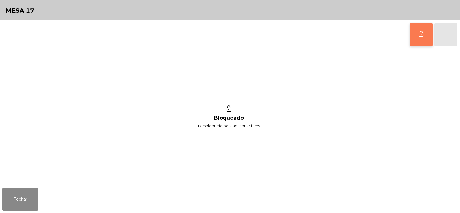
click at [422, 36] on span "lock_outline" at bounding box center [421, 34] width 7 height 7
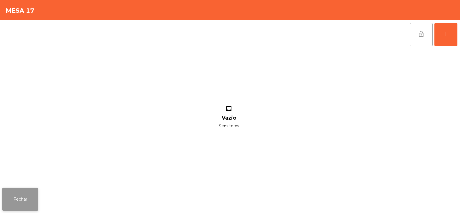
click at [20, 195] on button "Fechar" at bounding box center [20, 198] width 36 height 23
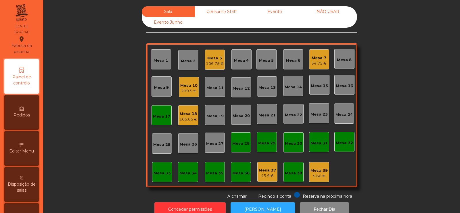
click at [86, 85] on div "Sala Consumo Staff Evento NÃO USAR Evento Junho Mesa 1 Mesa 2 Mesa 3 106.75 € M…" at bounding box center [252, 102] width 402 height 193
click at [159, 115] on div "Mesa 17" at bounding box center [161, 116] width 17 height 6
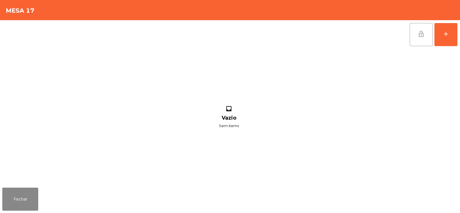
click at [419, 40] on button "lock_open" at bounding box center [421, 34] width 23 height 23
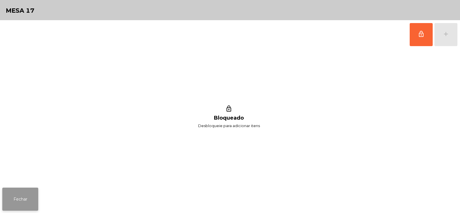
click at [20, 204] on button "Fechar" at bounding box center [20, 198] width 36 height 23
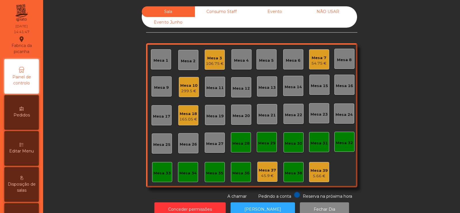
click at [193, 116] on div "Mesa 18" at bounding box center [189, 114] width 18 height 6
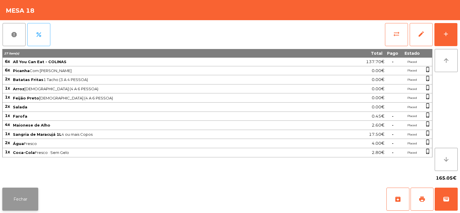
click at [8, 202] on button "Fechar" at bounding box center [20, 198] width 36 height 23
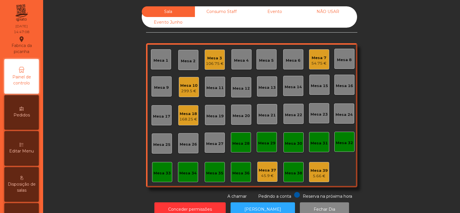
click at [218, 13] on div "Consumo Staff" at bounding box center [221, 11] width 53 height 11
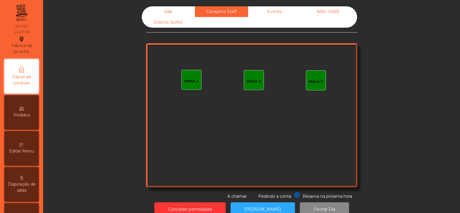
click at [277, 11] on div "Evento" at bounding box center [274, 11] width 53 height 11
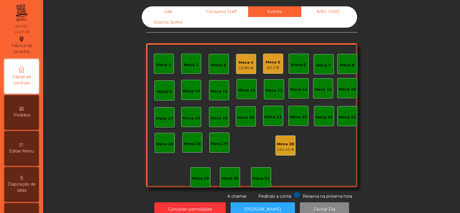
click at [339, 11] on div "NÃO USAR" at bounding box center [328, 11] width 53 height 11
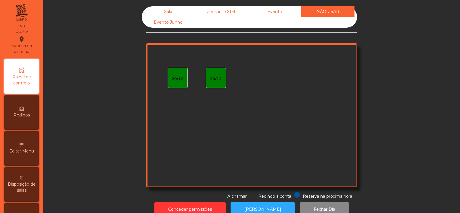
click at [171, 14] on div "Sala" at bounding box center [168, 11] width 53 height 11
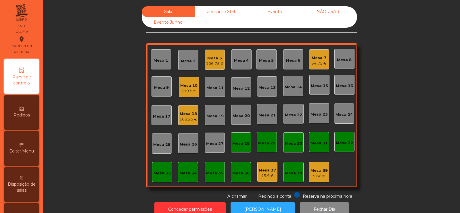
click at [223, 14] on div "Consumo Staff" at bounding box center [221, 11] width 53 height 11
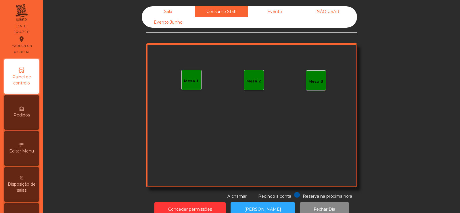
click at [270, 12] on div "Evento" at bounding box center [274, 11] width 53 height 11
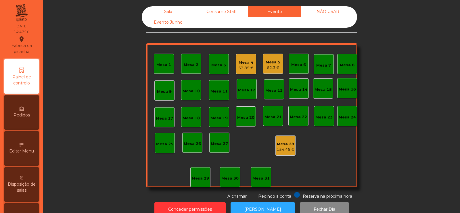
click at [245, 67] on div "53.85 €" at bounding box center [246, 68] width 15 height 6
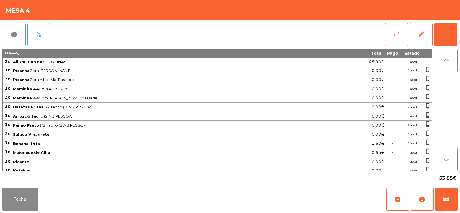
click at [397, 30] on button "sync_alt" at bounding box center [396, 34] width 23 height 23
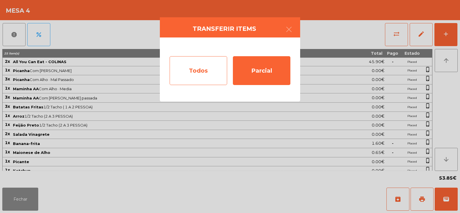
click at [200, 61] on div "Todos" at bounding box center [199, 70] width 58 height 29
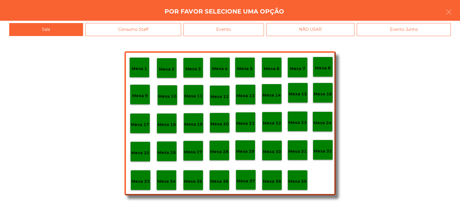
click at [243, 27] on div "Evento" at bounding box center [224, 29] width 81 height 13
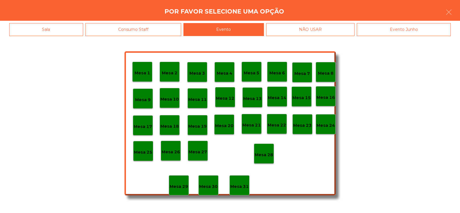
click at [269, 159] on div "Mesa 28" at bounding box center [264, 153] width 20 height 20
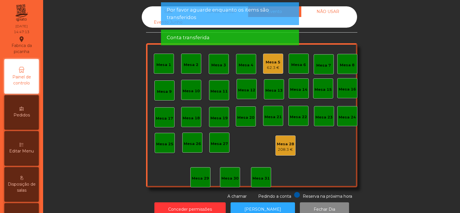
click at [272, 62] on div "Mesa 5" at bounding box center [273, 62] width 15 height 6
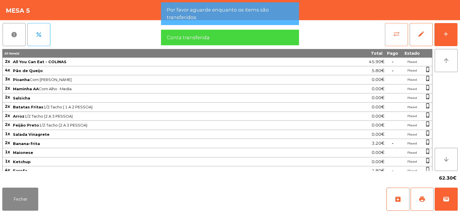
click at [389, 30] on button "sync_alt" at bounding box center [396, 34] width 23 height 23
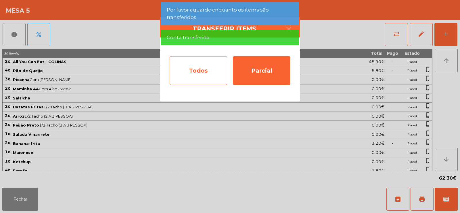
click at [205, 71] on div "Todos" at bounding box center [199, 70] width 58 height 29
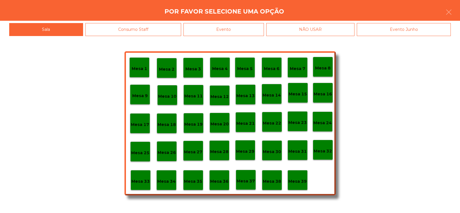
click at [229, 33] on div "Evento" at bounding box center [224, 29] width 81 height 13
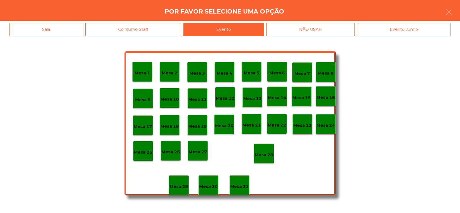
click at [266, 148] on div "Mesa 28" at bounding box center [264, 153] width 20 height 20
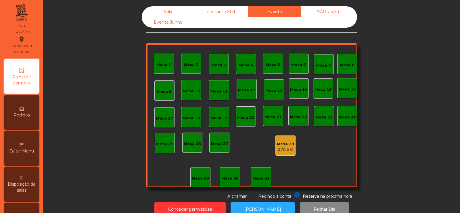
click at [167, 7] on div "Sala" at bounding box center [168, 11] width 53 height 11
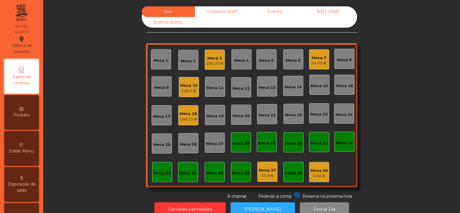
click at [207, 10] on div "Consumo Staff" at bounding box center [221, 11] width 53 height 11
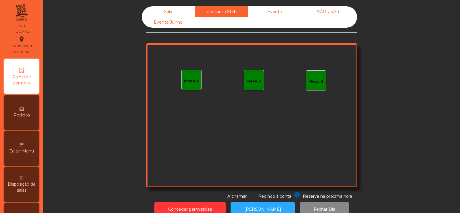
click at [283, 13] on div "Evento" at bounding box center [274, 11] width 53 height 11
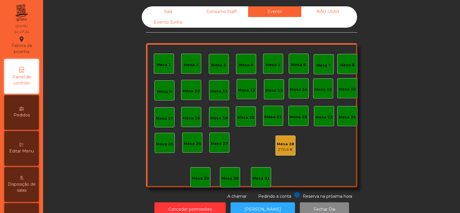
click at [333, 13] on div "NÃO USAR" at bounding box center [328, 11] width 53 height 11
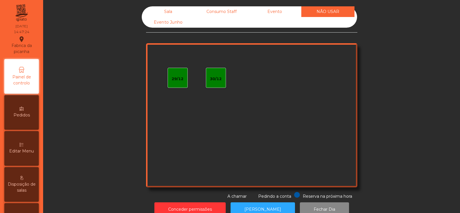
click at [160, 7] on div "Sala" at bounding box center [168, 11] width 53 height 11
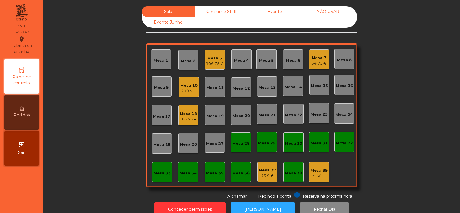
click at [224, 15] on div "Consumo Staff" at bounding box center [221, 11] width 53 height 11
click at [226, 10] on div "Consumo Staff" at bounding box center [221, 11] width 53 height 11
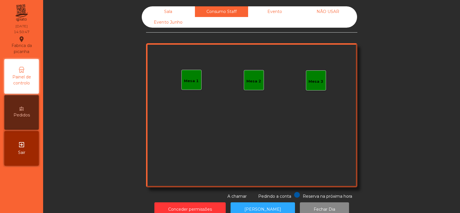
click at [186, 87] on div "Mesa 1" at bounding box center [192, 80] width 20 height 20
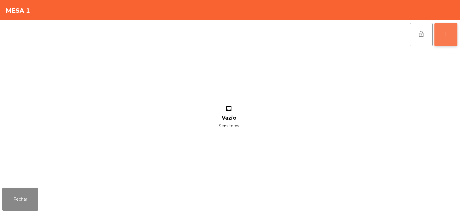
click at [448, 41] on button "add" at bounding box center [446, 34] width 23 height 23
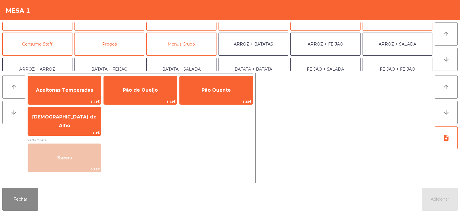
scroll to position [43, 0]
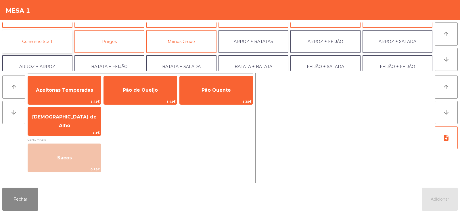
click at [41, 47] on button "Consumo Staff" at bounding box center [37, 41] width 70 height 23
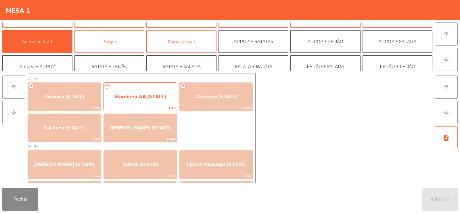
click at [137, 96] on span "Maminha AA (STAFF)" at bounding box center [141, 96] width 52 height 5
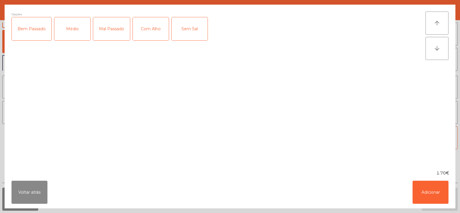
click at [77, 30] on div "Médio" at bounding box center [72, 28] width 36 height 23
click at [150, 30] on div "Com Alho" at bounding box center [151, 28] width 36 height 23
click at [416, 182] on button "Adicionar" at bounding box center [431, 191] width 36 height 23
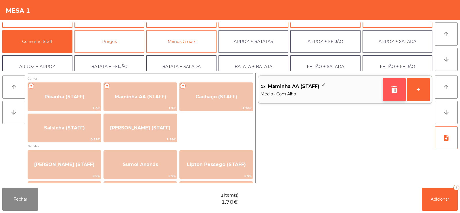
click at [397, 90] on icon "button" at bounding box center [394, 89] width 9 height 7
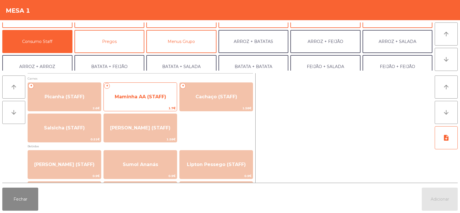
click at [150, 101] on span "Maminha AA (STAFF)" at bounding box center [140, 97] width 73 height 16
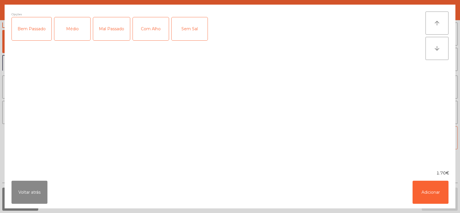
click at [75, 37] on div "Médio" at bounding box center [72, 28] width 36 height 23
click at [113, 28] on div "Mal Passado" at bounding box center [111, 28] width 37 height 23
click at [150, 31] on div "Com Alho" at bounding box center [151, 28] width 36 height 23
click at [421, 199] on button "Adicionar" at bounding box center [431, 191] width 36 height 23
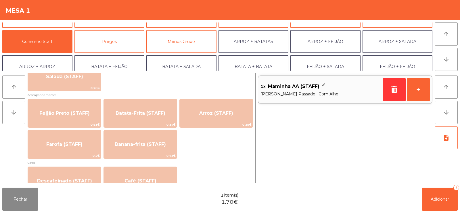
scroll to position [254, 0]
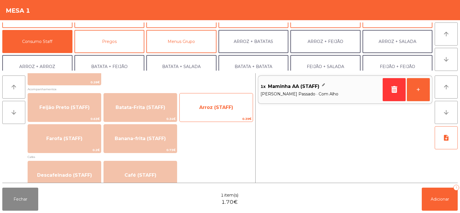
click at [219, 113] on span "Arroz (STAFF)" at bounding box center [216, 108] width 73 height 16
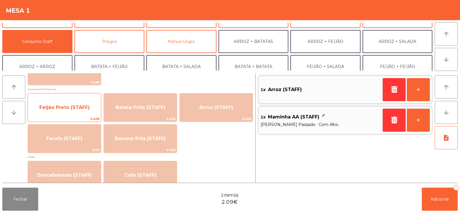
click at [64, 106] on span "Feijão Preto (STAFF)" at bounding box center [64, 106] width 50 height 5
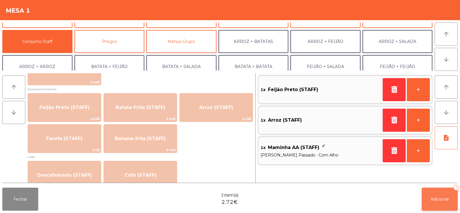
click at [440, 200] on span "Adicionar" at bounding box center [440, 198] width 18 height 5
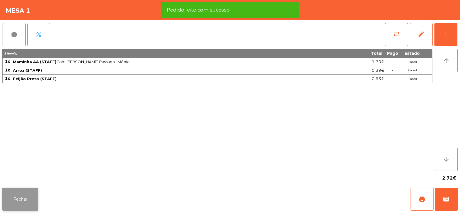
click at [24, 196] on button "Fechar" at bounding box center [20, 198] width 36 height 23
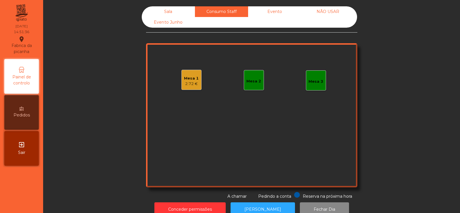
click at [165, 10] on div "Sala" at bounding box center [168, 11] width 53 height 11
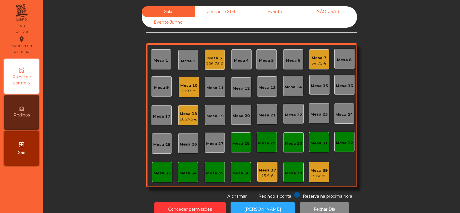
click at [189, 87] on div "Mesa 10" at bounding box center [188, 86] width 17 height 6
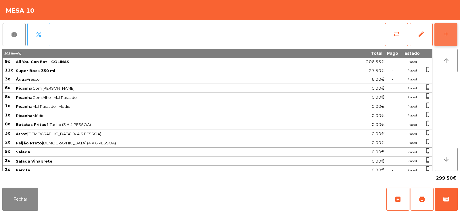
click at [440, 37] on button "add" at bounding box center [446, 34] width 23 height 23
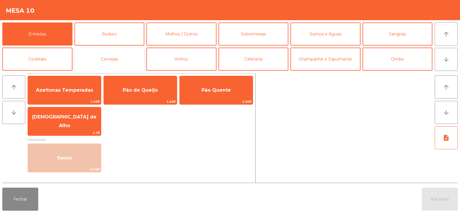
click at [104, 58] on button "Cervejas" at bounding box center [110, 58] width 70 height 23
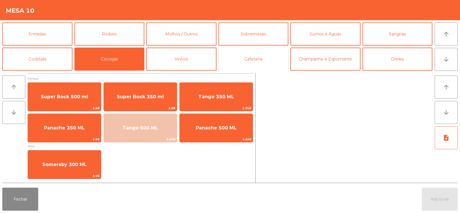
click at [254, 52] on button "Cafeteria" at bounding box center [254, 58] width 70 height 23
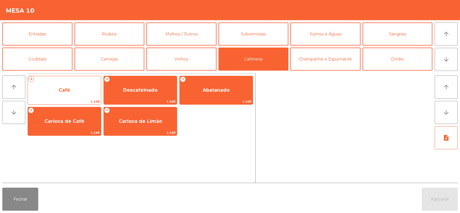
click at [74, 90] on span "Café" at bounding box center [64, 90] width 73 height 16
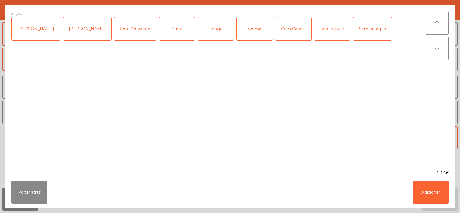
click at [241, 30] on div "Normal" at bounding box center [255, 28] width 36 height 23
click at [436, 194] on button "Adicionar" at bounding box center [431, 191] width 36 height 23
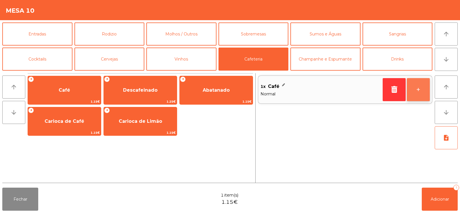
click at [417, 95] on button "+" at bounding box center [418, 89] width 23 height 23
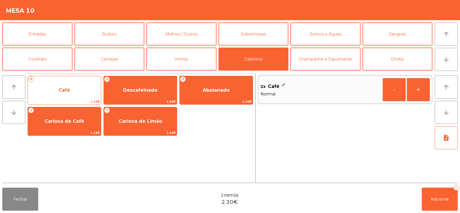
click at [67, 93] on span "Café" at bounding box center [64, 90] width 73 height 16
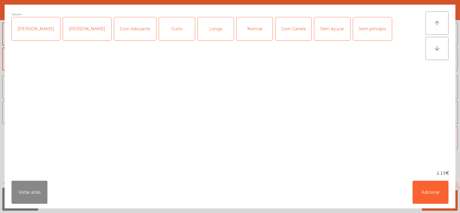
click at [174, 30] on div "Curto" at bounding box center [177, 28] width 36 height 23
click at [439, 185] on button "Adicionar" at bounding box center [431, 191] width 36 height 23
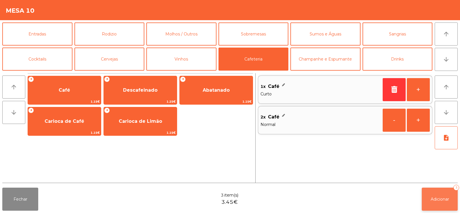
click at [449, 193] on button "Adicionar 3" at bounding box center [440, 198] width 36 height 23
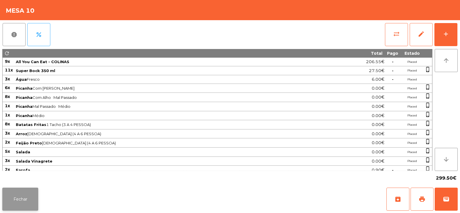
click at [28, 205] on button "Fechar" at bounding box center [20, 198] width 36 height 23
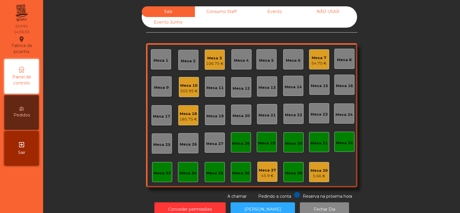
click at [325, 62] on div "54.75 €" at bounding box center [319, 63] width 15 height 6
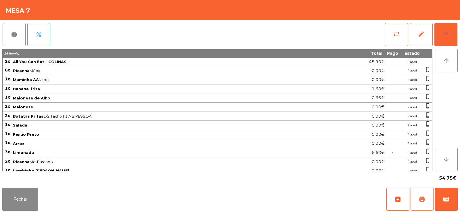
click at [423, 195] on button "print" at bounding box center [422, 198] width 23 height 23
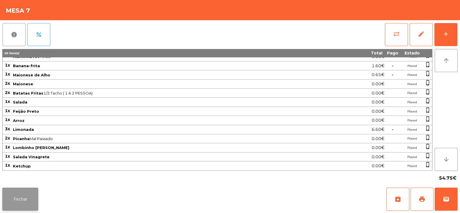
click at [20, 195] on button "Fechar" at bounding box center [20, 198] width 36 height 23
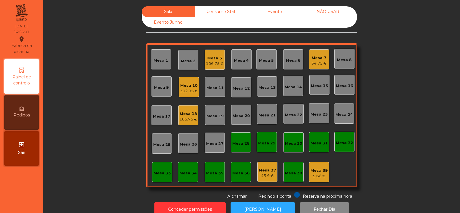
scroll to position [14, 0]
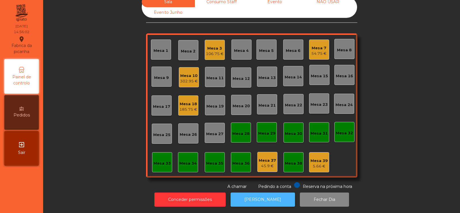
click at [255, 192] on button "[PERSON_NAME]" at bounding box center [263, 199] width 64 height 14
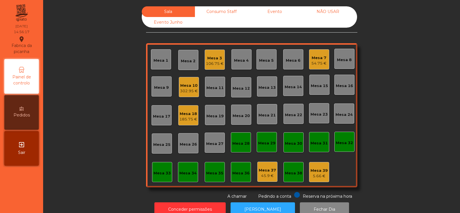
click at [211, 55] on div "Mesa 3" at bounding box center [215, 58] width 18 height 6
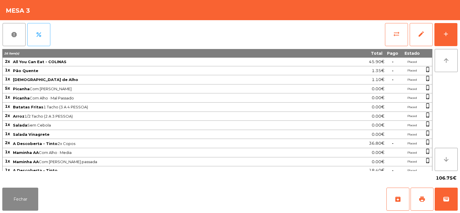
scroll to position [40, 0]
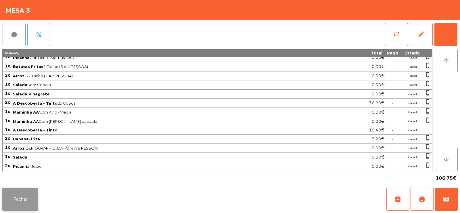
click at [21, 197] on button "Fechar" at bounding box center [20, 198] width 36 height 23
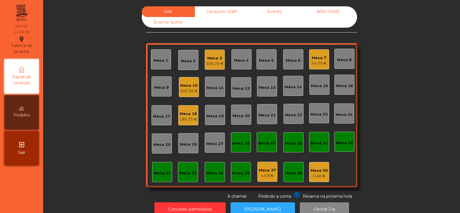
click at [321, 57] on div "Mesa 7" at bounding box center [319, 58] width 15 height 6
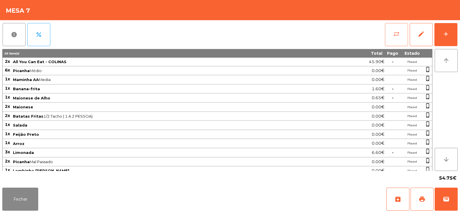
click at [402, 38] on button "sync_alt" at bounding box center [396, 34] width 23 height 23
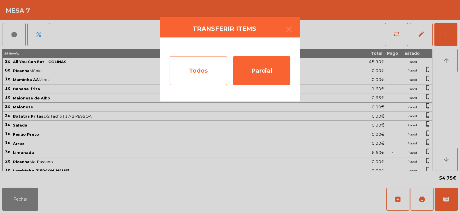
click at [193, 68] on div "Todos" at bounding box center [199, 70] width 58 height 29
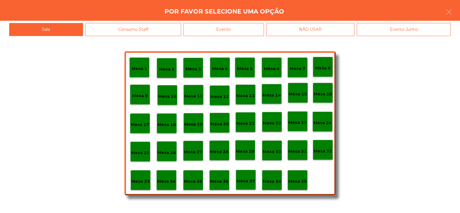
click at [239, 25] on div "Evento" at bounding box center [224, 29] width 81 height 13
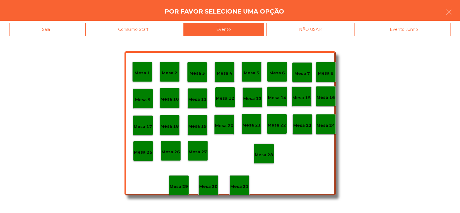
click at [264, 156] on p "Mesa 28" at bounding box center [264, 154] width 18 height 7
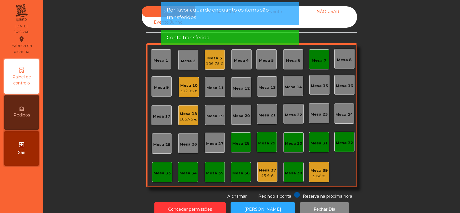
click at [317, 60] on div "Mesa 7" at bounding box center [319, 61] width 15 height 6
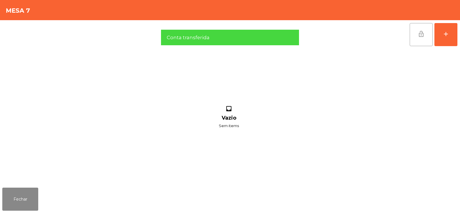
click at [416, 32] on button "lock_open" at bounding box center [421, 34] width 23 height 23
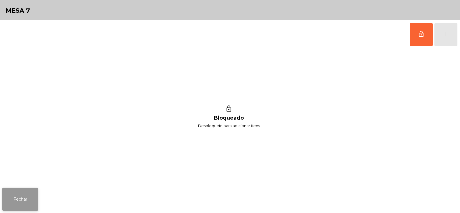
click at [21, 196] on button "Fechar" at bounding box center [20, 198] width 36 height 23
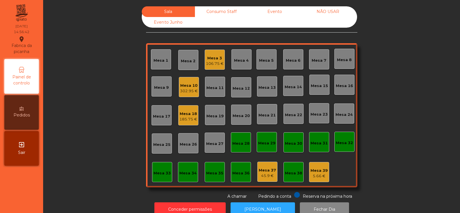
click at [214, 12] on div "Consumo Staff" at bounding box center [221, 11] width 53 height 11
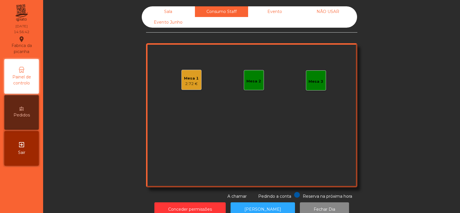
click at [269, 10] on div "Evento" at bounding box center [274, 11] width 53 height 11
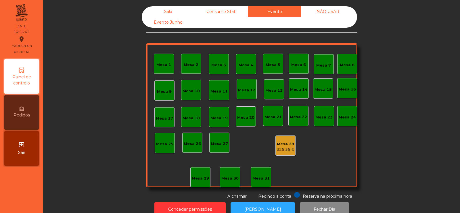
click at [322, 11] on div "NÃO USAR" at bounding box center [328, 11] width 53 height 11
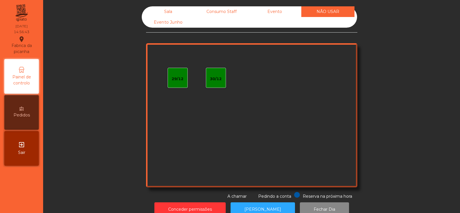
click at [221, 7] on div "Consumo Staff" at bounding box center [221, 11] width 53 height 11
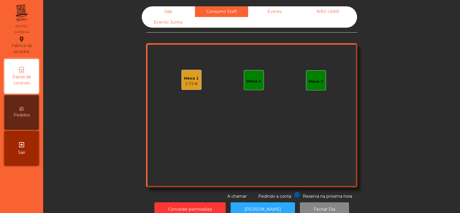
scroll to position [14, 0]
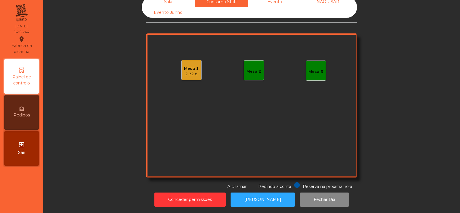
click at [171, 7] on div "Evento Junho" at bounding box center [168, 12] width 53 height 11
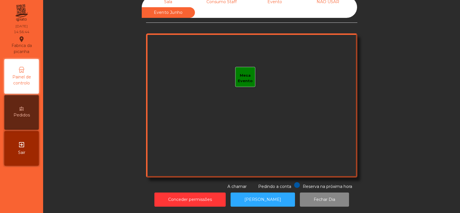
scroll to position [0, 0]
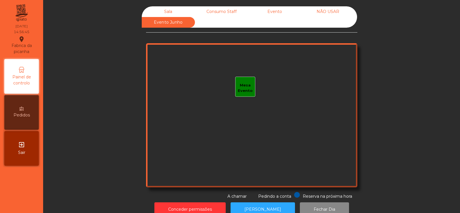
click at [171, 13] on div "Sala" at bounding box center [168, 11] width 53 height 11
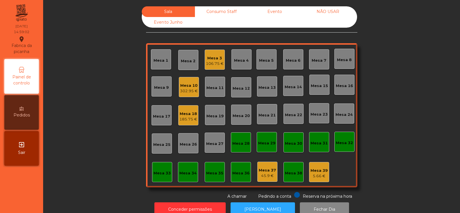
click at [224, 12] on div "Consumo Staff" at bounding box center [221, 11] width 53 height 11
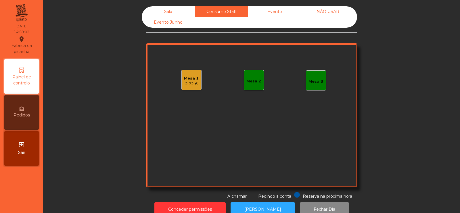
click at [267, 7] on div "Evento" at bounding box center [274, 11] width 53 height 11
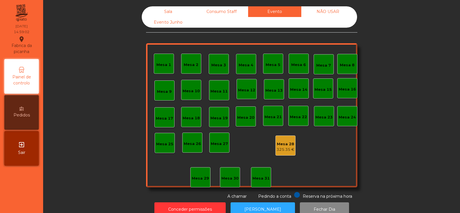
click at [161, 11] on div "Sala" at bounding box center [168, 11] width 53 height 11
click at [207, 10] on div "Consumo Staff" at bounding box center [221, 11] width 53 height 11
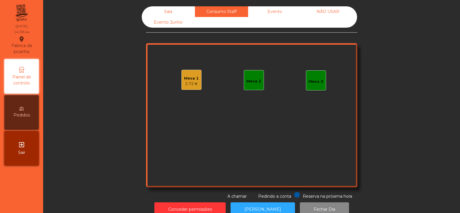
click at [254, 83] on div "Mesa 2" at bounding box center [254, 81] width 15 height 6
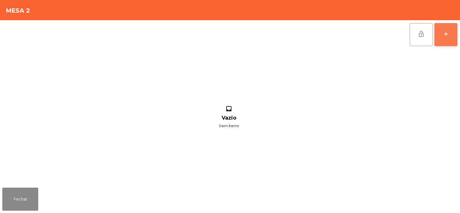
click at [449, 41] on button "add" at bounding box center [446, 34] width 23 height 23
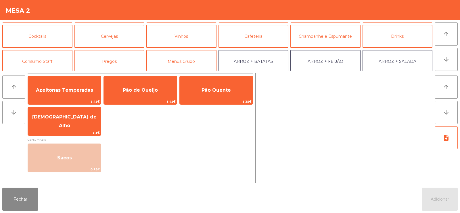
scroll to position [24, 0]
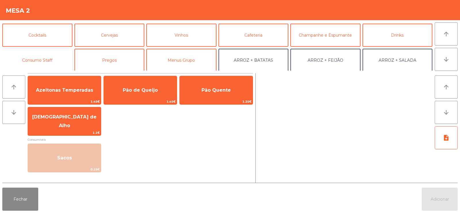
click at [34, 60] on button "Consumo Staff" at bounding box center [37, 60] width 70 height 23
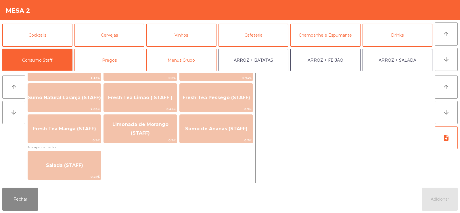
scroll to position [164, 0]
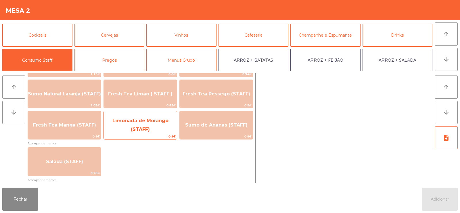
click at [151, 129] on span "Limonada de Morango (STAFF)" at bounding box center [140, 125] width 73 height 24
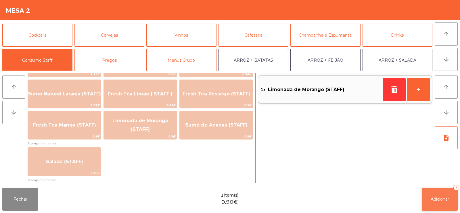
click at [424, 193] on button "Adicionar 1" at bounding box center [440, 198] width 36 height 23
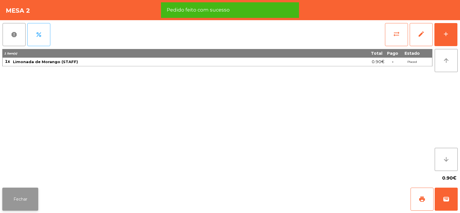
click at [30, 204] on button "Fechar" at bounding box center [20, 198] width 36 height 23
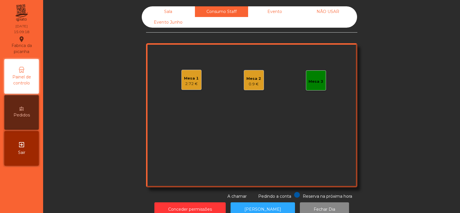
click at [173, 11] on div "Sala" at bounding box center [168, 11] width 53 height 11
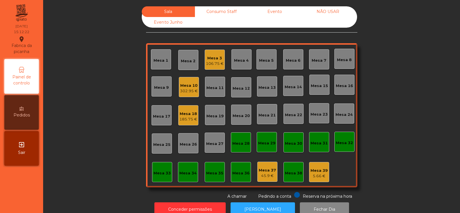
click at [216, 14] on div "Consumo Staff" at bounding box center [221, 11] width 53 height 11
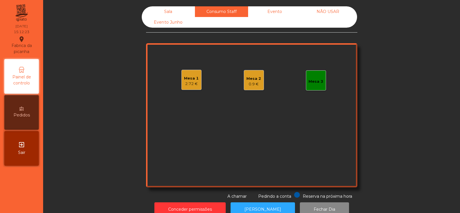
click at [315, 81] on div "Mesa 3" at bounding box center [316, 82] width 15 height 6
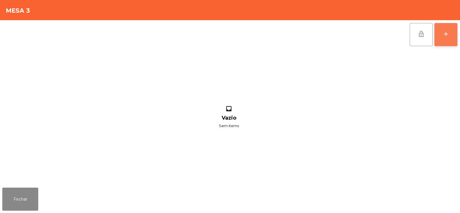
click at [446, 40] on button "add" at bounding box center [446, 34] width 23 height 23
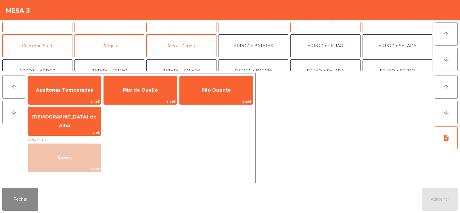
scroll to position [41, 0]
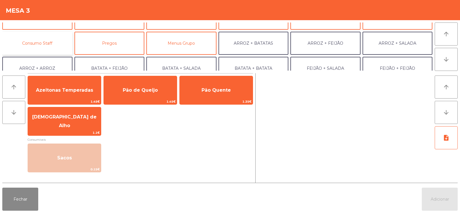
click at [38, 51] on button "Consumo Staff" at bounding box center [37, 43] width 70 height 23
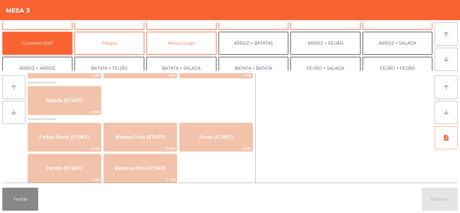
scroll to position [240, 0]
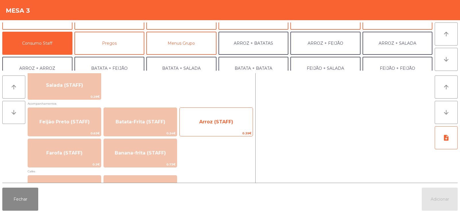
click at [215, 120] on span "Arroz (STAFF)" at bounding box center [216, 121] width 34 height 5
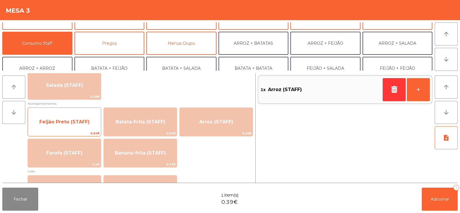
click at [69, 121] on span "Feijão Preto (STAFF)" at bounding box center [64, 121] width 50 height 5
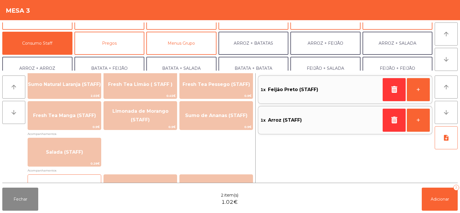
scroll to position [0, 0]
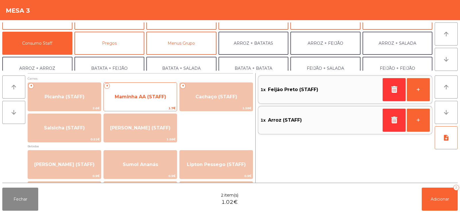
click at [140, 103] on span "Maminha AA (STAFF)" at bounding box center [140, 97] width 73 height 16
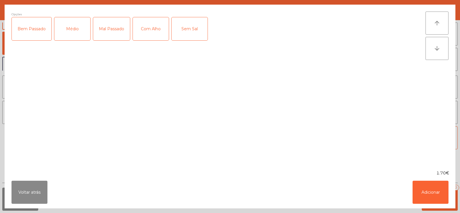
click at [77, 34] on div "Médio" at bounding box center [72, 28] width 36 height 23
click at [148, 38] on div "Com Alho" at bounding box center [151, 28] width 36 height 23
click at [415, 193] on button "Adicionar" at bounding box center [431, 191] width 36 height 23
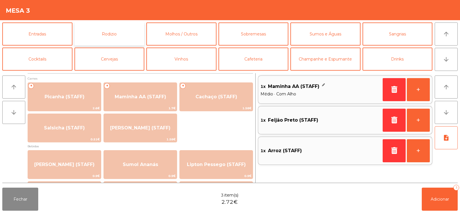
click at [122, 32] on button "Rodizio" at bounding box center [110, 33] width 70 height 23
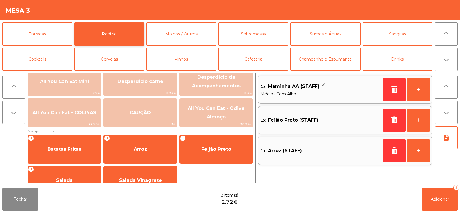
scroll to position [91, 0]
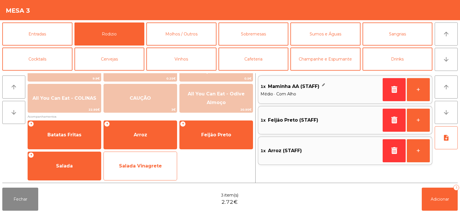
click at [153, 171] on span "Salada Vinagrete" at bounding box center [140, 166] width 73 height 16
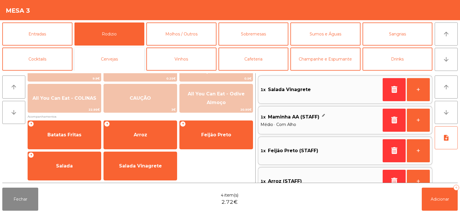
click at [106, 62] on button "Cervejas" at bounding box center [110, 58] width 70 height 23
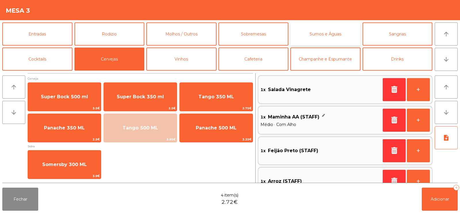
click at [317, 29] on button "Sumos e Águas" at bounding box center [326, 33] width 70 height 23
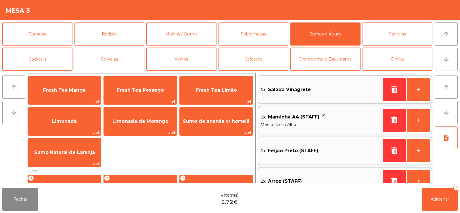
click at [116, 63] on button "Cervejas" at bounding box center [110, 58] width 70 height 23
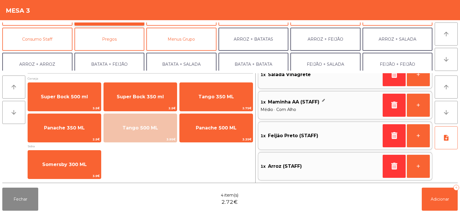
scroll to position [46, 0]
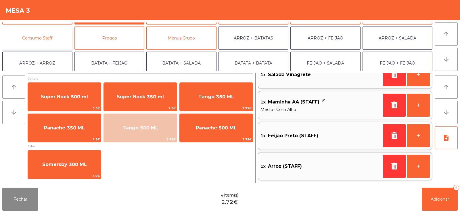
click at [35, 38] on button "Consumo Staff" at bounding box center [37, 37] width 70 height 23
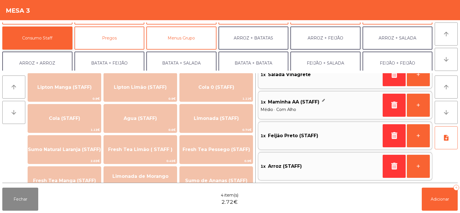
scroll to position [108, 0]
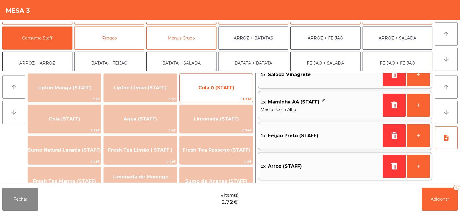
click at [208, 88] on span "Cola 0 (STAFF)" at bounding box center [217, 87] width 36 height 5
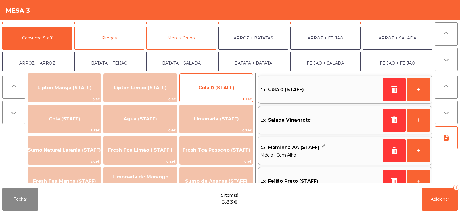
scroll to position [0, 0]
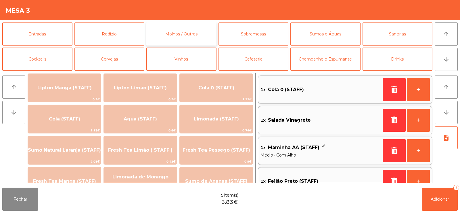
click at [188, 30] on button "Molhos / Outros" at bounding box center [181, 33] width 70 height 23
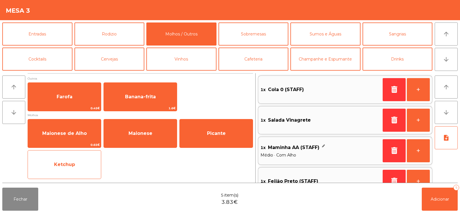
click at [75, 167] on span "Ketchup" at bounding box center [64, 165] width 73 height 16
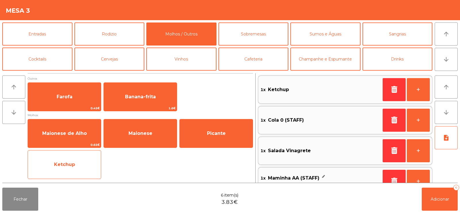
scroll to position [2, 0]
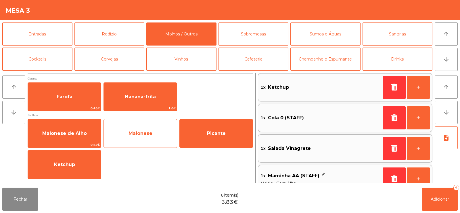
click at [125, 134] on span "Maionese" at bounding box center [140, 133] width 73 height 16
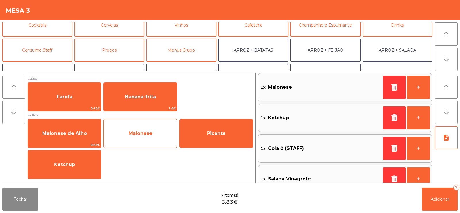
scroll to position [39, 0]
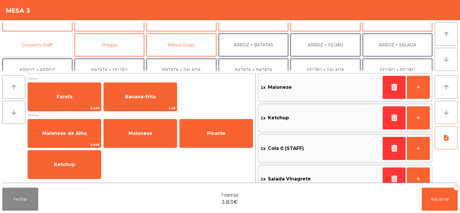
click at [36, 43] on button "Consumo Staff" at bounding box center [37, 44] width 70 height 23
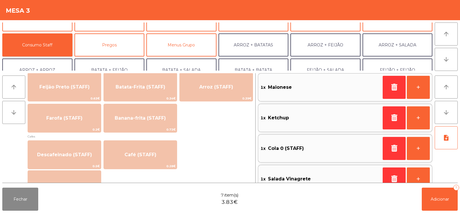
scroll to position [275, 0]
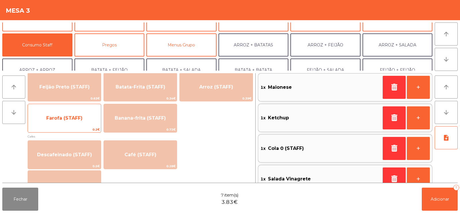
click at [59, 121] on span "Farofa (STAFF)" at bounding box center [64, 118] width 73 height 16
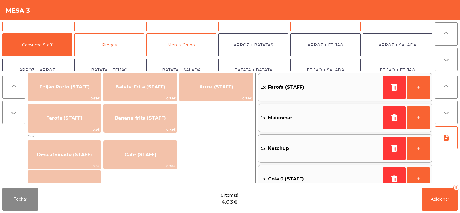
click at [434, 211] on div "Fechar 8 item(s) 4.03€ Adicionar 8" at bounding box center [230, 199] width 460 height 28
click at [432, 198] on span "Adicionar" at bounding box center [440, 198] width 18 height 5
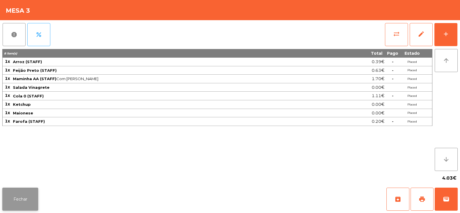
click at [28, 203] on button "Fechar" at bounding box center [20, 198] width 36 height 23
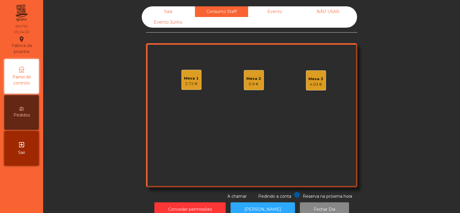
click at [249, 83] on div "0.9 €" at bounding box center [254, 84] width 15 height 6
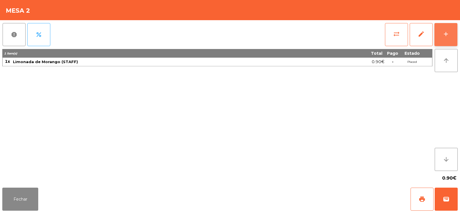
click at [452, 34] on button "add" at bounding box center [446, 34] width 23 height 23
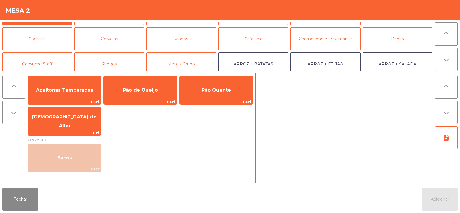
scroll to position [30, 0]
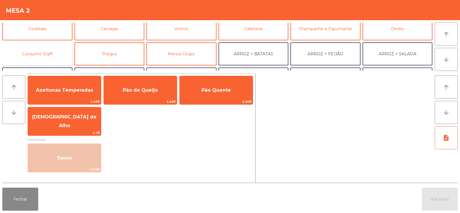
click at [51, 54] on button "Consumo Staff" at bounding box center [37, 53] width 70 height 23
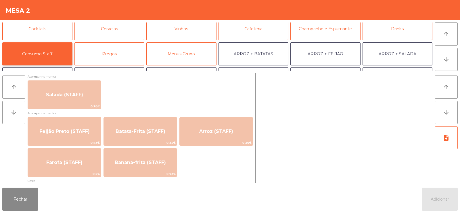
scroll to position [233, 0]
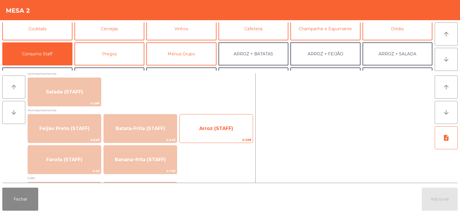
click at [218, 134] on span "Arroz (STAFF)" at bounding box center [216, 129] width 73 height 16
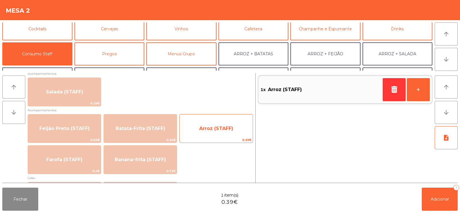
scroll to position [0, 0]
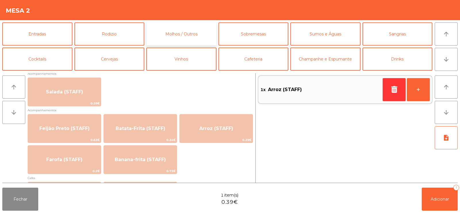
click at [180, 26] on button "Molhos / Outros" at bounding box center [181, 33] width 70 height 23
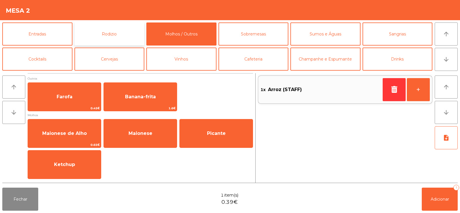
click at [121, 30] on button "Rodizio" at bounding box center [110, 33] width 70 height 23
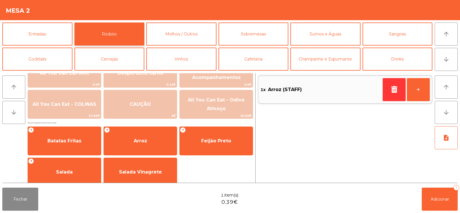
scroll to position [91, 0]
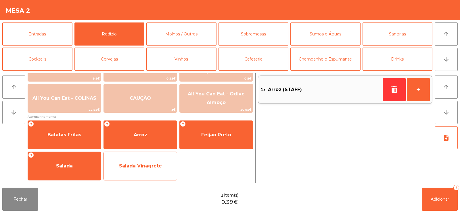
click at [151, 166] on span "Salada Vinagrete" at bounding box center [140, 165] width 43 height 5
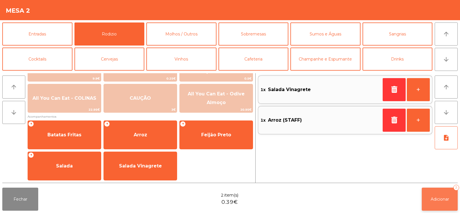
click at [445, 199] on span "Adicionar" at bounding box center [440, 198] width 18 height 5
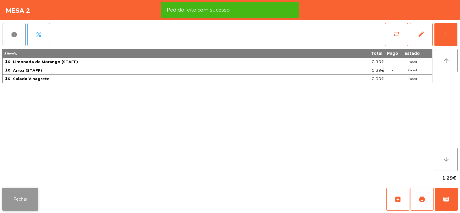
click at [24, 199] on button "Fechar" at bounding box center [20, 198] width 36 height 23
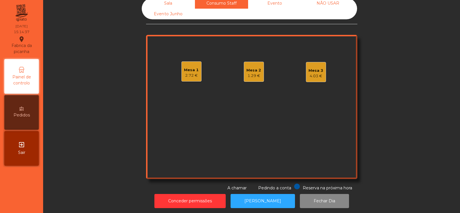
scroll to position [0, 0]
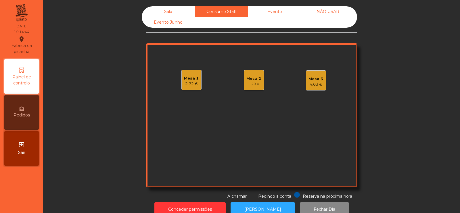
click at [158, 8] on div "Sala" at bounding box center [168, 11] width 53 height 11
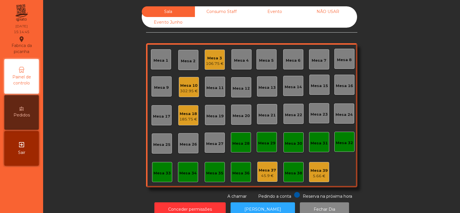
click at [159, 173] on div "Mesa 33" at bounding box center [162, 173] width 17 height 6
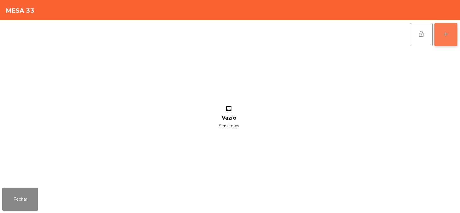
click at [444, 29] on button "add" at bounding box center [446, 34] width 23 height 23
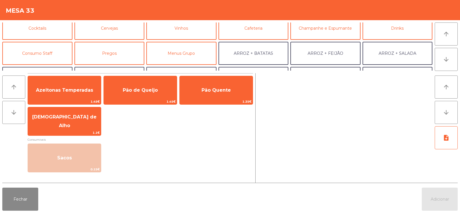
scroll to position [31, 0]
click at [42, 54] on button "Consumo Staff" at bounding box center [37, 53] width 70 height 23
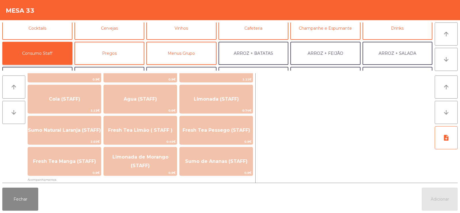
scroll to position [128, 0]
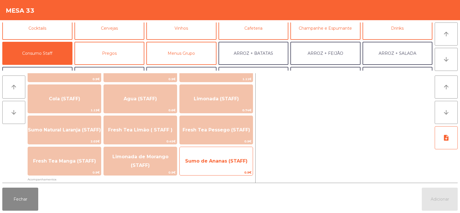
click at [205, 160] on span "Sumo de Ananas (STAFF)" at bounding box center [216, 160] width 62 height 5
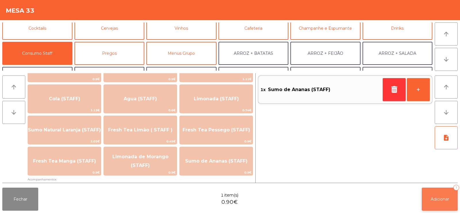
click at [430, 203] on button "Adicionar 1" at bounding box center [440, 198] width 36 height 23
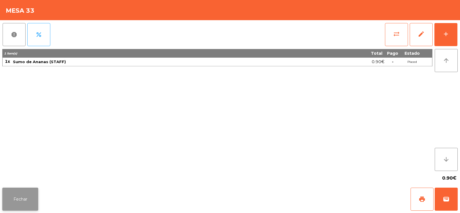
click at [21, 197] on button "Fechar" at bounding box center [20, 198] width 36 height 23
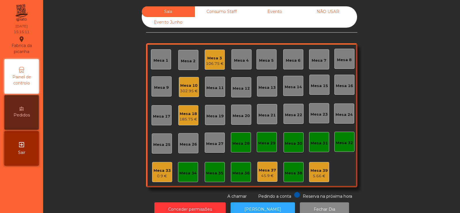
click at [221, 8] on div "Consumo Staff" at bounding box center [221, 11] width 53 height 11
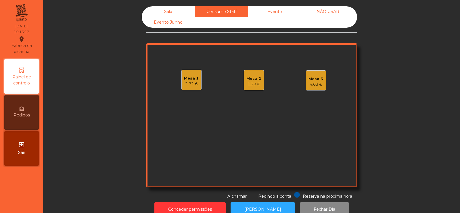
click at [311, 86] on div "4.03 €" at bounding box center [316, 84] width 15 height 6
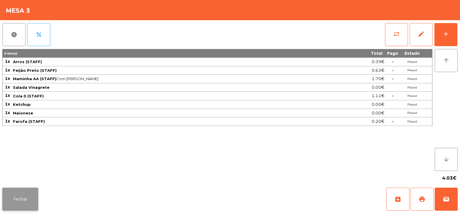
click at [32, 204] on button "Fechar" at bounding box center [20, 198] width 36 height 23
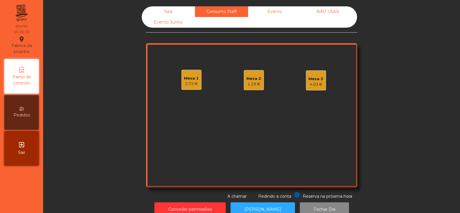
click at [191, 82] on div "2.72 €" at bounding box center [191, 84] width 15 height 6
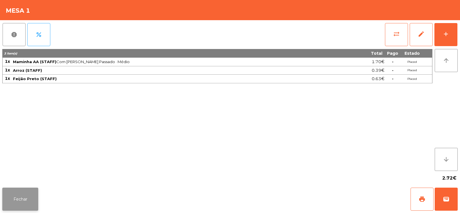
click at [10, 197] on button "Fechar" at bounding box center [20, 198] width 36 height 23
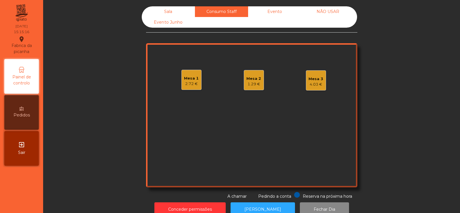
click at [175, 10] on div "Sala" at bounding box center [168, 11] width 53 height 11
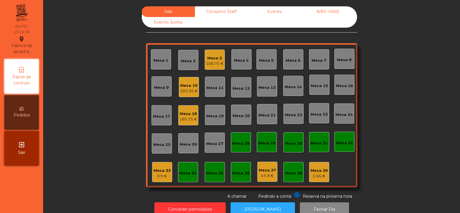
click at [216, 12] on div "Consumo Staff" at bounding box center [221, 11] width 53 height 11
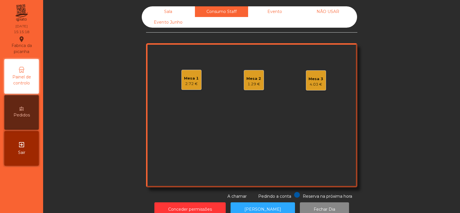
click at [168, 8] on div "Sala" at bounding box center [168, 11] width 53 height 11
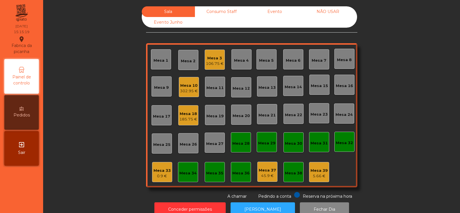
click at [161, 174] on div "0.9 €" at bounding box center [162, 176] width 17 height 6
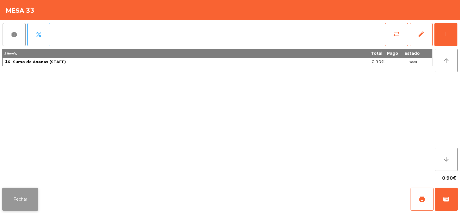
click at [13, 191] on button "Fechar" at bounding box center [20, 198] width 36 height 23
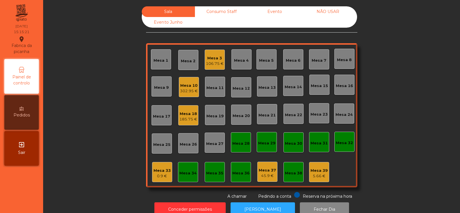
click at [220, 9] on div "Consumo Staff" at bounding box center [221, 11] width 53 height 11
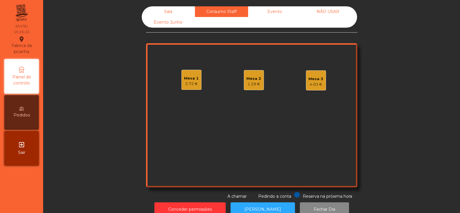
click at [267, 13] on div "Evento" at bounding box center [274, 11] width 53 height 11
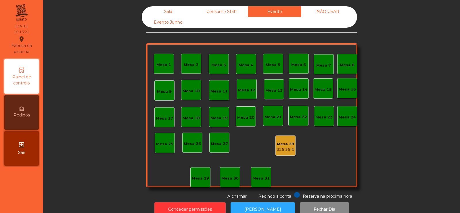
click at [224, 12] on div "Consumo Staff" at bounding box center [221, 11] width 53 height 11
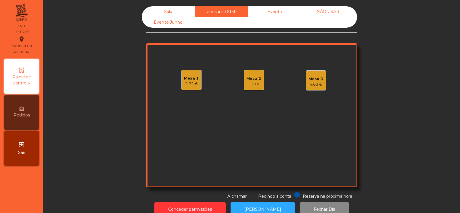
click at [196, 80] on div "Mesa 1" at bounding box center [191, 78] width 15 height 6
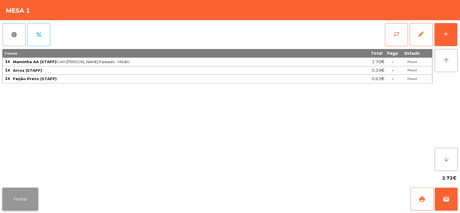
click at [25, 198] on button "Fechar" at bounding box center [20, 198] width 36 height 23
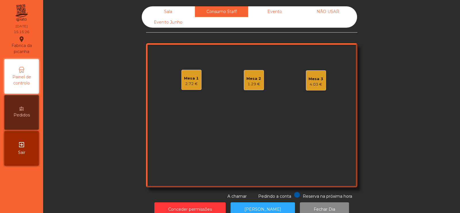
click at [323, 77] on div "Mesa 3 4.03 €" at bounding box center [316, 80] width 20 height 20
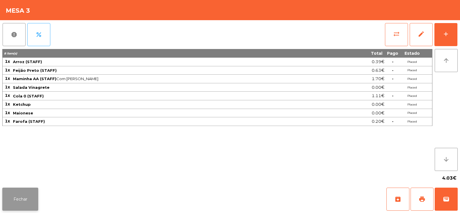
click at [22, 193] on button "Fechar" at bounding box center [20, 198] width 36 height 23
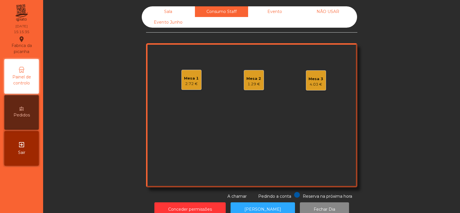
click at [168, 12] on div "Sala" at bounding box center [168, 11] width 53 height 11
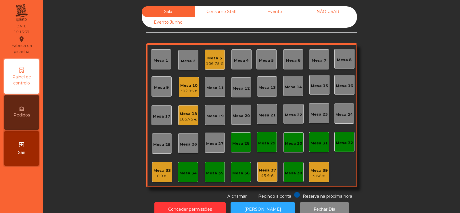
click at [344, 144] on div "Mesa 32" at bounding box center [344, 143] width 17 height 6
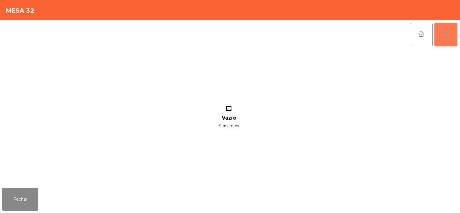
click at [448, 38] on button "add" at bounding box center [446, 34] width 23 height 23
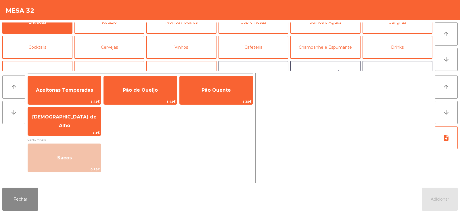
scroll to position [23, 0]
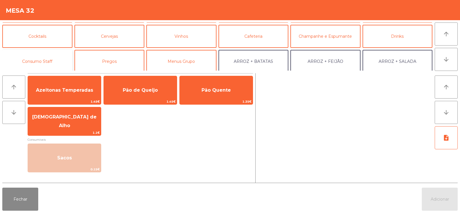
click at [41, 55] on button "Consumo Staff" at bounding box center [37, 61] width 70 height 23
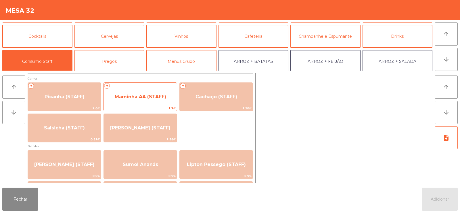
click at [144, 103] on span "Maminha AA (STAFF)" at bounding box center [140, 97] width 73 height 16
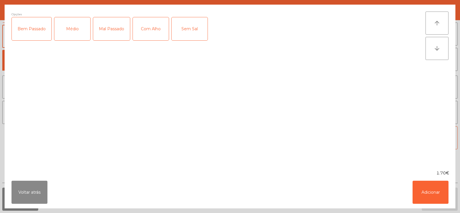
click at [67, 33] on div "Médio" at bounding box center [72, 28] width 36 height 23
click at [151, 28] on div "Com Alho" at bounding box center [151, 28] width 36 height 23
click at [438, 190] on button "Adicionar" at bounding box center [431, 191] width 36 height 23
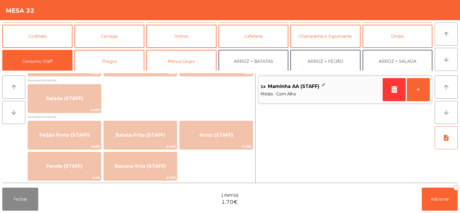
scroll to position [241, 0]
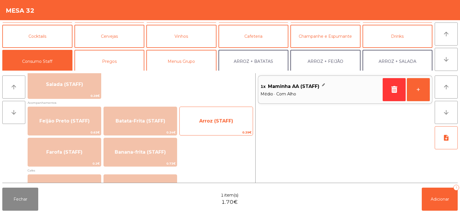
click at [218, 119] on span "Arroz (STAFF)" at bounding box center [216, 120] width 34 height 5
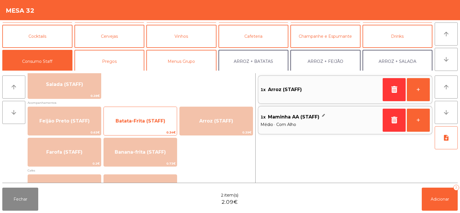
click at [148, 124] on span "Batata-Frita (STAFF)" at bounding box center [140, 121] width 73 height 16
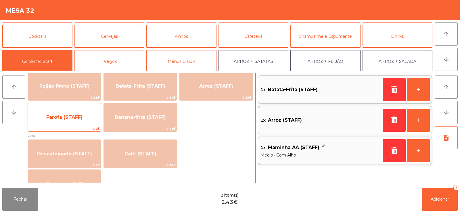
click at [77, 119] on span "Farofa (STAFF)" at bounding box center [64, 116] width 36 height 5
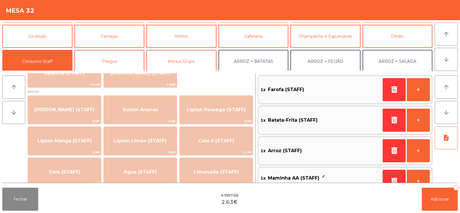
scroll to position [0, 0]
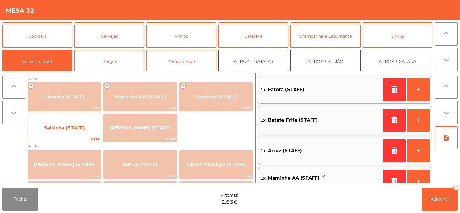
click at [68, 137] on span "0.51€" at bounding box center [64, 138] width 73 height 5
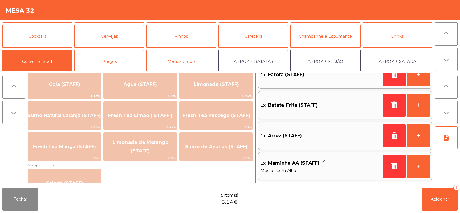
scroll to position [142, 0]
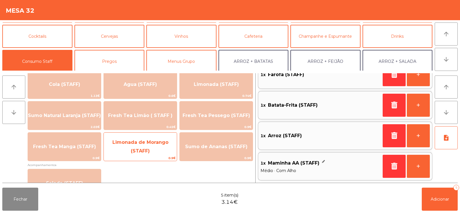
click at [147, 150] on span "Limonada de Morango (STAFF)" at bounding box center [141, 146] width 56 height 14
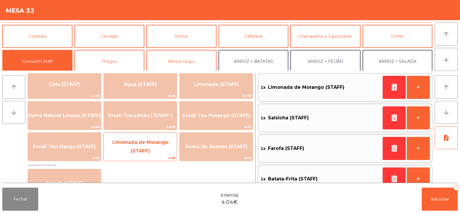
scroll to position [0, 0]
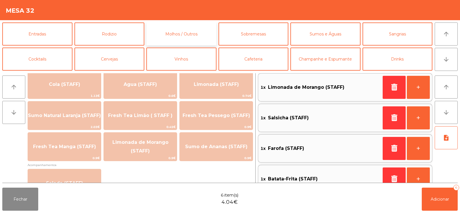
click at [192, 32] on button "Molhos / Outros" at bounding box center [181, 33] width 70 height 23
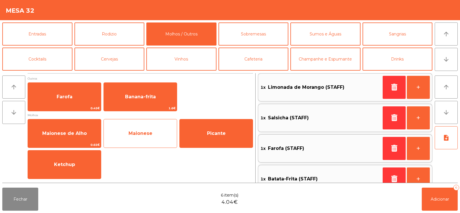
click at [134, 140] on span "Maionese" at bounding box center [140, 133] width 73 height 16
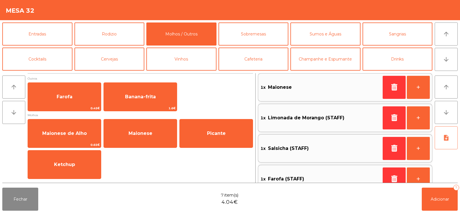
click at [444, 148] on button "note_add" at bounding box center [446, 137] width 23 height 23
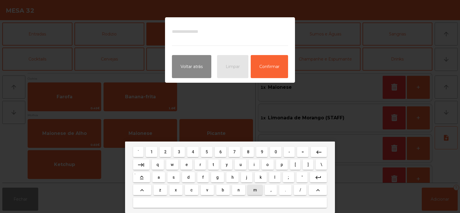
click at [254, 189] on span "m" at bounding box center [256, 189] width 4 height 5
click at [160, 176] on span "a" at bounding box center [159, 177] width 2 height 5
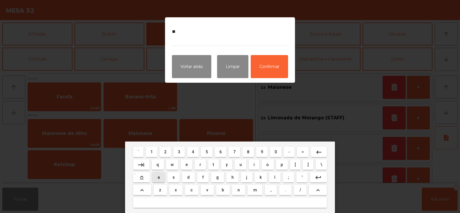
click at [254, 166] on span "i" at bounding box center [254, 164] width 1 height 5
click at [267, 165] on span "o" at bounding box center [267, 164] width 3 height 5
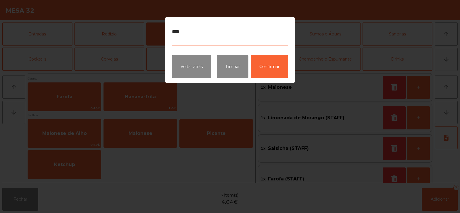
click at [265, 35] on textarea "****" at bounding box center [230, 35] width 116 height 22
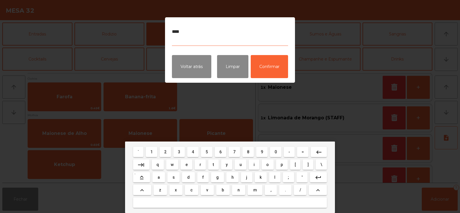
click at [240, 201] on button at bounding box center [230, 202] width 194 height 10
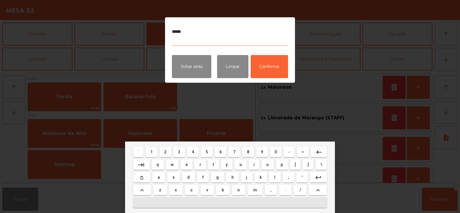
click at [159, 177] on span "a" at bounding box center [159, 177] width 2 height 5
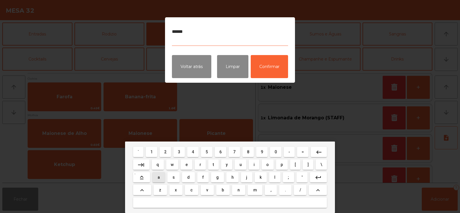
click at [276, 177] on button "l" at bounding box center [274, 177] width 11 height 10
click at [232, 177] on span "h" at bounding box center [233, 177] width 2 height 5
click at [268, 164] on span "o" at bounding box center [267, 164] width 3 height 5
type textarea "*********"
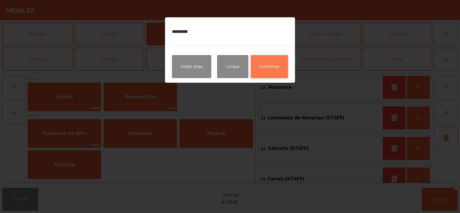
click at [285, 70] on button "Confirmar" at bounding box center [269, 66] width 37 height 23
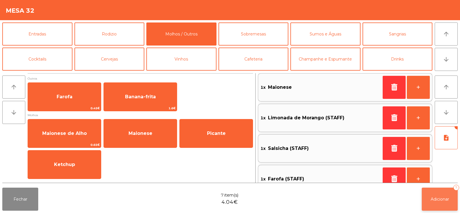
click at [434, 207] on button "Adicionar 7" at bounding box center [440, 198] width 36 height 23
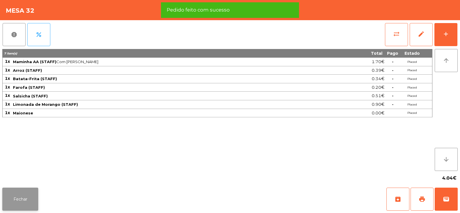
click at [26, 204] on button "Fechar" at bounding box center [20, 198] width 36 height 23
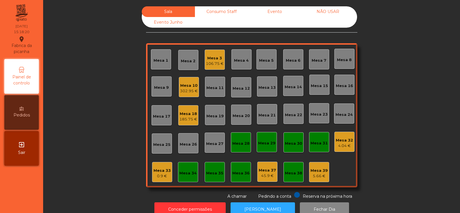
click at [214, 12] on div "Consumo Staff" at bounding box center [221, 11] width 53 height 11
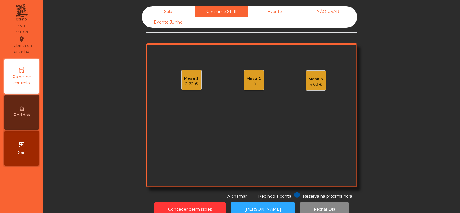
click at [273, 12] on div "Evento" at bounding box center [274, 11] width 53 height 11
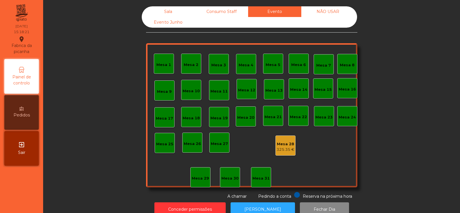
click at [174, 8] on div "Sala" at bounding box center [168, 11] width 53 height 11
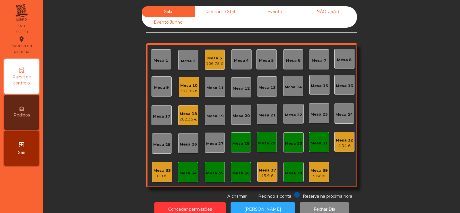
click at [210, 56] on div "Mesa 3" at bounding box center [215, 58] width 18 height 6
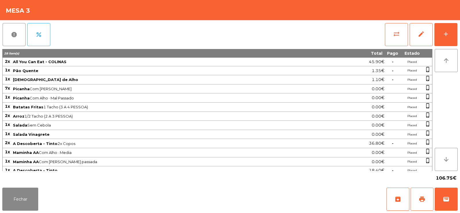
scroll to position [40, 0]
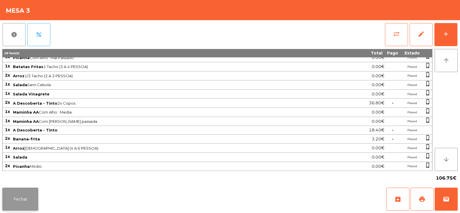
click at [26, 195] on button "Fechar" at bounding box center [20, 198] width 36 height 23
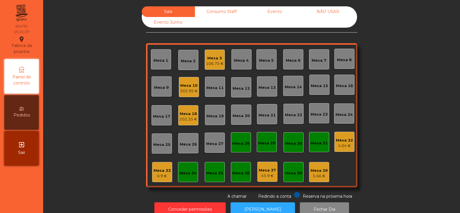
click at [319, 172] on div "Mesa 39" at bounding box center [319, 170] width 17 height 6
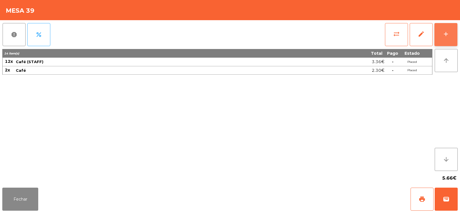
click at [445, 41] on button "add" at bounding box center [446, 34] width 23 height 23
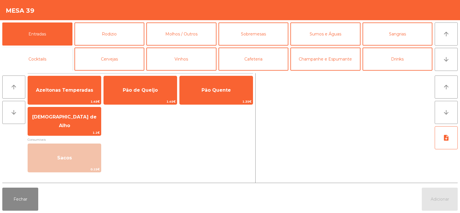
click at [19, 64] on button "Cocktails" at bounding box center [37, 58] width 70 height 23
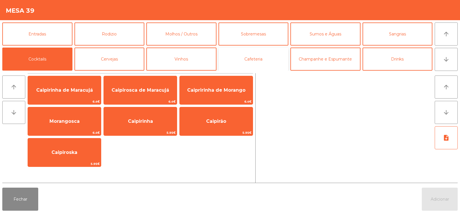
click at [255, 56] on button "Cafeteria" at bounding box center [254, 58] width 70 height 23
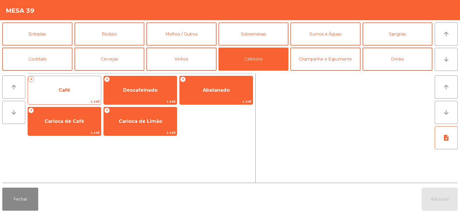
click at [47, 97] on span "Café" at bounding box center [64, 90] width 73 height 16
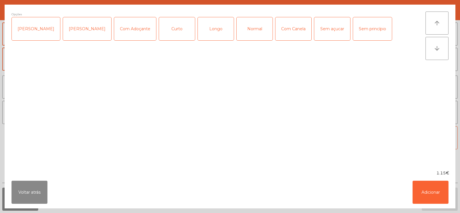
click at [52, 92] on div "Opções Chavena Fria Chavena Escaldada Com Adoçante Curto Longo Normal Com Canel…" at bounding box center [219, 87] width 414 height 151
click at [436, 193] on button "Adicionar" at bounding box center [431, 191] width 36 height 23
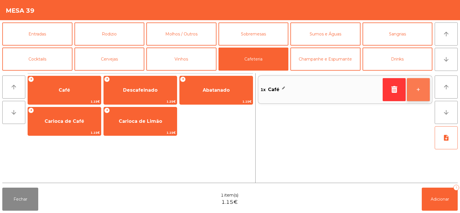
click at [422, 95] on button "+" at bounding box center [418, 89] width 23 height 23
click at [419, 89] on button "+" at bounding box center [418, 89] width 23 height 23
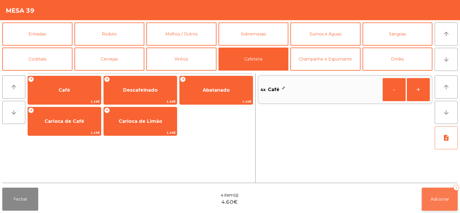
click at [446, 201] on span "Adicionar" at bounding box center [440, 198] width 18 height 5
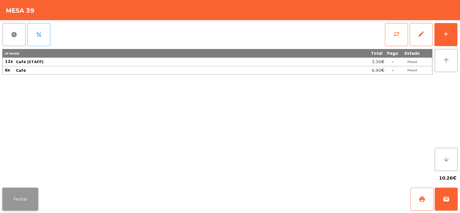
click at [29, 205] on button "Fechar" at bounding box center [20, 198] width 36 height 23
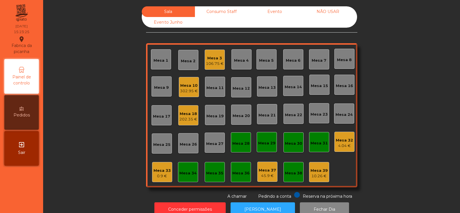
click at [206, 59] on div "Mesa 3" at bounding box center [215, 58] width 18 height 6
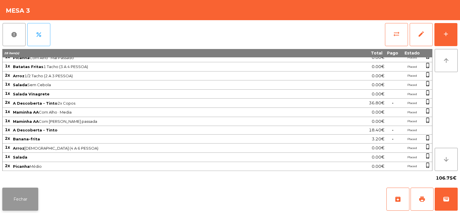
click at [18, 203] on button "Fechar" at bounding box center [20, 198] width 36 height 23
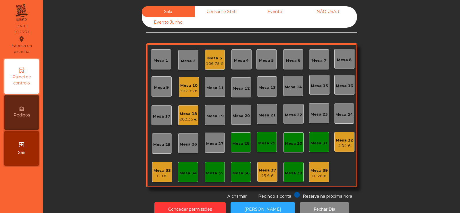
click at [183, 87] on div "Mesa 10" at bounding box center [189, 86] width 18 height 6
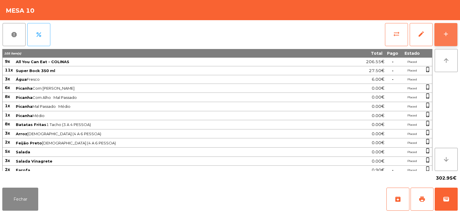
click at [449, 36] on div "add" at bounding box center [446, 34] width 7 height 7
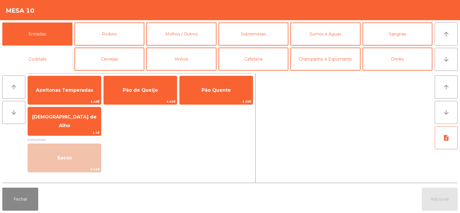
click at [48, 57] on button "Cocktails" at bounding box center [37, 58] width 70 height 23
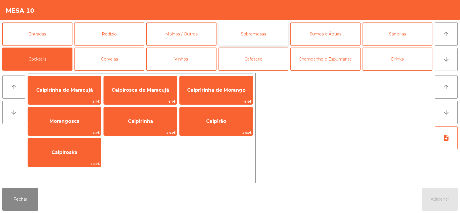
click at [257, 36] on button "Sobremesas" at bounding box center [254, 33] width 70 height 23
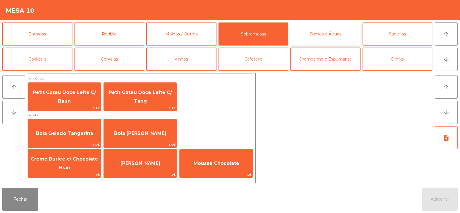
click at [326, 33] on button "Sumos e Águas" at bounding box center [326, 33] width 70 height 23
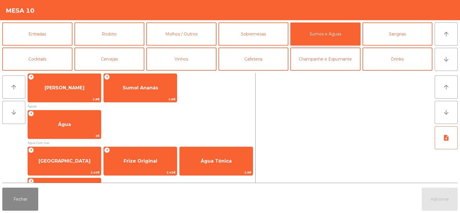
scroll to position [178, 0]
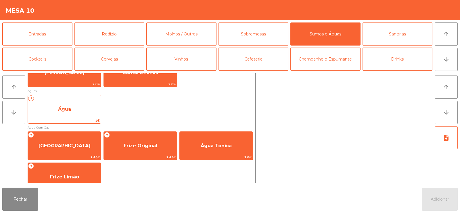
click at [71, 113] on span "Água" at bounding box center [64, 109] width 73 height 16
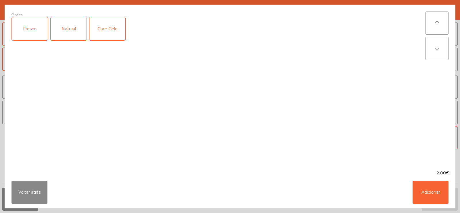
click at [72, 28] on div "Natural" at bounding box center [69, 28] width 36 height 23
click at [429, 186] on button "Adicionar" at bounding box center [431, 191] width 36 height 23
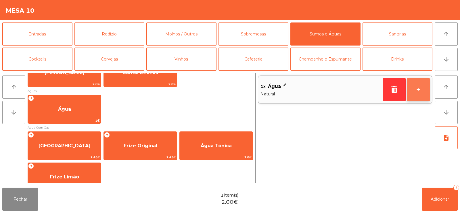
click at [417, 93] on button "+" at bounding box center [418, 89] width 23 height 23
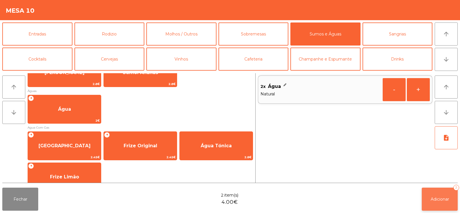
click at [456, 197] on button "Adicionar 2" at bounding box center [440, 198] width 36 height 23
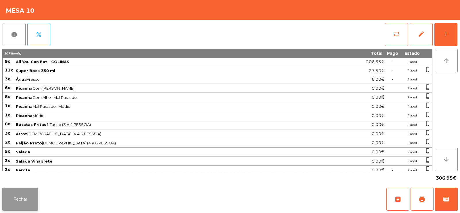
click at [24, 201] on button "Fechar" at bounding box center [20, 198] width 36 height 23
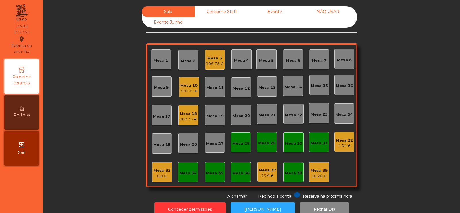
click at [214, 15] on div "Consumo Staff" at bounding box center [221, 11] width 53 height 11
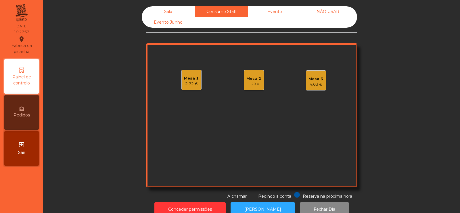
click at [289, 10] on div "Evento" at bounding box center [274, 11] width 53 height 11
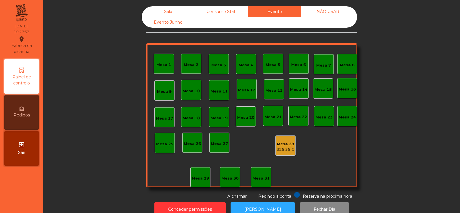
click at [338, 11] on div "NÃO USAR" at bounding box center [328, 11] width 53 height 11
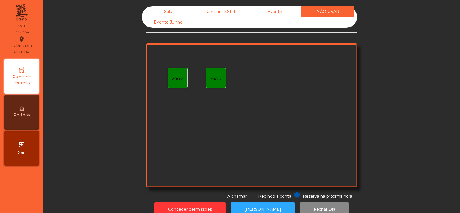
click at [221, 16] on div "Consumo Staff" at bounding box center [221, 11] width 53 height 11
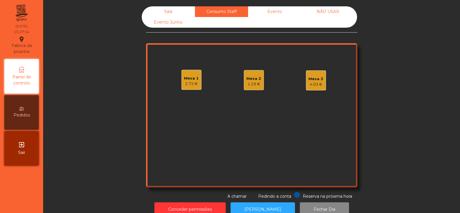
click at [164, 14] on div "Sala" at bounding box center [168, 11] width 53 height 11
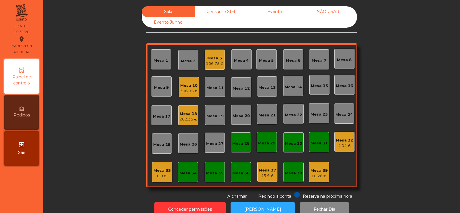
click at [214, 58] on div "Mesa 3" at bounding box center [215, 58] width 18 height 6
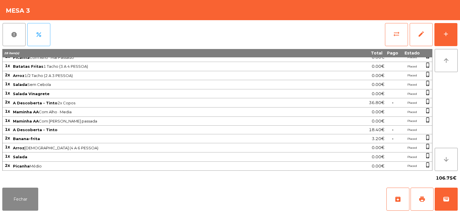
scroll to position [0, 0]
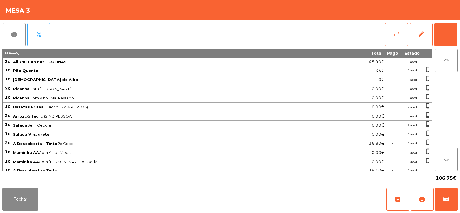
click at [391, 34] on button "sync_alt" at bounding box center [396, 34] width 23 height 23
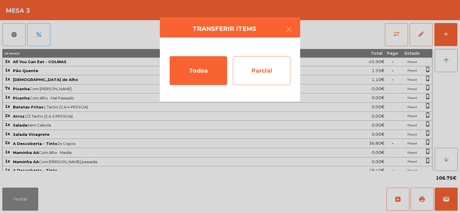
click at [266, 74] on div "Parcial" at bounding box center [262, 70] width 58 height 29
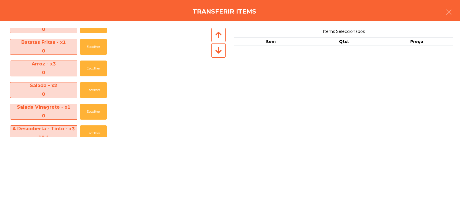
scroll to position [128, 0]
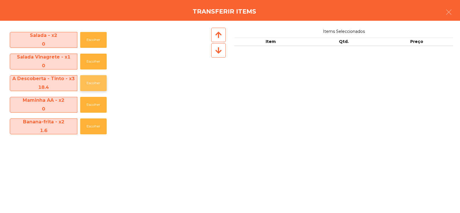
click at [94, 82] on button "Escolher" at bounding box center [93, 83] width 26 height 16
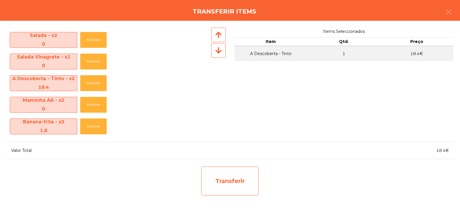
click at [214, 171] on div "Transferir" at bounding box center [230, 180] width 58 height 29
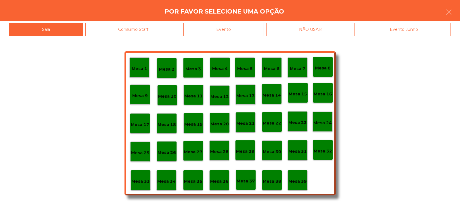
click at [245, 176] on div "Mesa 37" at bounding box center [246, 179] width 18 height 9
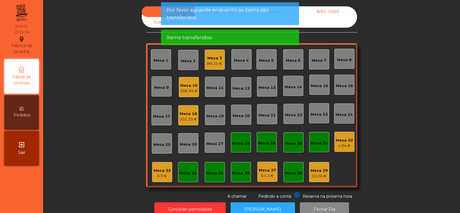
click at [218, 61] on div "88.35 €" at bounding box center [214, 64] width 15 height 6
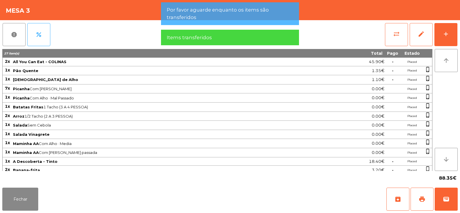
click at [458, 31] on div "report percent sync_alt edit add 27 item(s) Total Pago Estado 2x All You Can Ea…" at bounding box center [230, 102] width 460 height 165
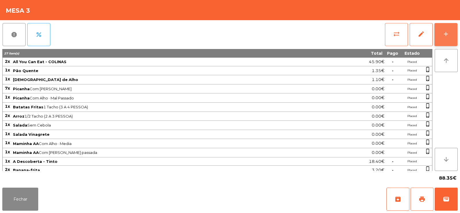
click at [438, 33] on button "add" at bounding box center [446, 34] width 23 height 23
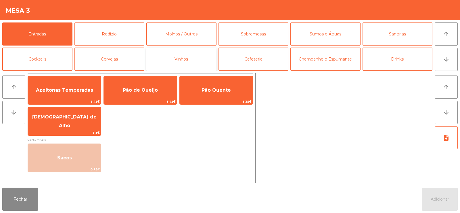
click at [183, 61] on button "Vinhos" at bounding box center [181, 58] width 70 height 23
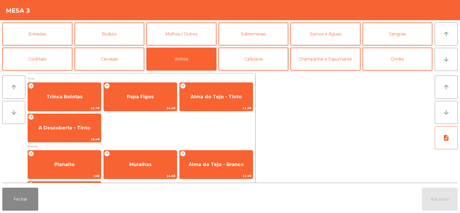
click at [263, 59] on button "Cafeteria" at bounding box center [254, 58] width 70 height 23
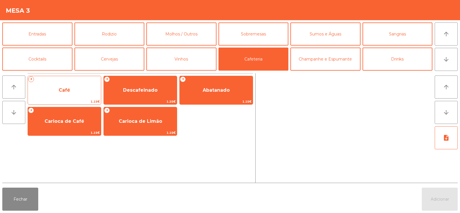
click at [79, 83] on span "Café" at bounding box center [64, 90] width 73 height 16
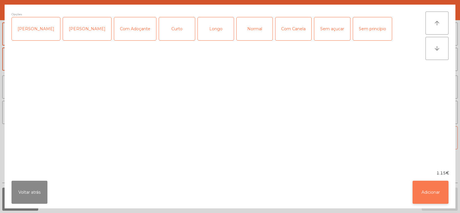
click at [428, 198] on button "Adicionar" at bounding box center [431, 191] width 36 height 23
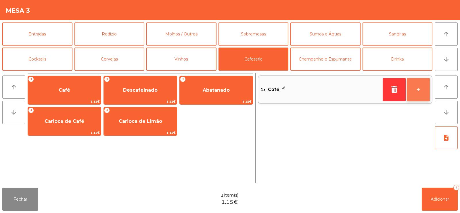
click at [418, 98] on button "+" at bounding box center [418, 89] width 23 height 23
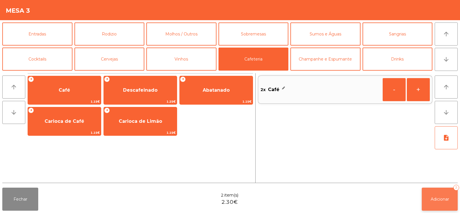
click at [436, 200] on span "Adicionar" at bounding box center [440, 198] width 18 height 5
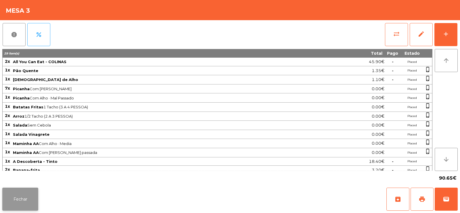
click at [21, 194] on button "Fechar" at bounding box center [20, 198] width 36 height 23
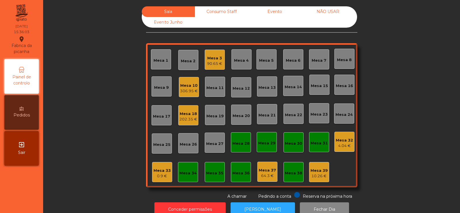
click at [315, 179] on div "Mesa 39 10.26 €" at bounding box center [319, 172] width 20 height 20
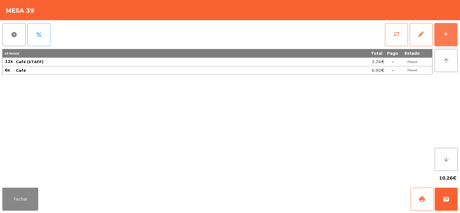
click at [450, 37] on button "add" at bounding box center [446, 34] width 23 height 23
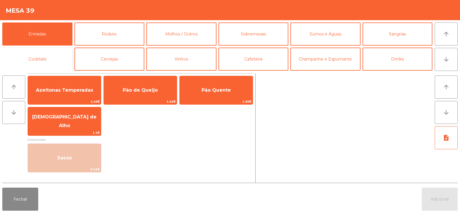
click at [44, 57] on button "Cocktails" at bounding box center [37, 58] width 70 height 23
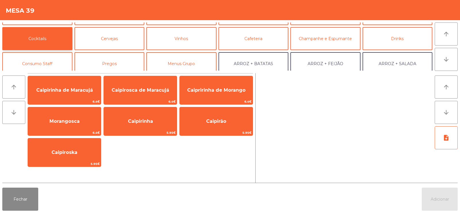
scroll to position [33, 0]
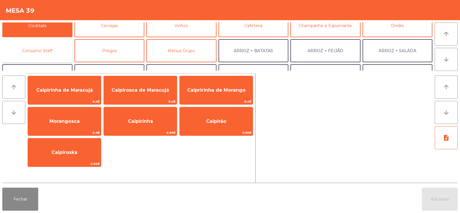
click at [52, 51] on button "Consumo Staff" at bounding box center [37, 50] width 70 height 23
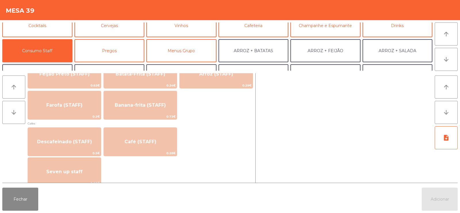
scroll to position [291, 0]
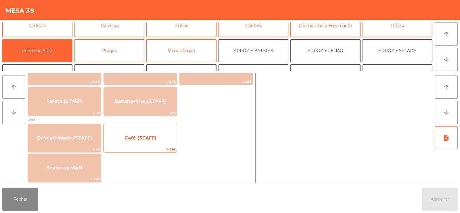
click at [152, 140] on span "Café (STAFF)" at bounding box center [141, 137] width 32 height 5
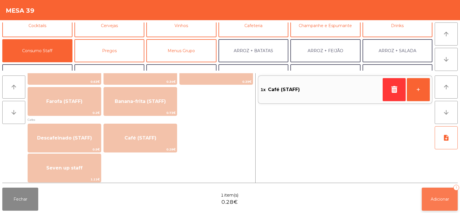
click at [440, 199] on span "Adicionar" at bounding box center [440, 198] width 18 height 5
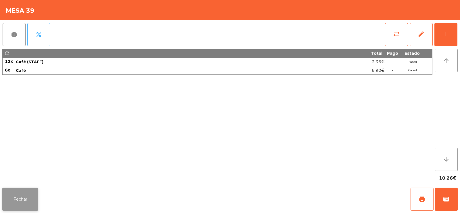
click at [30, 199] on button "Fechar" at bounding box center [20, 198] width 36 height 23
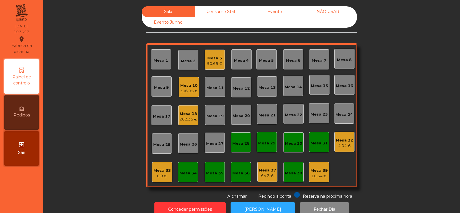
scroll to position [14, 0]
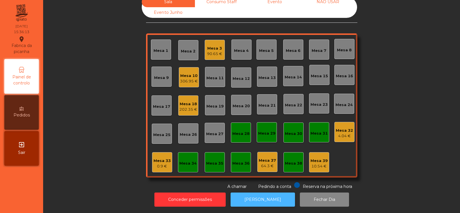
click at [258, 196] on button "[PERSON_NAME]" at bounding box center [263, 199] width 64 height 14
click at [252, 200] on button "[PERSON_NAME]" at bounding box center [263, 199] width 64 height 14
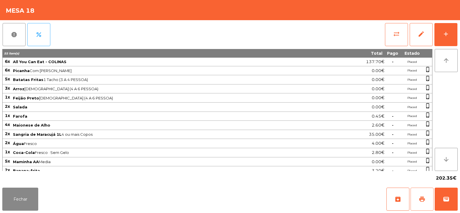
click at [425, 193] on button "print" at bounding box center [422, 198] width 23 height 23
click at [21, 197] on button "Fechar" at bounding box center [20, 198] width 36 height 23
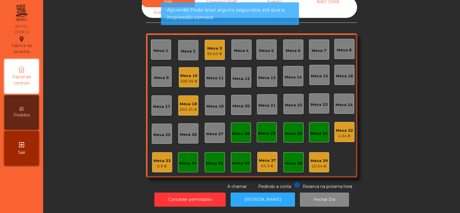
click at [188, 73] on div "Mesa 10" at bounding box center [189, 76] width 18 height 6
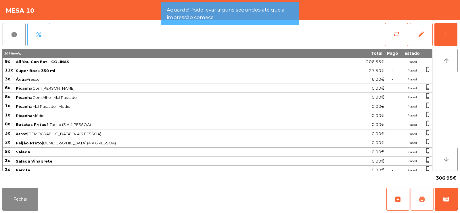
click at [421, 197] on span "print" at bounding box center [422, 198] width 7 height 7
click at [24, 199] on button "Fechar" at bounding box center [20, 198] width 36 height 23
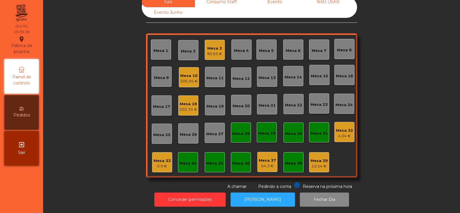
click at [212, 51] on div "90.65 €" at bounding box center [214, 54] width 15 height 6
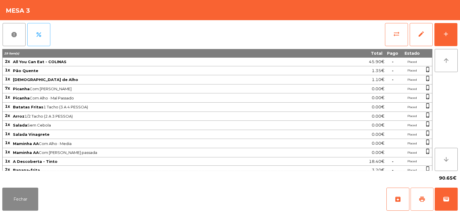
click at [427, 194] on button "print" at bounding box center [422, 198] width 23 height 23
click at [19, 207] on button "Fechar" at bounding box center [20, 198] width 36 height 23
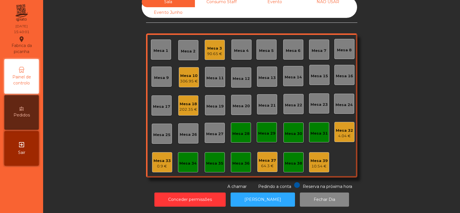
scroll to position [0, 0]
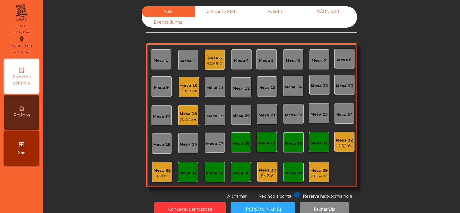
click at [217, 64] on div "90.65 €" at bounding box center [214, 64] width 15 height 6
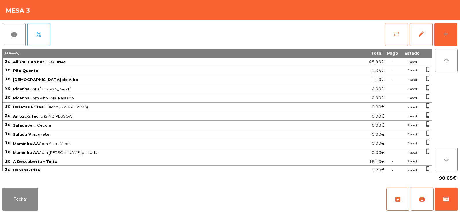
click at [397, 37] on span "sync_alt" at bounding box center [396, 34] width 7 height 7
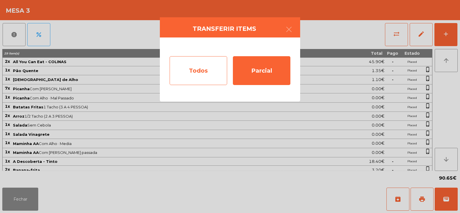
click at [178, 73] on div "Todos" at bounding box center [199, 70] width 58 height 29
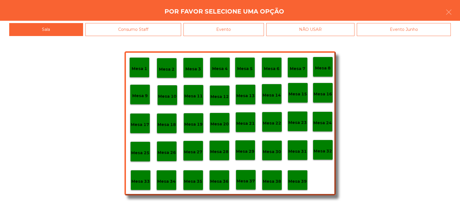
click at [199, 31] on div "Evento" at bounding box center [224, 29] width 81 height 13
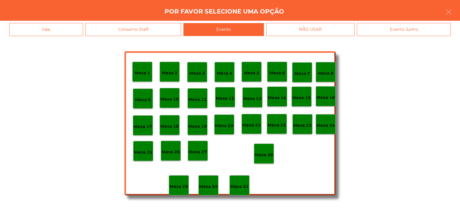
click at [266, 152] on p "Mesa 28" at bounding box center [264, 154] width 18 height 7
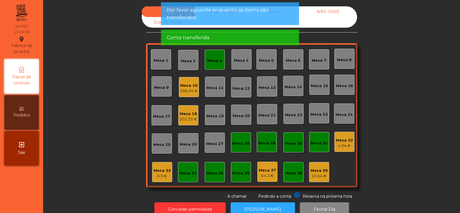
click at [205, 55] on div "Mesa 3" at bounding box center [215, 59] width 20 height 20
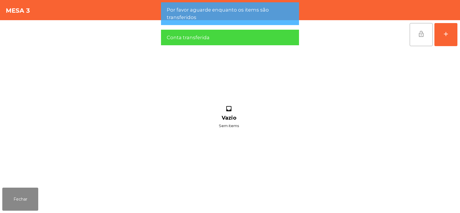
click at [417, 39] on button "lock_open" at bounding box center [421, 34] width 23 height 23
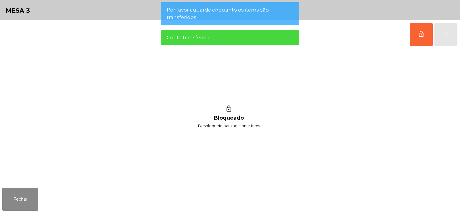
click at [105, 64] on div "lock_outline Bloqueado Desbloqueie para adicionar itens" at bounding box center [228, 117] width 453 height 136
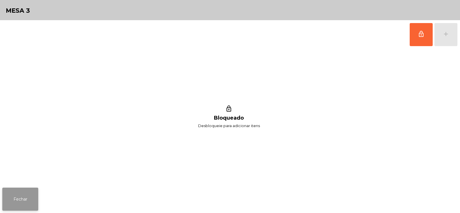
click at [22, 199] on button "Fechar" at bounding box center [20, 198] width 36 height 23
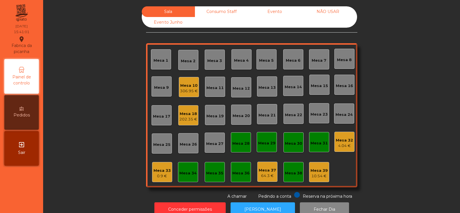
click at [88, 106] on div "Sala Consumo Staff Evento NÃO USAR Evento Junho Mesa 1 Mesa 2 Mesa 3 Mesa 4 Mes…" at bounding box center [252, 102] width 402 height 193
click at [186, 89] on div "306.95 €" at bounding box center [189, 91] width 18 height 6
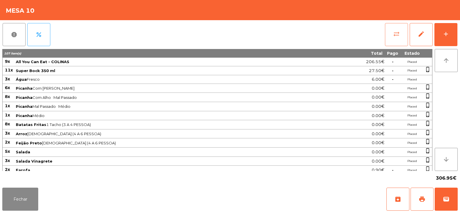
click at [387, 36] on button "sync_alt" at bounding box center [396, 34] width 23 height 23
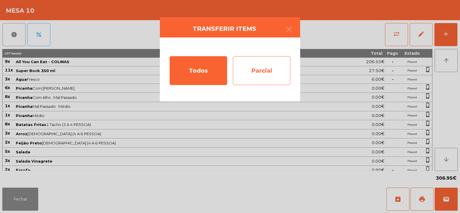
click at [254, 72] on div "Parcial" at bounding box center [262, 70] width 58 height 29
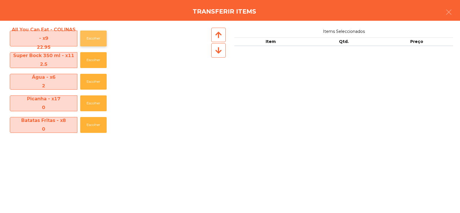
click at [94, 38] on button "Escolher" at bounding box center [93, 39] width 26 height 16
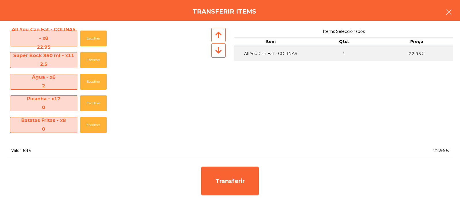
click at [449, 14] on icon "button" at bounding box center [449, 12] width 7 height 7
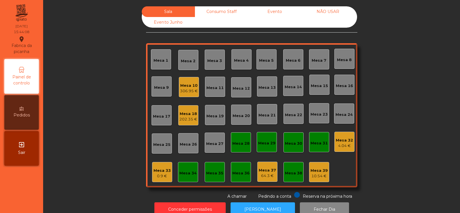
click at [189, 86] on div "Mesa 10" at bounding box center [189, 86] width 18 height 6
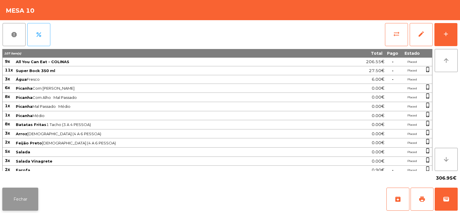
click at [16, 197] on button "Fechar" at bounding box center [20, 198] width 36 height 23
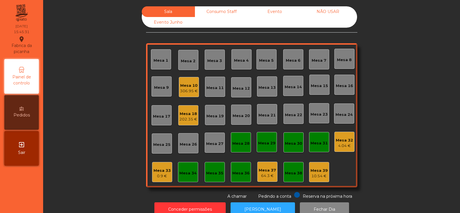
click at [194, 90] on div "306.95 €" at bounding box center [189, 91] width 18 height 6
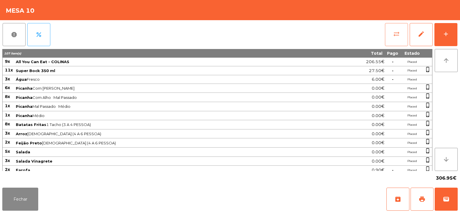
click at [391, 31] on button "sync_alt" at bounding box center [396, 34] width 23 height 23
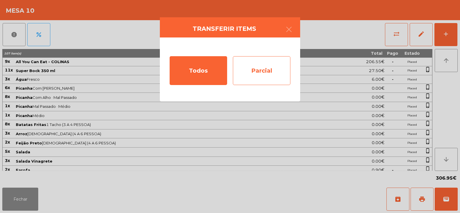
click at [249, 67] on div "Parcial" at bounding box center [262, 70] width 58 height 29
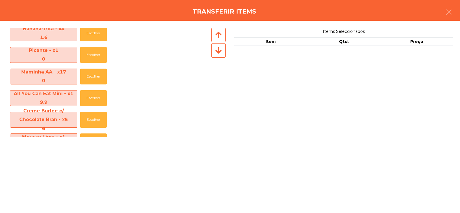
scroll to position [221, 0]
click at [92, 98] on button "Escolher" at bounding box center [93, 98] width 26 height 16
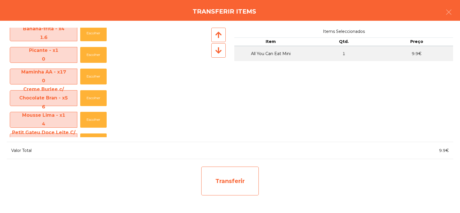
click at [212, 183] on div "Transferir" at bounding box center [230, 180] width 58 height 29
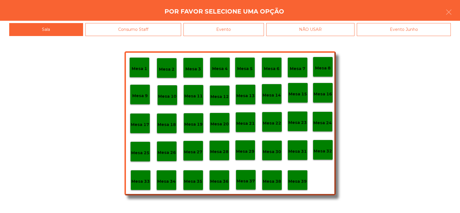
click at [169, 182] on p "Mesa 34" at bounding box center [166, 181] width 18 height 7
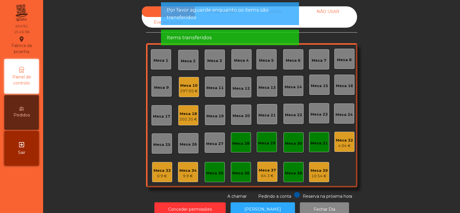
click at [190, 89] on div "297.05 €" at bounding box center [189, 91] width 18 height 6
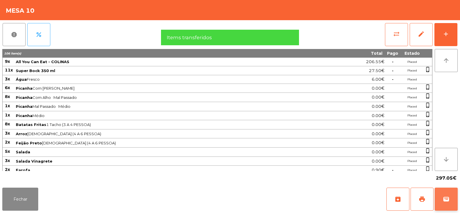
click at [448, 199] on span "wallet" at bounding box center [446, 198] width 7 height 7
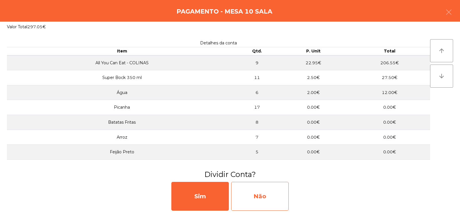
click at [261, 189] on div "Não" at bounding box center [260, 196] width 58 height 29
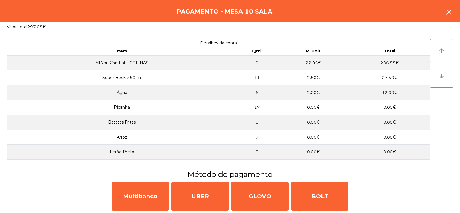
click at [447, 14] on icon "button" at bounding box center [449, 12] width 7 height 7
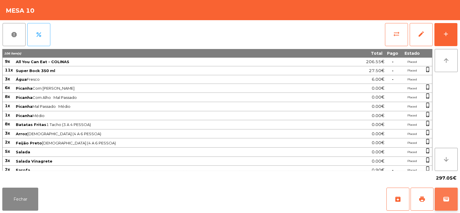
click at [447, 196] on span "wallet" at bounding box center [446, 198] width 7 height 7
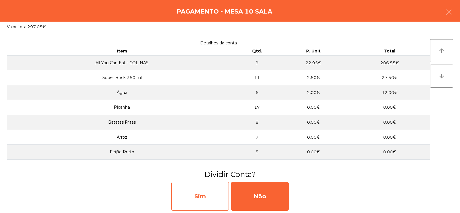
click at [203, 199] on div "Sim" at bounding box center [200, 196] width 58 height 29
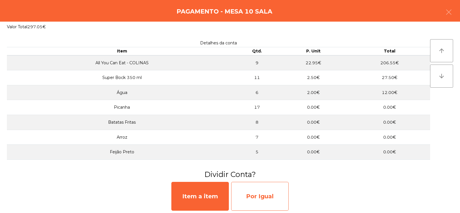
click at [262, 191] on div "Por Igual" at bounding box center [260, 196] width 58 height 29
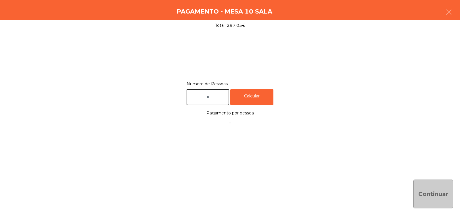
click at [219, 97] on input "text" at bounding box center [208, 97] width 43 height 16
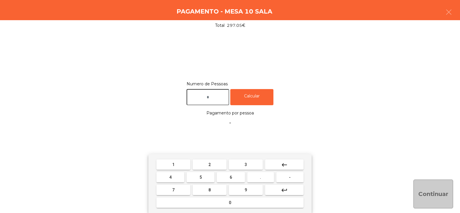
click at [251, 192] on button "9" at bounding box center [246, 189] width 34 height 10
type input "*"
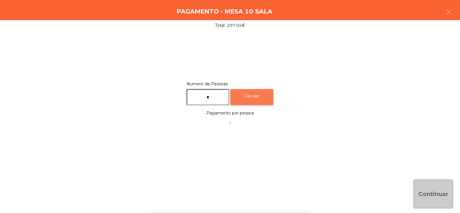
click at [260, 95] on div "Calcular" at bounding box center [251, 97] width 43 height 16
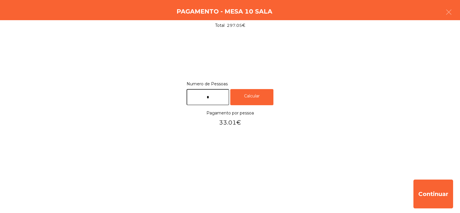
click at [211, 95] on input "*" at bounding box center [208, 97] width 43 height 16
click at [435, 193] on div "1 2 3 keyboard_backspace 4 5 6 . - 7 8 9 keyboard_return 0" at bounding box center [230, 183] width 460 height 59
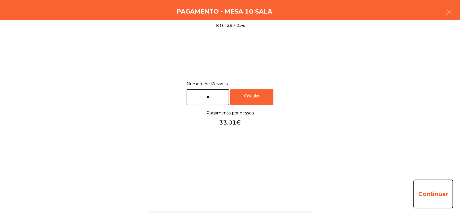
click at [434, 194] on button "Continuar" at bounding box center [434, 193] width 40 height 29
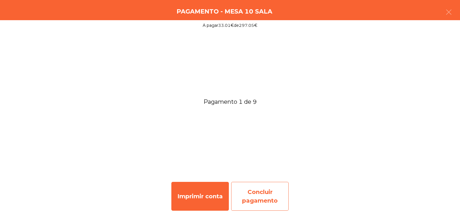
click at [267, 194] on div "Concluir pagamento" at bounding box center [260, 196] width 58 height 29
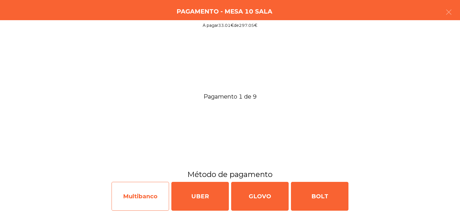
click at [145, 195] on div "Multibanco" at bounding box center [141, 196] width 58 height 29
select select "**"
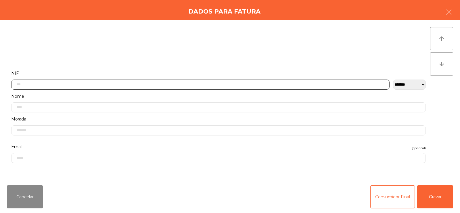
click at [136, 83] on input "text" at bounding box center [200, 84] width 379 height 10
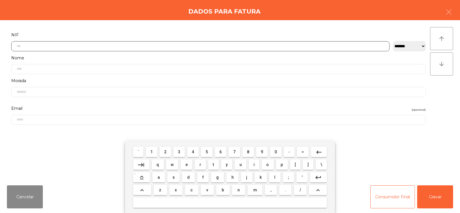
scroll to position [42, 0]
click at [165, 151] on span "2" at bounding box center [165, 151] width 2 height 5
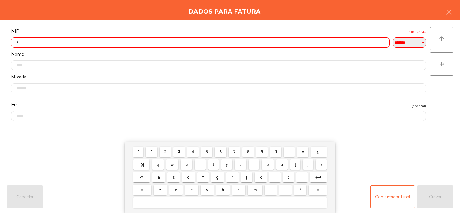
click at [276, 151] on span "0" at bounding box center [276, 151] width 2 height 5
click at [193, 152] on span "4" at bounding box center [193, 151] width 2 height 5
click at [247, 151] on span "8" at bounding box center [248, 151] width 2 height 5
click at [194, 152] on span "4" at bounding box center [193, 151] width 2 height 5
click at [221, 150] on span "6" at bounding box center [221, 151] width 2 height 5
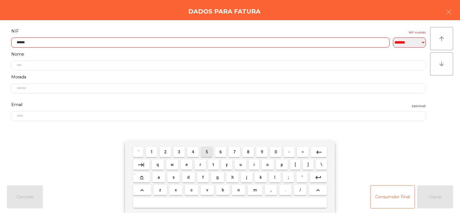
click at [207, 152] on span "5" at bounding box center [207, 151] width 2 height 5
click at [165, 153] on span "2" at bounding box center [165, 151] width 2 height 5
click at [249, 150] on span "8" at bounding box center [248, 151] width 2 height 5
type input "*********"
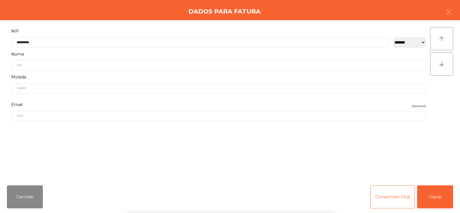
click at [425, 154] on div "` 1 2 3 4 5 6 7 8 9 0 - = keyboard_backspace keyboard_tab q w e r t y u i o p […" at bounding box center [230, 176] width 460 height 71
click at [436, 197] on button "Gravar" at bounding box center [436, 196] width 36 height 23
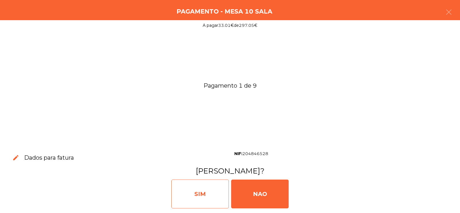
click at [202, 190] on div "SIM" at bounding box center [200, 193] width 58 height 29
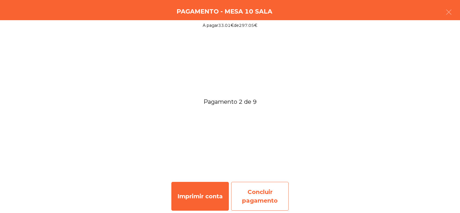
click at [257, 192] on div "Concluir pagamento" at bounding box center [260, 196] width 58 height 29
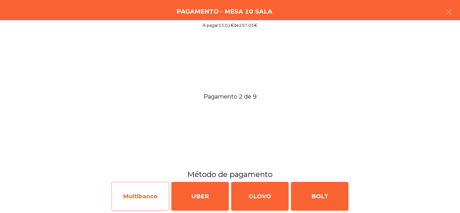
click at [145, 198] on div "Multibanco" at bounding box center [141, 196] width 58 height 29
select select "**"
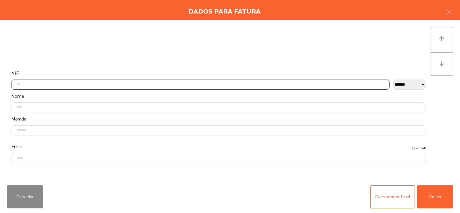
click at [169, 82] on input "text" at bounding box center [200, 84] width 379 height 10
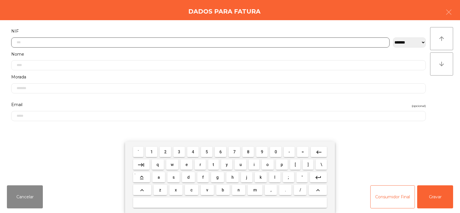
click at [165, 152] on span "2" at bounding box center [165, 151] width 2 height 5
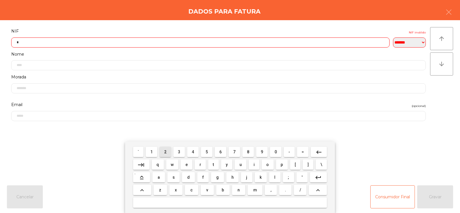
click at [180, 151] on span "3" at bounding box center [179, 151] width 2 height 5
click at [165, 151] on span "2" at bounding box center [165, 151] width 2 height 5
click at [166, 152] on span "2" at bounding box center [165, 151] width 2 height 5
click at [207, 151] on span "5" at bounding box center [207, 151] width 2 height 5
click at [276, 151] on span "0" at bounding box center [276, 151] width 2 height 5
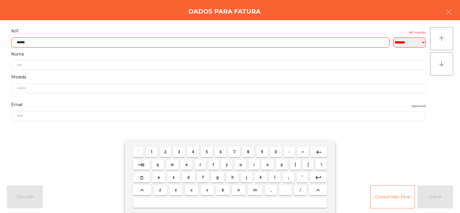
click at [235, 152] on span "7" at bounding box center [234, 151] width 2 height 5
click at [248, 152] on span "8" at bounding box center [248, 151] width 2 height 5
click at [166, 152] on span "2" at bounding box center [165, 151] width 2 height 5
type input "*********"
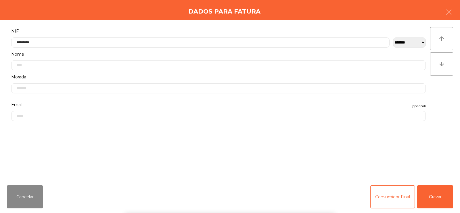
click at [439, 150] on div "` 1 2 3 4 5 6 7 8 9 0 - = keyboard_backspace keyboard_tab q w e r t y u i o p […" at bounding box center [230, 176] width 460 height 71
click at [438, 197] on button "Gravar" at bounding box center [436, 196] width 36 height 23
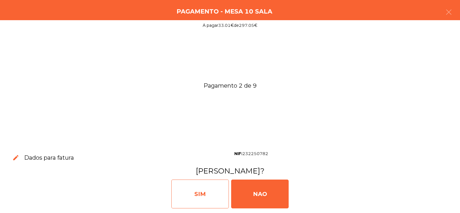
click at [212, 191] on div "SIM" at bounding box center [200, 193] width 58 height 29
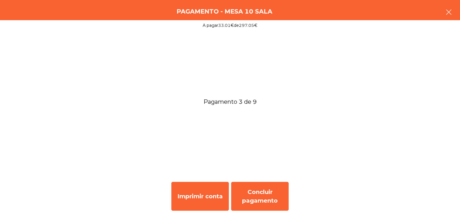
click at [452, 13] on icon "button" at bounding box center [449, 12] width 7 height 7
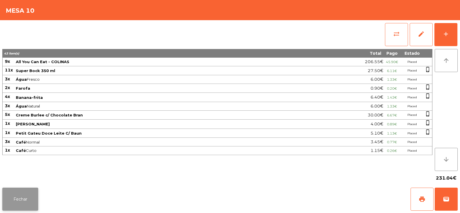
click at [17, 196] on button "Fechar" at bounding box center [20, 198] width 36 height 23
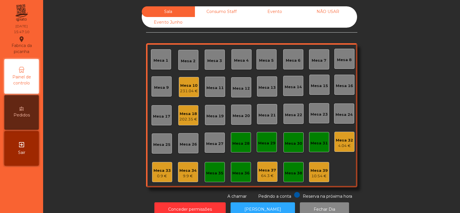
click at [183, 121] on div "202.35 €" at bounding box center [189, 119] width 18 height 6
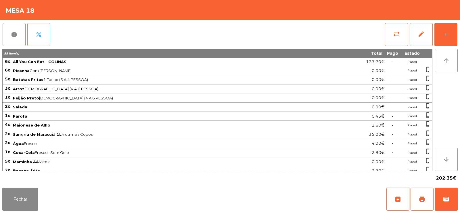
click at [460, 198] on div "Fechar archive print wallet" at bounding box center [230, 199] width 460 height 28
click at [458, 201] on div "Fechar archive print wallet" at bounding box center [230, 199] width 460 height 28
click at [453, 201] on button "wallet" at bounding box center [446, 198] width 23 height 23
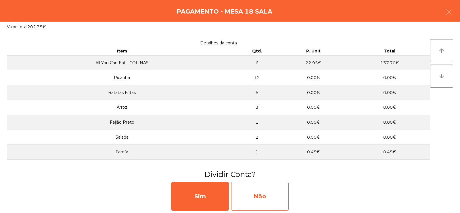
click at [267, 195] on div "Não" at bounding box center [260, 196] width 58 height 29
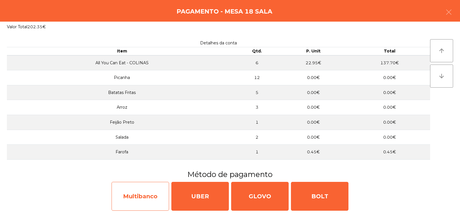
click at [144, 196] on div "Multibanco" at bounding box center [141, 196] width 58 height 29
select select "**"
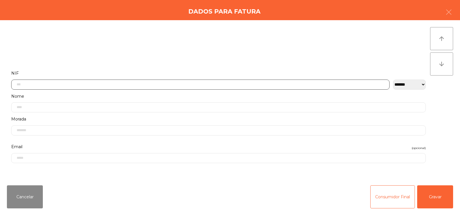
click at [194, 84] on input "text" at bounding box center [200, 84] width 379 height 10
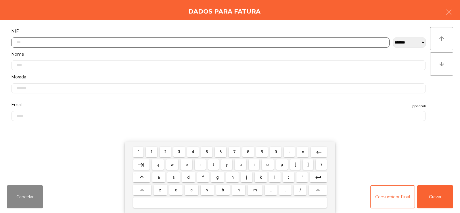
click at [166, 153] on span "2" at bounding box center [165, 151] width 2 height 5
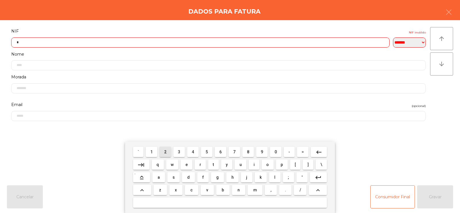
click at [193, 153] on span "4" at bounding box center [193, 151] width 2 height 5
click at [166, 152] on span "2" at bounding box center [165, 151] width 2 height 5
click at [202, 153] on button "5" at bounding box center [207, 151] width 12 height 10
click at [165, 153] on span "2" at bounding box center [165, 151] width 2 height 5
click at [221, 151] on span "6" at bounding box center [221, 151] width 2 height 5
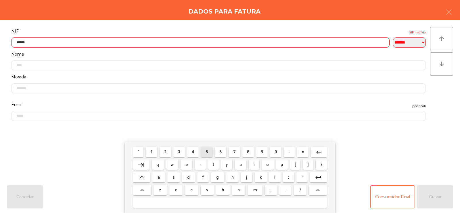
click at [206, 151] on span "5" at bounding box center [207, 151] width 2 height 5
click at [262, 151] on span "9" at bounding box center [262, 151] width 2 height 5
click at [194, 150] on span "4" at bounding box center [193, 151] width 2 height 5
type input "*********"
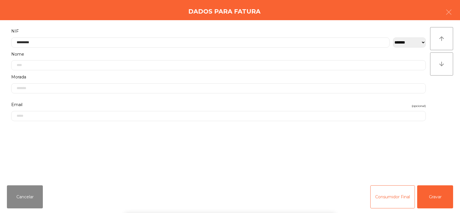
click at [451, 161] on div "` 1 2 3 4 5 6 7 8 9 0 - = keyboard_backspace keyboard_tab q w e r t y u i o p […" at bounding box center [230, 176] width 460 height 71
click at [437, 192] on button "Gravar" at bounding box center [436, 196] width 36 height 23
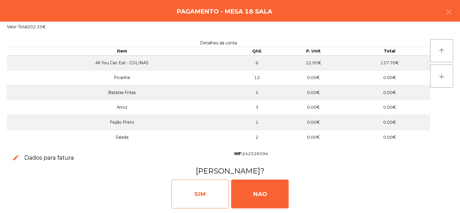
click at [201, 199] on div "SIM" at bounding box center [200, 193] width 58 height 29
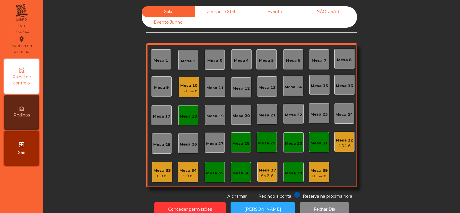
click at [187, 89] on div "231.04 €" at bounding box center [189, 91] width 18 height 6
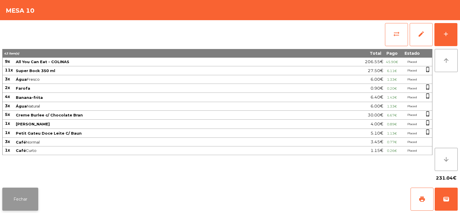
click at [35, 191] on button "Fechar" at bounding box center [20, 198] width 36 height 23
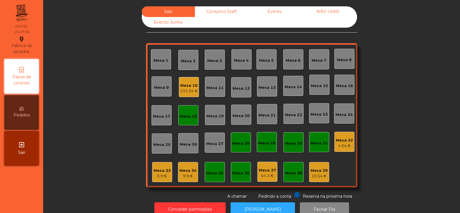
click at [188, 87] on div "Mesa 10" at bounding box center [189, 86] width 18 height 6
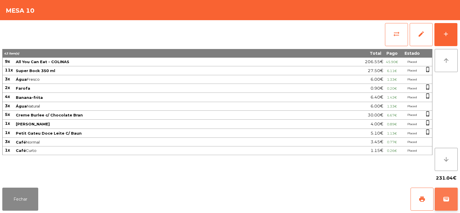
click at [451, 198] on button "wallet" at bounding box center [446, 198] width 23 height 23
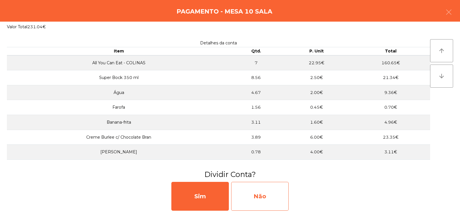
click at [254, 191] on div "Não" at bounding box center [260, 196] width 58 height 29
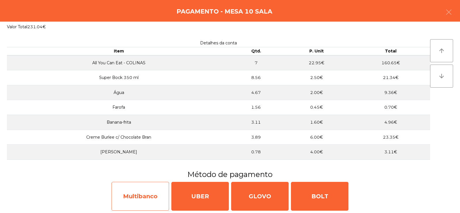
click at [143, 199] on div "Multibanco" at bounding box center [141, 196] width 58 height 29
select select "**"
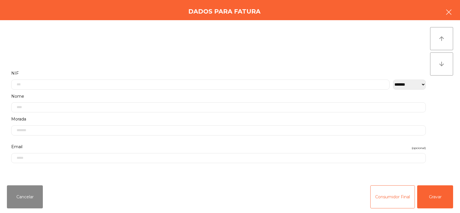
click at [451, 18] on button "button" at bounding box center [449, 12] width 16 height 17
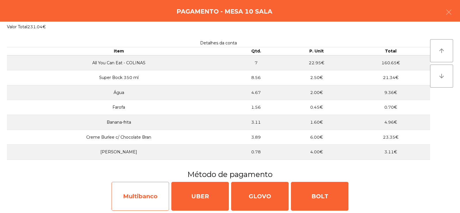
click at [150, 199] on div "Multibanco" at bounding box center [141, 196] width 58 height 29
select select "**"
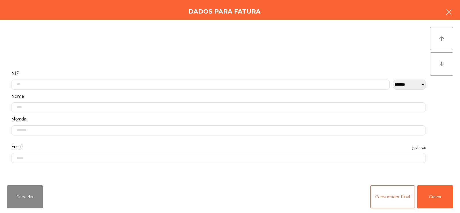
click at [443, 18] on button "button" at bounding box center [449, 12] width 16 height 17
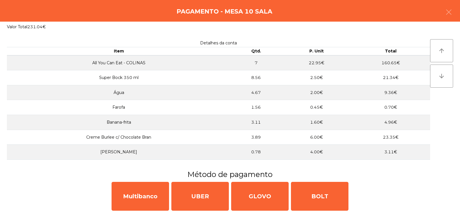
click at [455, 3] on div "Pagamento - Mesa 10 Sala" at bounding box center [230, 11] width 460 height 22
click at [448, 12] on icon "button" at bounding box center [449, 12] width 7 height 7
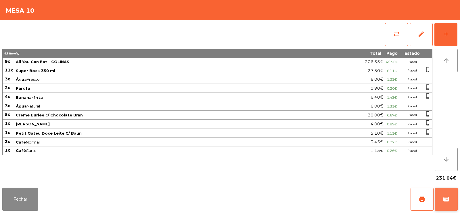
click at [447, 195] on button "wallet" at bounding box center [446, 198] width 23 height 23
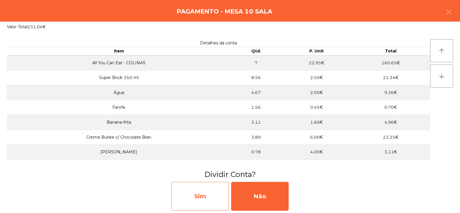
click at [204, 197] on div "Sim" at bounding box center [200, 196] width 58 height 29
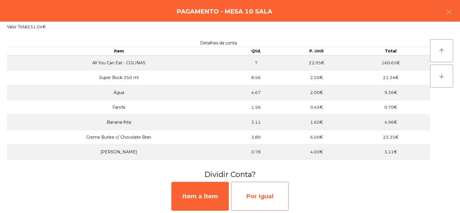
click at [256, 198] on div "Por Igual" at bounding box center [260, 196] width 58 height 29
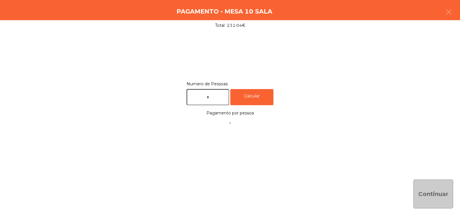
click at [212, 97] on input "text" at bounding box center [208, 97] width 43 height 16
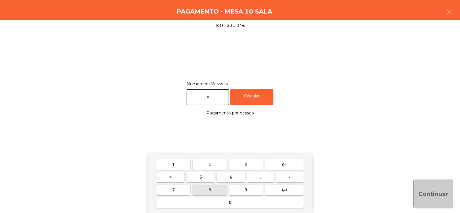
click at [211, 192] on span "8" at bounding box center [210, 189] width 2 height 5
type input "*"
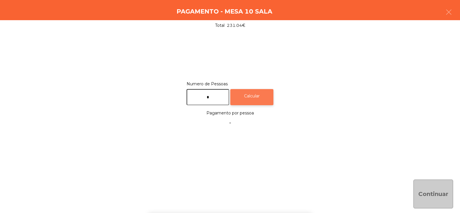
click at [261, 94] on div "Calcular" at bounding box center [251, 97] width 43 height 16
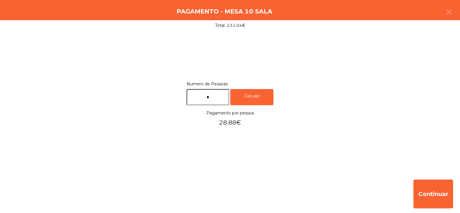
click at [213, 95] on input "*" at bounding box center [208, 97] width 43 height 16
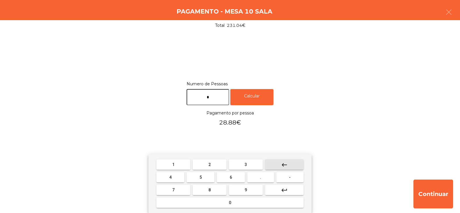
click at [292, 165] on button "keyboard_backspace" at bounding box center [284, 164] width 39 height 10
click at [174, 189] on span "7" at bounding box center [173, 189] width 2 height 5
type input "*"
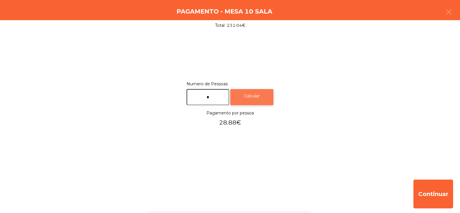
click at [262, 99] on div "Calcular" at bounding box center [251, 97] width 43 height 16
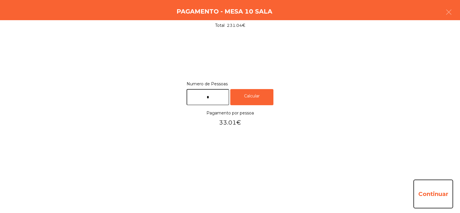
click at [433, 196] on button "Continuar" at bounding box center [434, 193] width 40 height 29
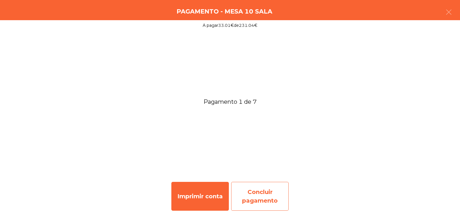
click at [262, 195] on div "Concluir pagamento" at bounding box center [260, 196] width 58 height 29
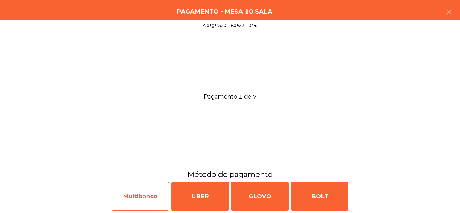
click at [145, 191] on div "Multibanco" at bounding box center [141, 196] width 58 height 29
select select "**"
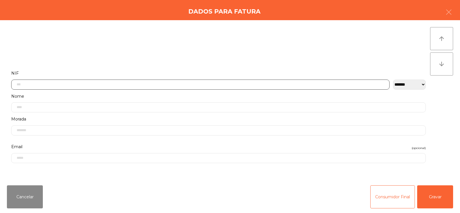
click at [176, 83] on input "text" at bounding box center [200, 84] width 379 height 10
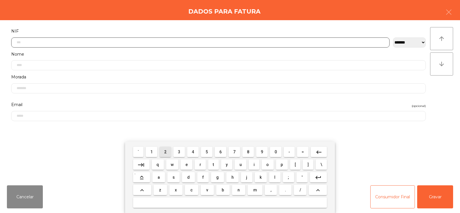
click at [165, 150] on span "2" at bounding box center [165, 151] width 2 height 5
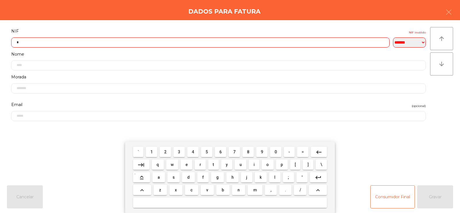
click at [207, 151] on span "5" at bounding box center [207, 151] width 2 height 5
click at [262, 151] on span "9" at bounding box center [262, 151] width 2 height 5
click at [206, 153] on span "5" at bounding box center [207, 151] width 2 height 5
click at [156, 155] on button "1" at bounding box center [152, 151] width 12 height 10
click at [248, 152] on span "8" at bounding box center [248, 151] width 2 height 5
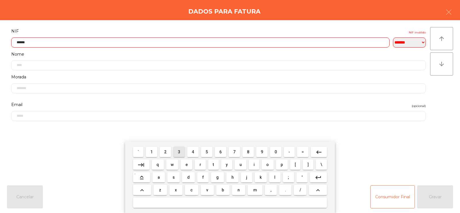
click at [180, 151] on span "3" at bounding box center [179, 151] width 2 height 5
click at [221, 152] on span "6" at bounding box center [221, 151] width 2 height 5
click at [276, 151] on span "0" at bounding box center [276, 151] width 2 height 5
type input "*********"
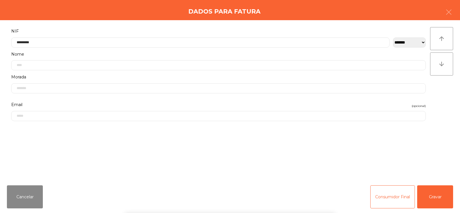
click at [413, 159] on div "` 1 2 3 4 5 6 7 8 9 0 - = keyboard_backspace keyboard_tab q w e r t y u i o p […" at bounding box center [230, 176] width 460 height 71
click at [446, 194] on button "Gravar" at bounding box center [436, 196] width 36 height 23
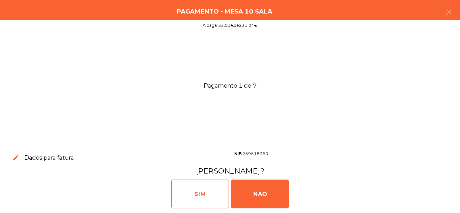
click at [197, 195] on div "SIM" at bounding box center [200, 193] width 58 height 29
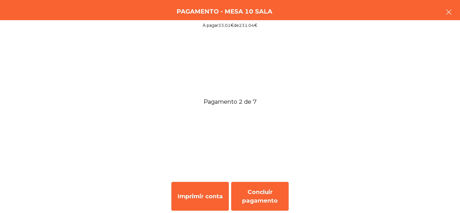
click at [447, 15] on icon "button" at bounding box center [449, 12] width 7 height 7
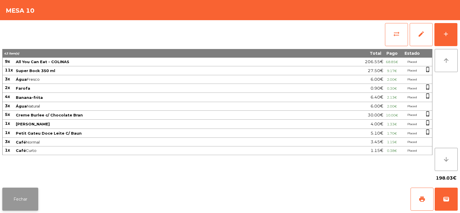
click at [28, 201] on button "Fechar" at bounding box center [20, 198] width 36 height 23
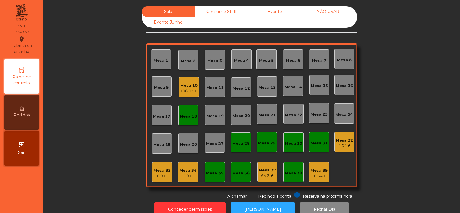
click at [224, 16] on div "Consumo Staff" at bounding box center [221, 11] width 53 height 11
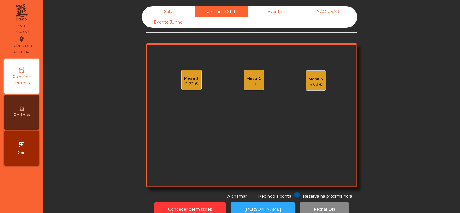
click at [275, 13] on div "Evento" at bounding box center [274, 11] width 53 height 11
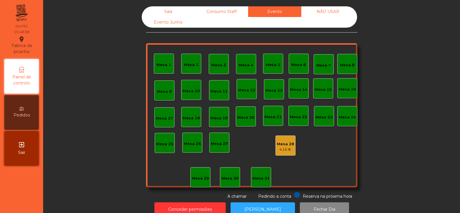
click at [230, 14] on div "Consumo Staff" at bounding box center [221, 11] width 53 height 11
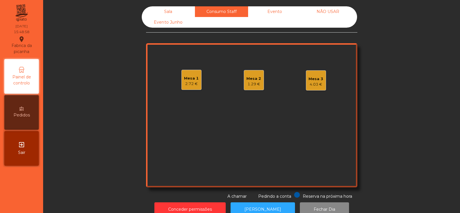
click at [195, 83] on div "2.72 €" at bounding box center [191, 84] width 15 height 6
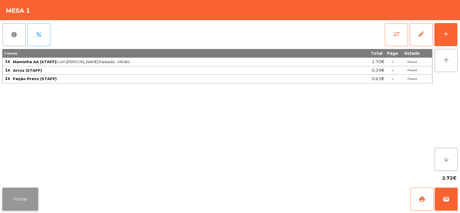
click at [24, 199] on button "Fechar" at bounding box center [20, 198] width 36 height 23
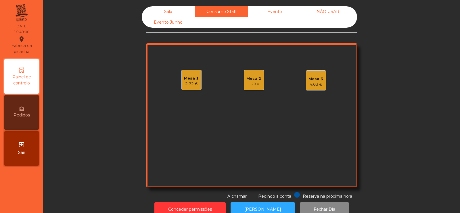
click at [249, 78] on div "Mesa 2" at bounding box center [254, 79] width 15 height 6
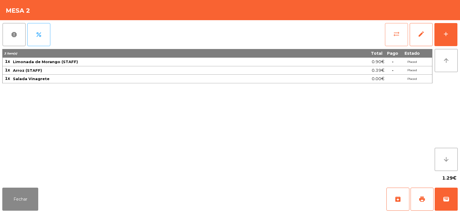
click at [396, 32] on span "sync_alt" at bounding box center [396, 34] width 7 height 7
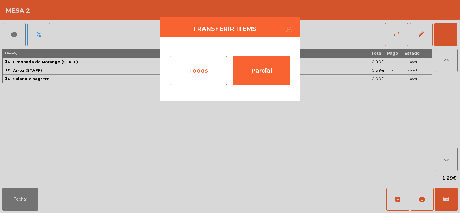
click at [203, 69] on div "Todos" at bounding box center [199, 70] width 58 height 29
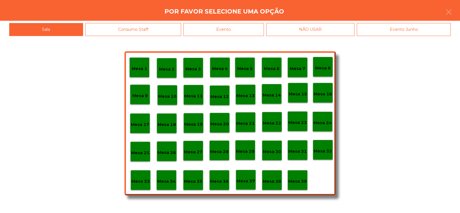
click at [231, 31] on div "Evento" at bounding box center [224, 29] width 81 height 13
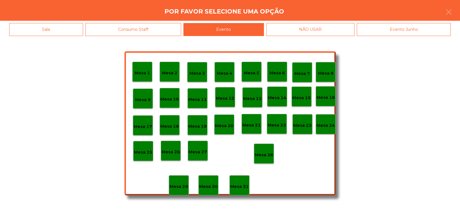
click at [260, 148] on div "Mesa 28" at bounding box center [264, 153] width 20 height 20
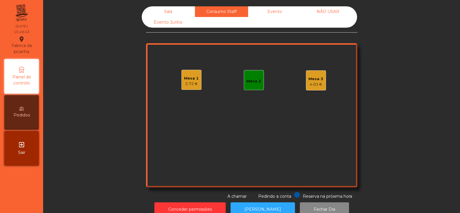
click at [315, 78] on div "Mesa 3" at bounding box center [316, 79] width 15 height 6
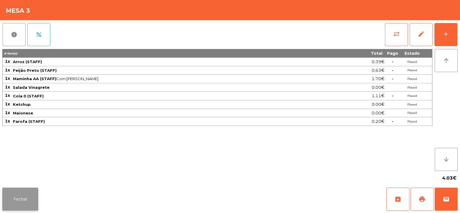
click at [18, 200] on button "Fechar" at bounding box center [20, 198] width 36 height 23
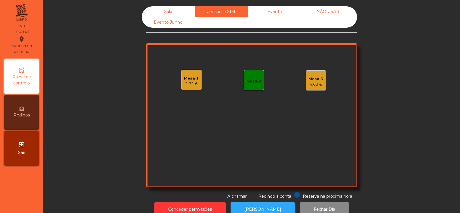
click at [191, 83] on div "2.72 €" at bounding box center [191, 84] width 15 height 6
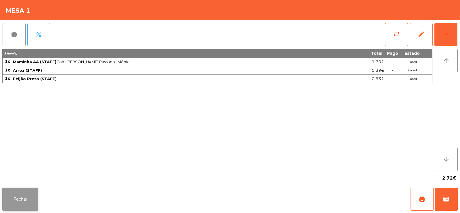
click at [19, 204] on button "Fechar" at bounding box center [20, 198] width 36 height 23
click at [388, 36] on button "sync_alt" at bounding box center [396, 34] width 23 height 23
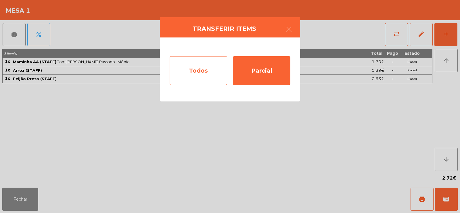
click at [192, 68] on div "Todos" at bounding box center [199, 70] width 58 height 29
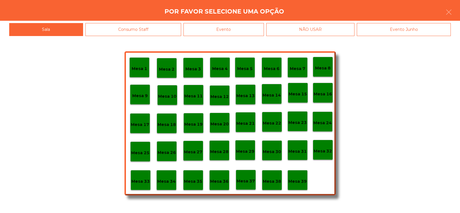
click at [323, 155] on div "Mesa 32" at bounding box center [323, 150] width 20 height 20
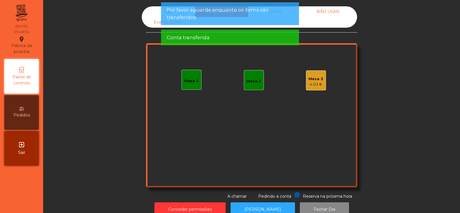
click at [315, 81] on div "Mesa 3" at bounding box center [316, 79] width 15 height 6
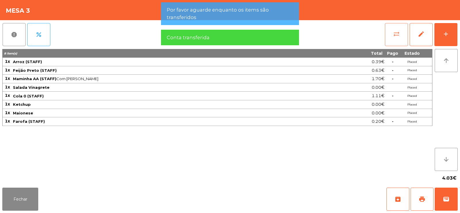
click at [397, 37] on button "sync_alt" at bounding box center [396, 34] width 23 height 23
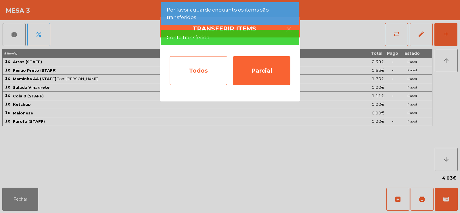
click at [201, 74] on div "Todos" at bounding box center [199, 70] width 58 height 29
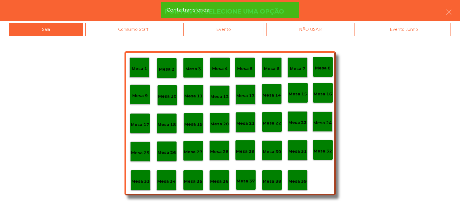
click at [329, 150] on p "Mesa 32" at bounding box center [323, 151] width 18 height 7
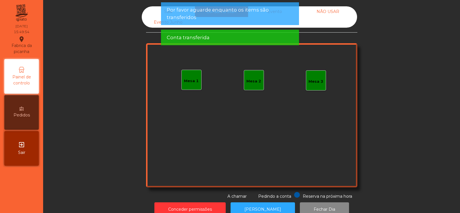
click at [169, 16] on span "Por favor aguarde enquanto os items são transferidos" at bounding box center [230, 13] width 127 height 14
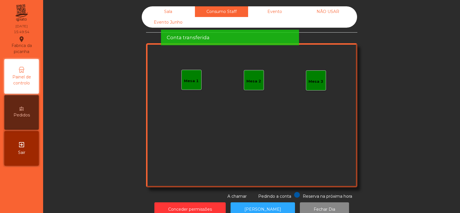
click at [173, 34] on span "Conta transferida" at bounding box center [188, 37] width 43 height 7
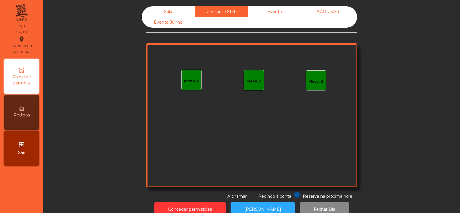
click at [169, 11] on div "Sala" at bounding box center [168, 11] width 53 height 11
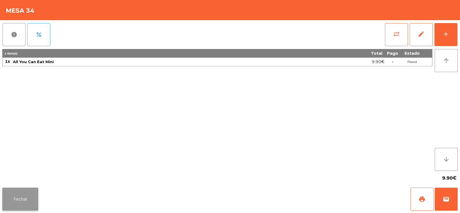
click at [13, 197] on button "Fechar" at bounding box center [20, 198] width 36 height 23
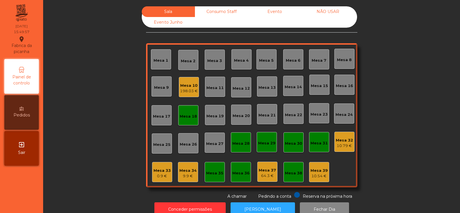
click at [190, 176] on div "9.9 €" at bounding box center [188, 176] width 17 height 6
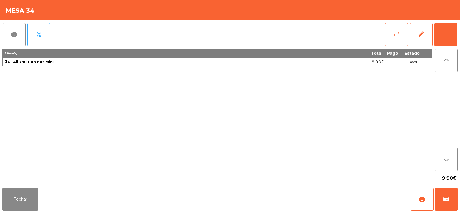
click at [395, 39] on button "sync_alt" at bounding box center [396, 34] width 23 height 23
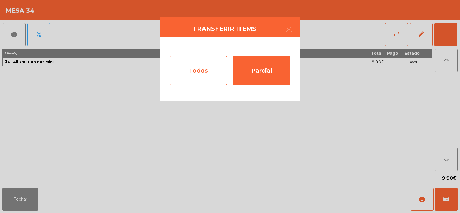
click at [218, 76] on div "Todos" at bounding box center [199, 70] width 58 height 29
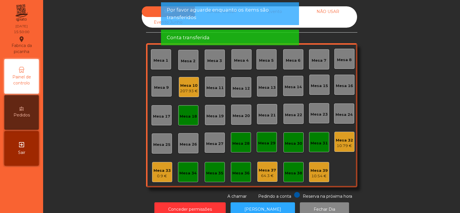
click at [191, 91] on div "207.93 €" at bounding box center [189, 91] width 18 height 6
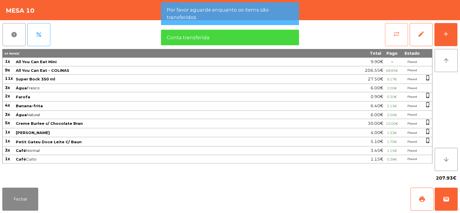
click at [398, 33] on span "sync_alt" at bounding box center [396, 34] width 7 height 7
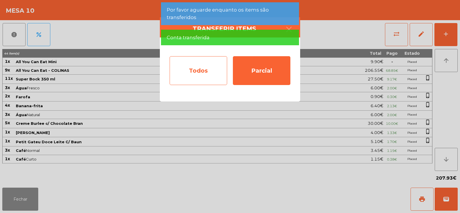
click at [197, 73] on div "Todos" at bounding box center [199, 70] width 58 height 29
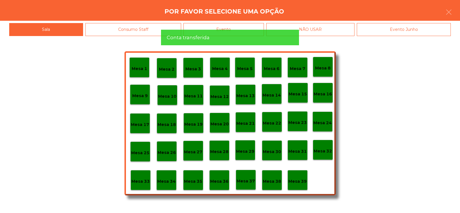
click at [264, 34] on div "Conta transferida" at bounding box center [230, 37] width 127 height 7
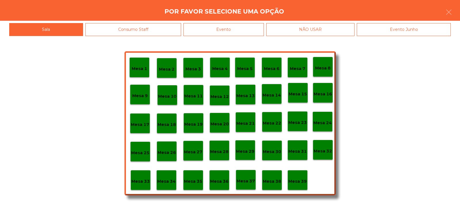
click at [250, 31] on div "Evento" at bounding box center [224, 29] width 81 height 13
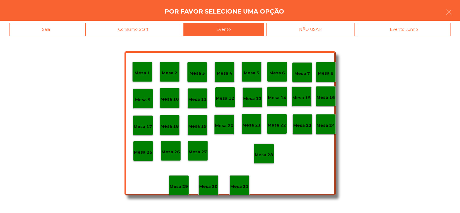
click at [265, 150] on div "Mesa 28" at bounding box center [264, 153] width 18 height 9
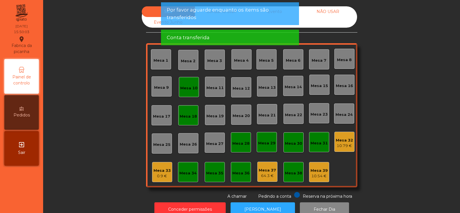
click at [192, 87] on div "Mesa 10" at bounding box center [188, 88] width 17 height 6
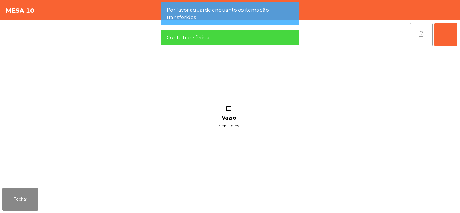
click at [414, 40] on button "lock_open" at bounding box center [421, 34] width 23 height 23
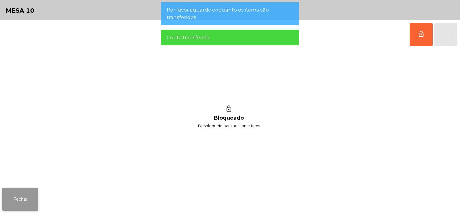
click at [26, 196] on button "Fechar" at bounding box center [20, 198] width 36 height 23
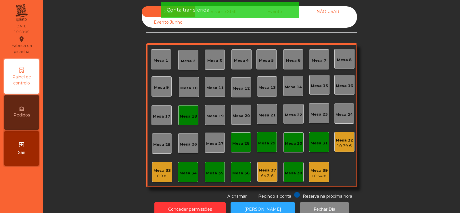
click at [185, 113] on div "Mesa 18" at bounding box center [188, 115] width 17 height 8
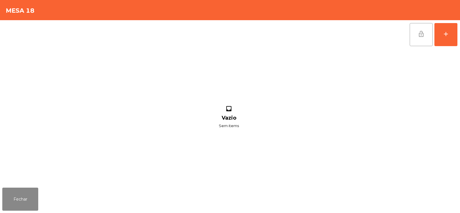
click at [419, 41] on button "lock_open" at bounding box center [421, 34] width 23 height 23
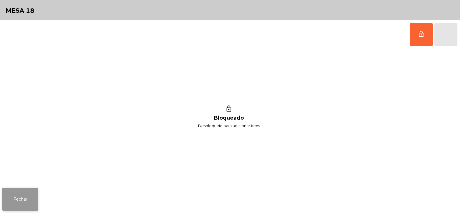
click at [29, 189] on button "Fechar" at bounding box center [20, 198] width 36 height 23
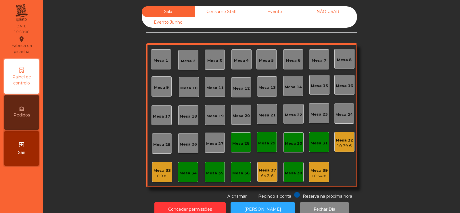
click at [101, 81] on div "Sala Consumo Staff Evento NÃO USAR Evento Junho Mesa 1 Mesa 2 Mesa 3 Mesa 4 Mes…" at bounding box center [252, 102] width 402 height 193
click at [158, 173] on div "0.9 €" at bounding box center [162, 176] width 17 height 6
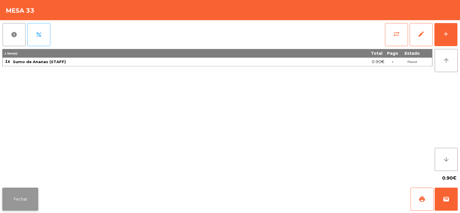
click at [22, 205] on button "Fechar" at bounding box center [20, 198] width 36 height 23
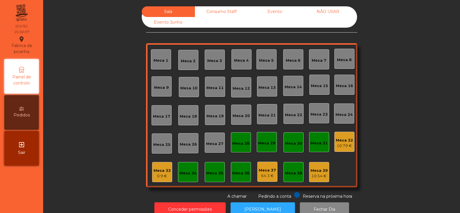
click at [224, 16] on div "Consumo Staff" at bounding box center [221, 11] width 53 height 11
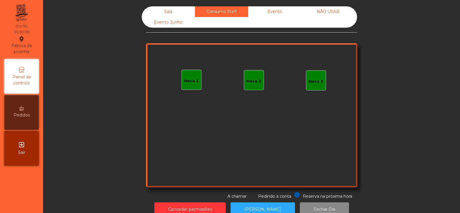
click at [275, 13] on div "Evento" at bounding box center [274, 11] width 53 height 11
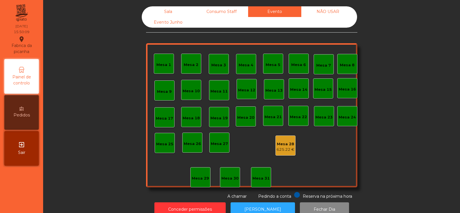
click at [165, 9] on div "Sala" at bounding box center [168, 11] width 53 height 11
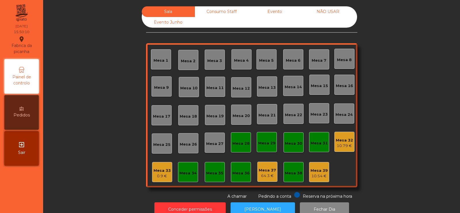
click at [160, 172] on div "Mesa 33" at bounding box center [162, 170] width 17 height 6
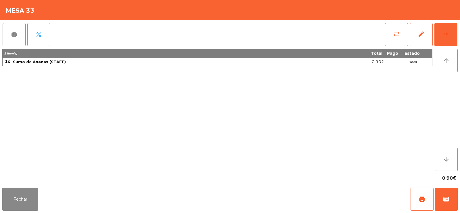
click at [394, 41] on button "sync_alt" at bounding box center [396, 34] width 23 height 23
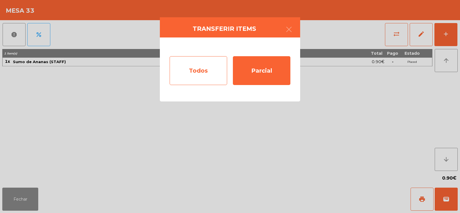
click at [200, 77] on div "Todos" at bounding box center [199, 70] width 58 height 29
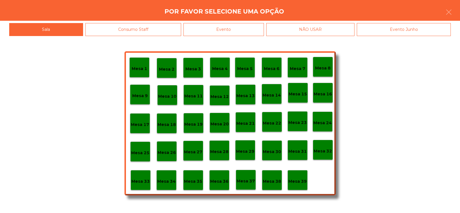
click at [325, 146] on div "Mesa 32" at bounding box center [323, 149] width 18 height 9
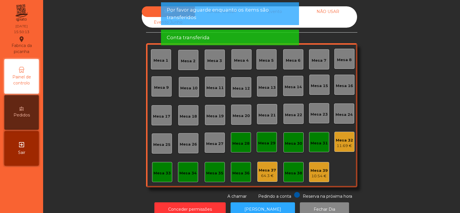
click at [256, 13] on span "Por favor aguarde enquanto os items são transferidos" at bounding box center [230, 13] width 127 height 14
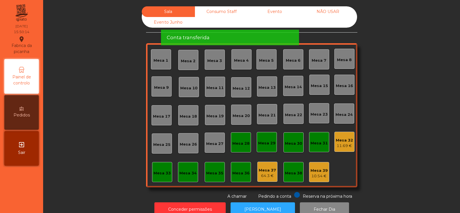
click at [235, 34] on div "Conta transferida" at bounding box center [230, 37] width 127 height 7
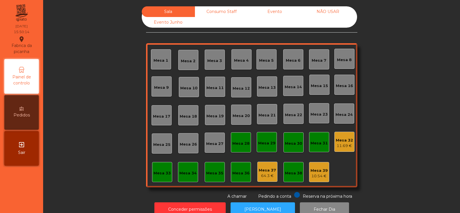
click at [225, 12] on div "Consumo Staff" at bounding box center [221, 11] width 53 height 11
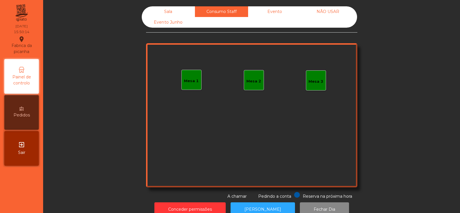
click at [275, 12] on div "Evento" at bounding box center [274, 11] width 53 height 11
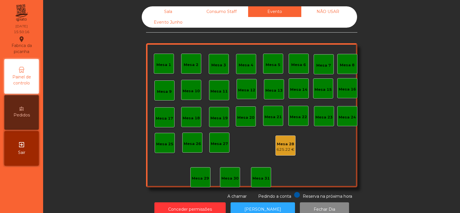
click at [333, 11] on div "NÃO USAR" at bounding box center [328, 11] width 53 height 11
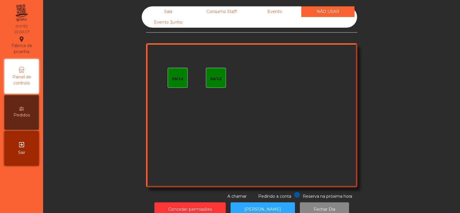
click at [228, 12] on div "Consumo Staff" at bounding box center [221, 11] width 53 height 11
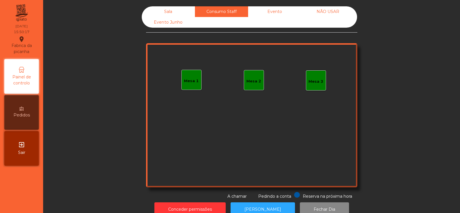
click at [163, 10] on div "Sala" at bounding box center [168, 11] width 53 height 11
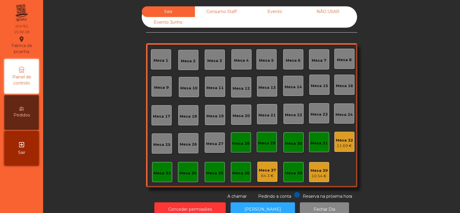
scroll to position [14, 0]
click at [340, 144] on div "11.69 €" at bounding box center [344, 146] width 17 height 6
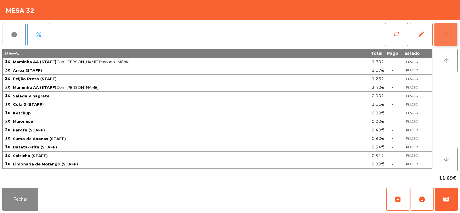
click at [442, 35] on button "add" at bounding box center [446, 34] width 23 height 23
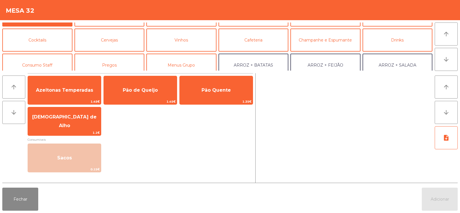
scroll to position [49, 0]
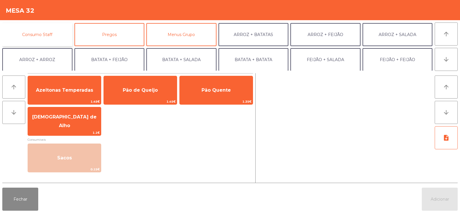
click at [45, 33] on button "Consumo Staff" at bounding box center [37, 34] width 70 height 23
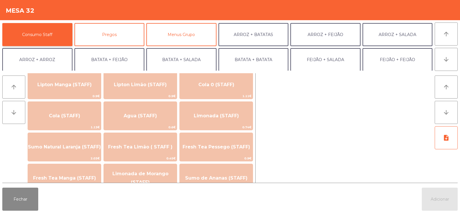
scroll to position [103, 0]
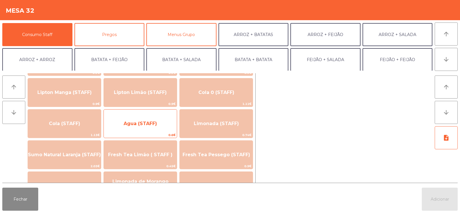
click at [148, 125] on span "Agua (STAFF)" at bounding box center [140, 123] width 33 height 5
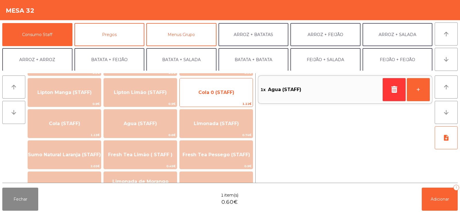
click at [221, 96] on span "Cola 0 (STAFF)" at bounding box center [216, 93] width 73 height 16
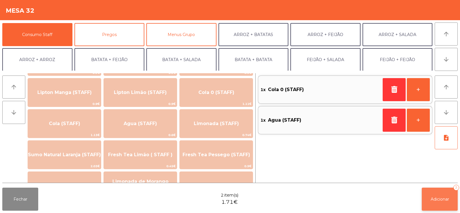
click at [440, 197] on span "Adicionar" at bounding box center [440, 198] width 18 height 5
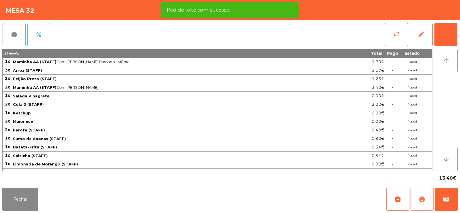
click at [422, 195] on span "print" at bounding box center [422, 198] width 7 height 7
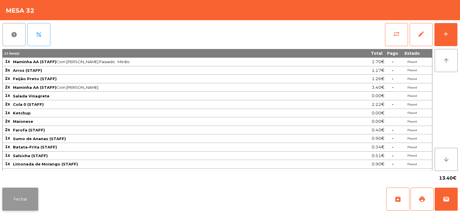
click at [14, 200] on button "Fechar" at bounding box center [20, 198] width 36 height 23
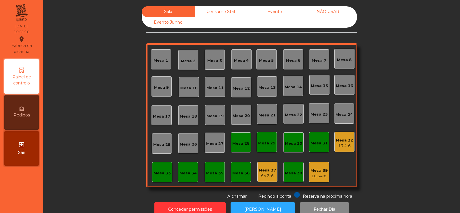
click at [224, 9] on div "Consumo Staff" at bounding box center [221, 11] width 53 height 11
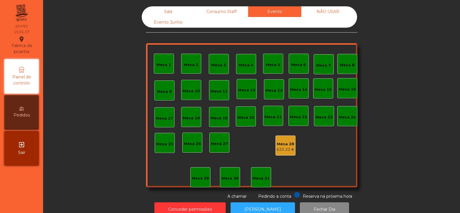
click at [338, 14] on div "NÃO USAR" at bounding box center [328, 11] width 53 height 11
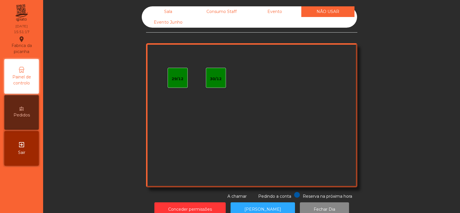
click at [169, 17] on div "Evento Junho" at bounding box center [168, 22] width 53 height 11
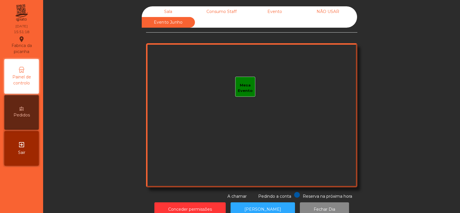
click at [165, 8] on div "Sala" at bounding box center [168, 11] width 53 height 11
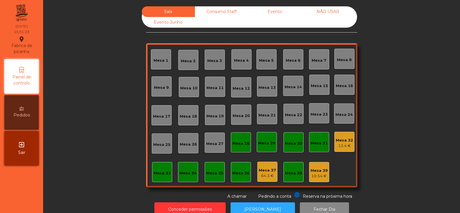
click at [341, 137] on div "Mesa 32" at bounding box center [344, 140] width 17 height 6
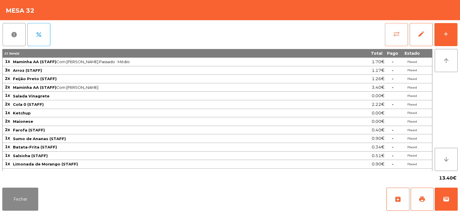
click at [387, 35] on button "sync_alt" at bounding box center [396, 34] width 23 height 23
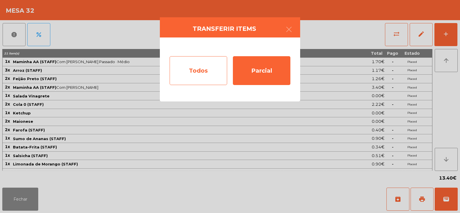
click at [195, 72] on div "Todos" at bounding box center [199, 70] width 58 height 29
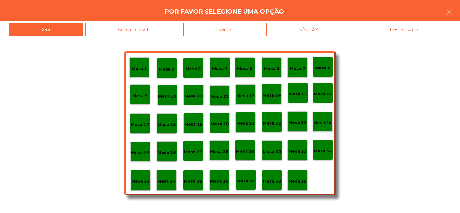
click at [224, 182] on p "Mesa 36" at bounding box center [219, 181] width 18 height 7
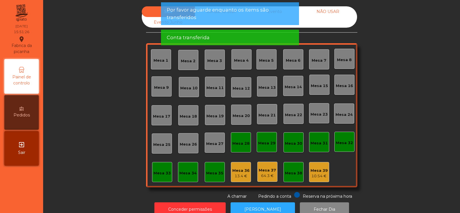
click at [239, 18] on span "Por favor aguarde enquanto os items são transferidos" at bounding box center [230, 13] width 127 height 14
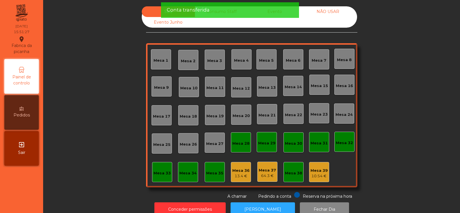
click at [240, 11] on div "Conta transferida" at bounding box center [230, 9] width 127 height 7
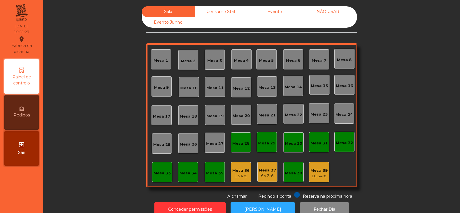
click at [228, 12] on div "Consumo Staff" at bounding box center [221, 11] width 53 height 11
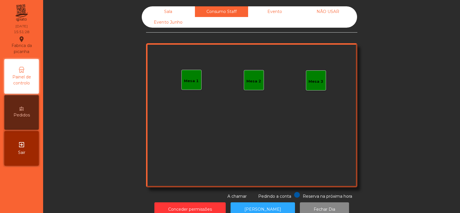
click at [273, 15] on div "Evento" at bounding box center [274, 11] width 53 height 11
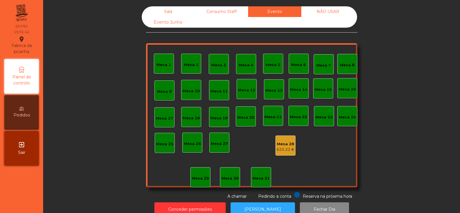
scroll to position [14, 0]
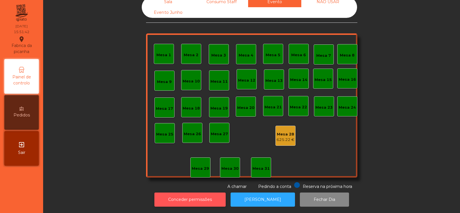
click at [197, 196] on button "Conceder permissões" at bounding box center [190, 199] width 71 height 14
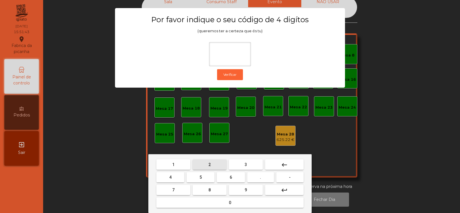
click at [210, 165] on span "2" at bounding box center [210, 164] width 2 height 5
click at [233, 177] on button "6" at bounding box center [231, 177] width 28 height 10
click at [178, 190] on button "7" at bounding box center [174, 189] width 34 height 10
click at [201, 176] on span "5" at bounding box center [201, 177] width 2 height 5
type input "****"
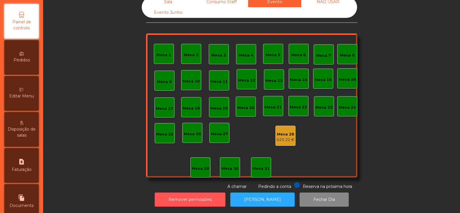
scroll to position [137, 0]
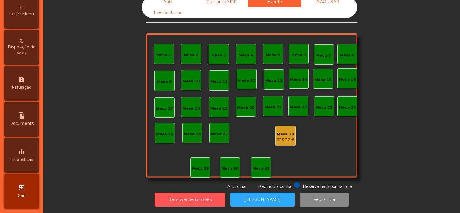
click at [20, 117] on icon "file_copy" at bounding box center [21, 115] width 7 height 7
select select "**"
select select "****"
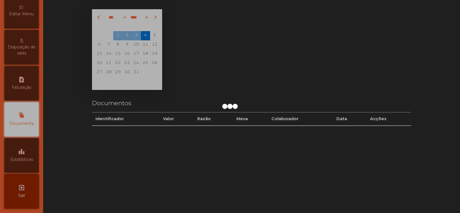
scroll to position [0, 0]
click at [24, 154] on div at bounding box center [230, 106] width 460 height 213
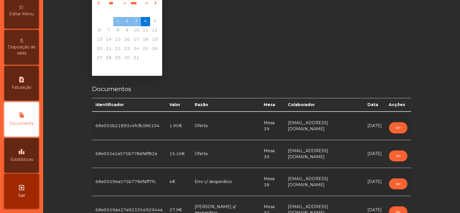
click at [23, 152] on icon "leaderboard" at bounding box center [21, 151] width 7 height 7
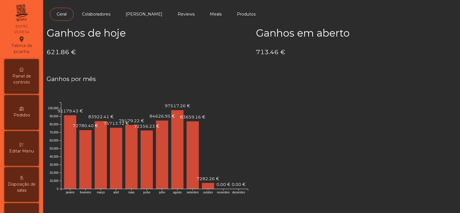
click at [27, 78] on span "Painel de controlo" at bounding box center [22, 79] width 32 height 12
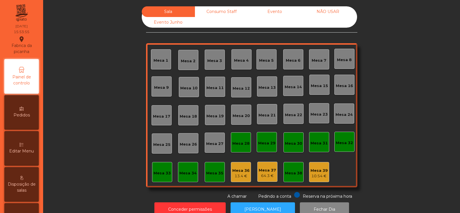
scroll to position [14, 0]
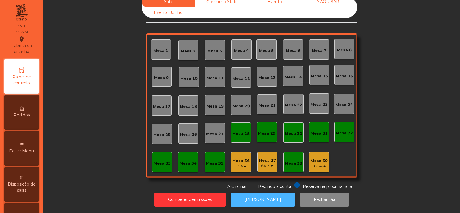
click at [266, 197] on button "[PERSON_NAME]" at bounding box center [263, 199] width 64 height 14
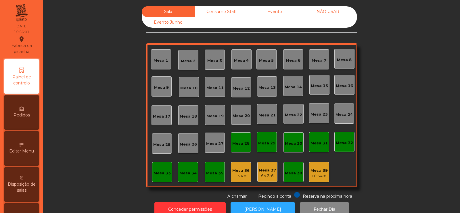
click at [216, 12] on div "Consumo Staff" at bounding box center [221, 11] width 53 height 11
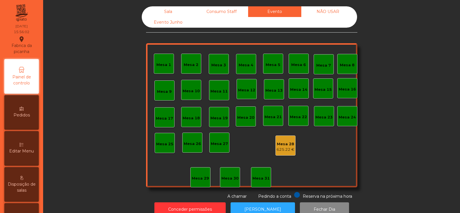
click at [329, 15] on div "NÃO USAR" at bounding box center [328, 11] width 53 height 11
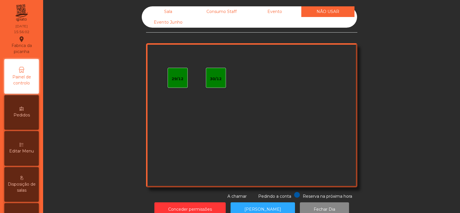
click at [167, 8] on div "Sala" at bounding box center [168, 11] width 53 height 11
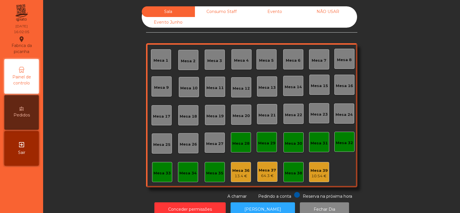
click at [218, 10] on div "Consumo Staff" at bounding box center [221, 11] width 53 height 11
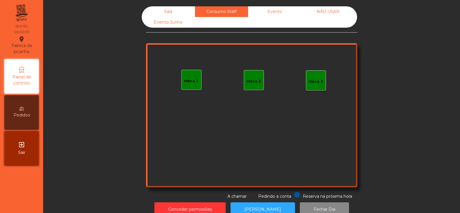
click at [276, 12] on div "Evento" at bounding box center [274, 11] width 53 height 11
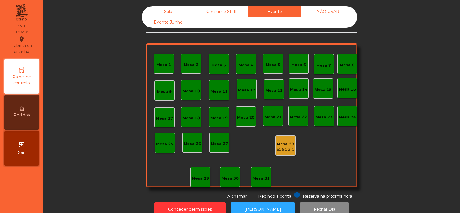
click at [348, 15] on div "NÃO USAR" at bounding box center [328, 11] width 53 height 11
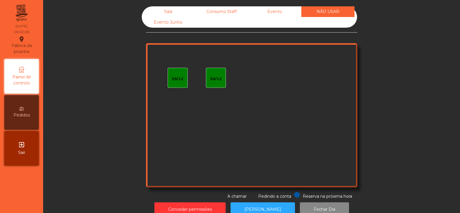
click at [162, 12] on div "Sala" at bounding box center [168, 11] width 53 height 11
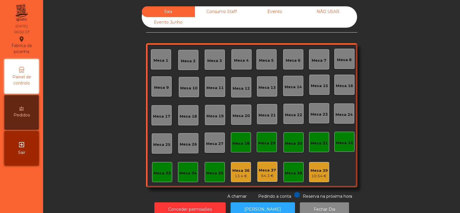
scroll to position [1, 0]
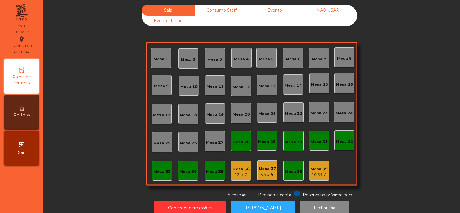
click at [259, 14] on div "Evento" at bounding box center [274, 10] width 53 height 11
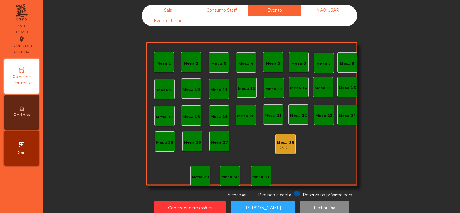
click at [216, 10] on div "Consumo Staff" at bounding box center [221, 10] width 53 height 11
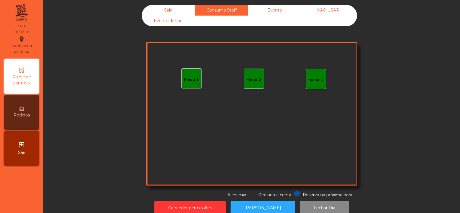
click at [325, 10] on div "NÃO USAR" at bounding box center [328, 10] width 53 height 11
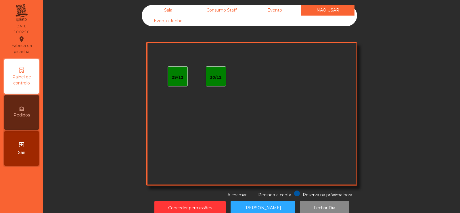
click at [174, 12] on div "Sala" at bounding box center [168, 10] width 53 height 11
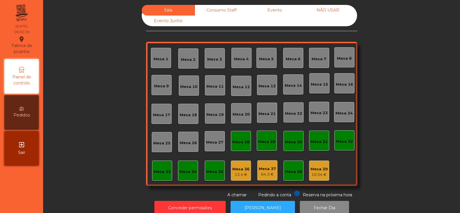
scroll to position [0, 0]
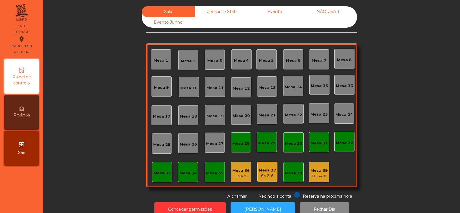
click at [219, 7] on div "Consumo Staff" at bounding box center [221, 11] width 53 height 11
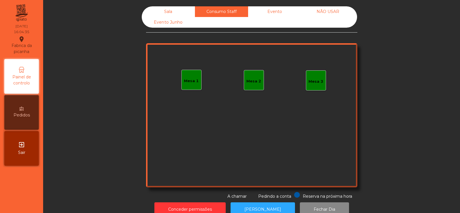
scroll to position [1, 0]
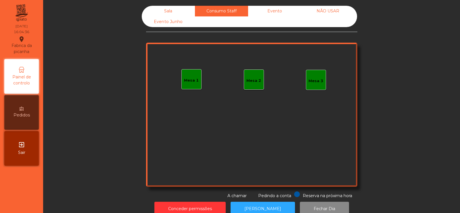
click at [163, 11] on div "Sala" at bounding box center [168, 11] width 53 height 11
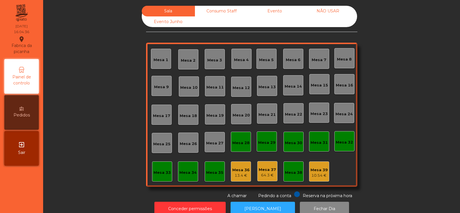
scroll to position [0, 0]
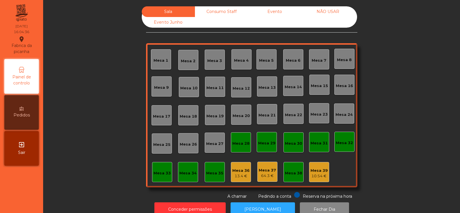
click at [222, 11] on div "Consumo Staff" at bounding box center [221, 11] width 53 height 11
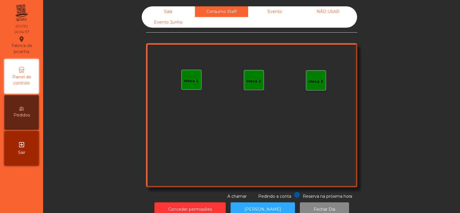
click at [166, 10] on div "Sala" at bounding box center [168, 11] width 53 height 11
